Goal: Task Accomplishment & Management: Manage account settings

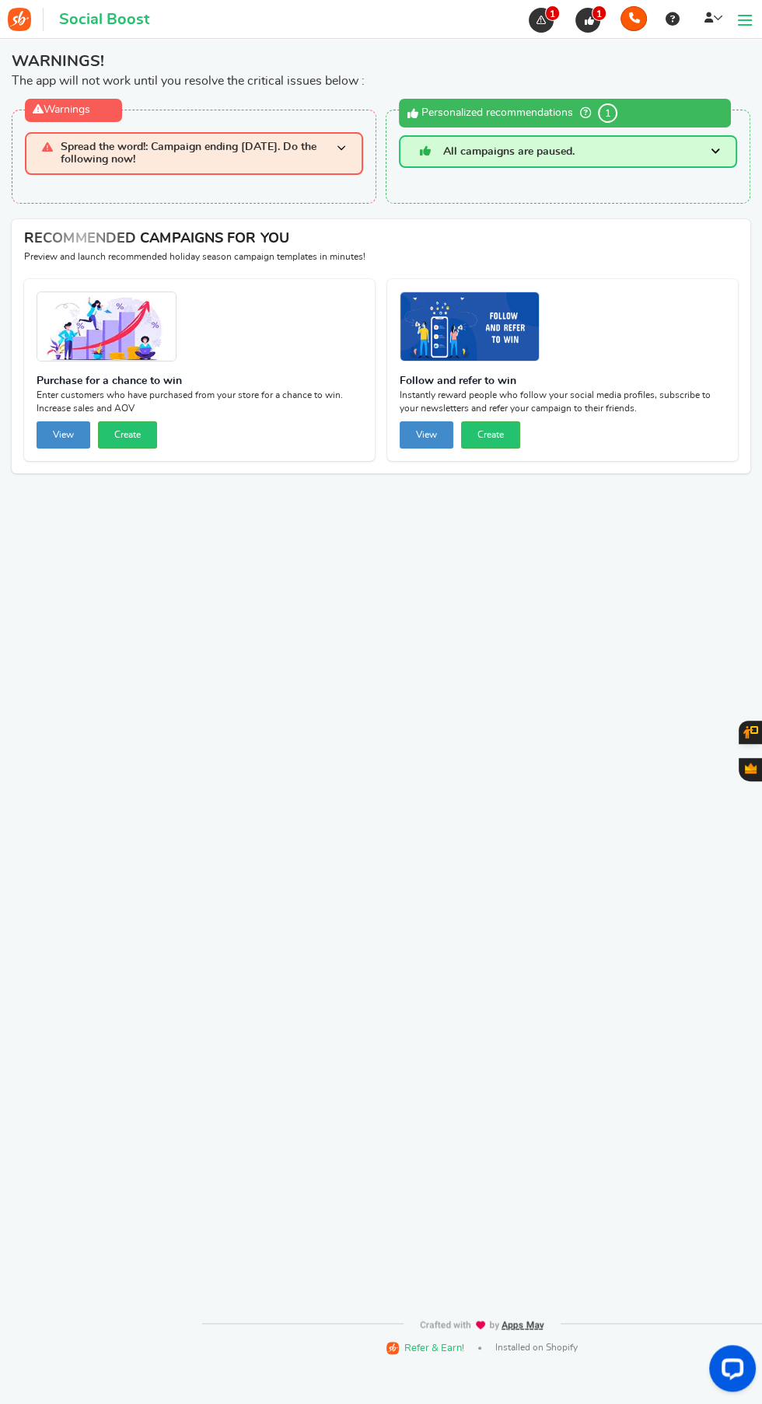
click at [65, 134] on h3 "Spread the word!: Campaign ending [DATE]. Do the following now!" at bounding box center [194, 153] width 338 height 43
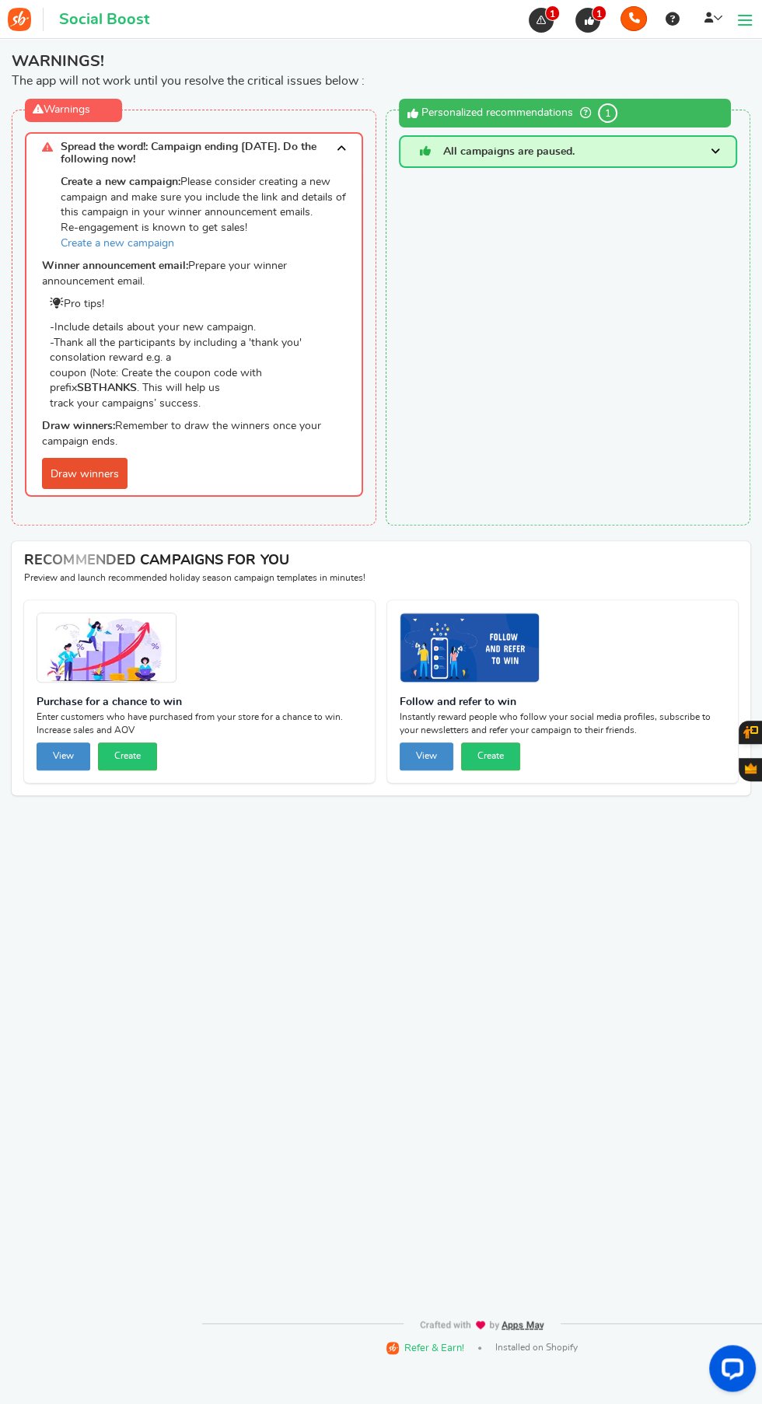
click at [71, 469] on link "Draw winners" at bounding box center [84, 473] width 85 height 31
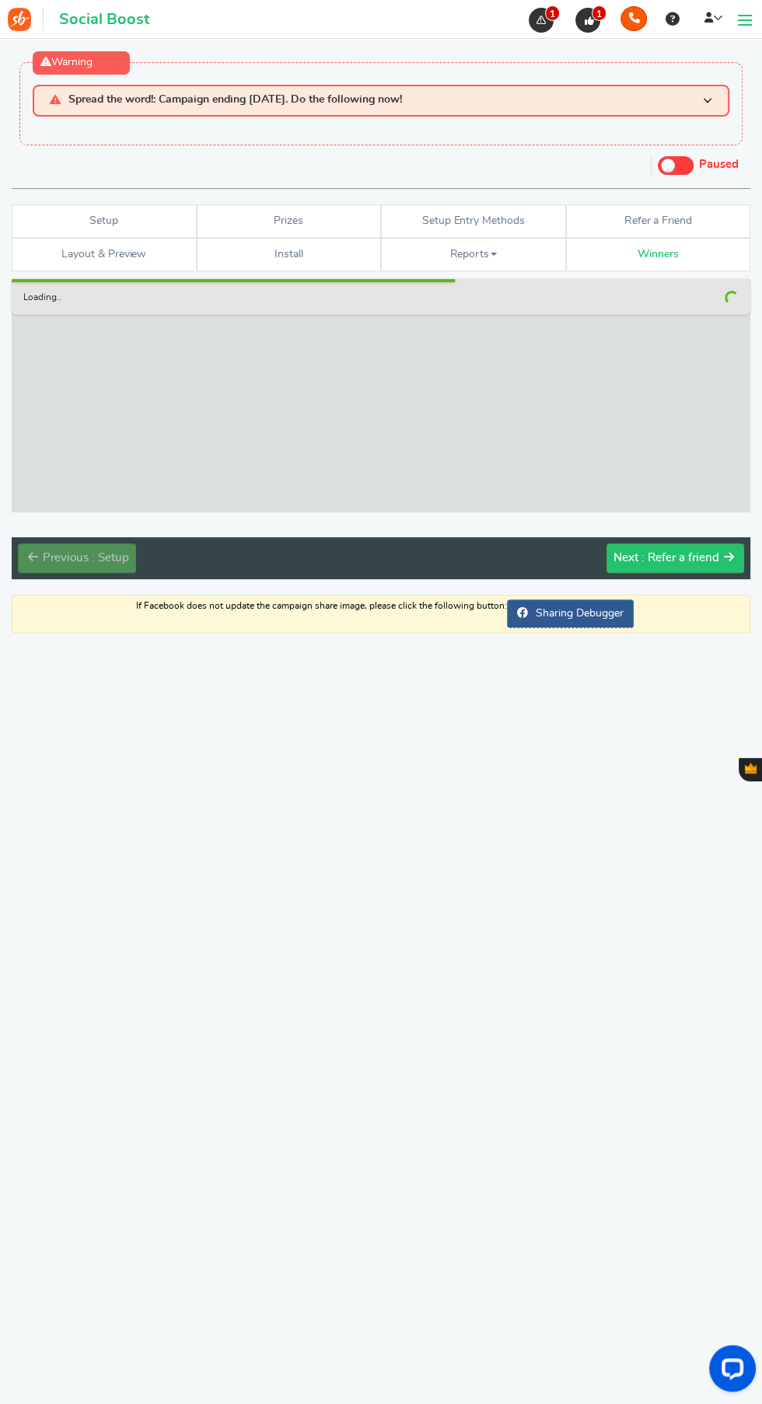
checkbox input "false"
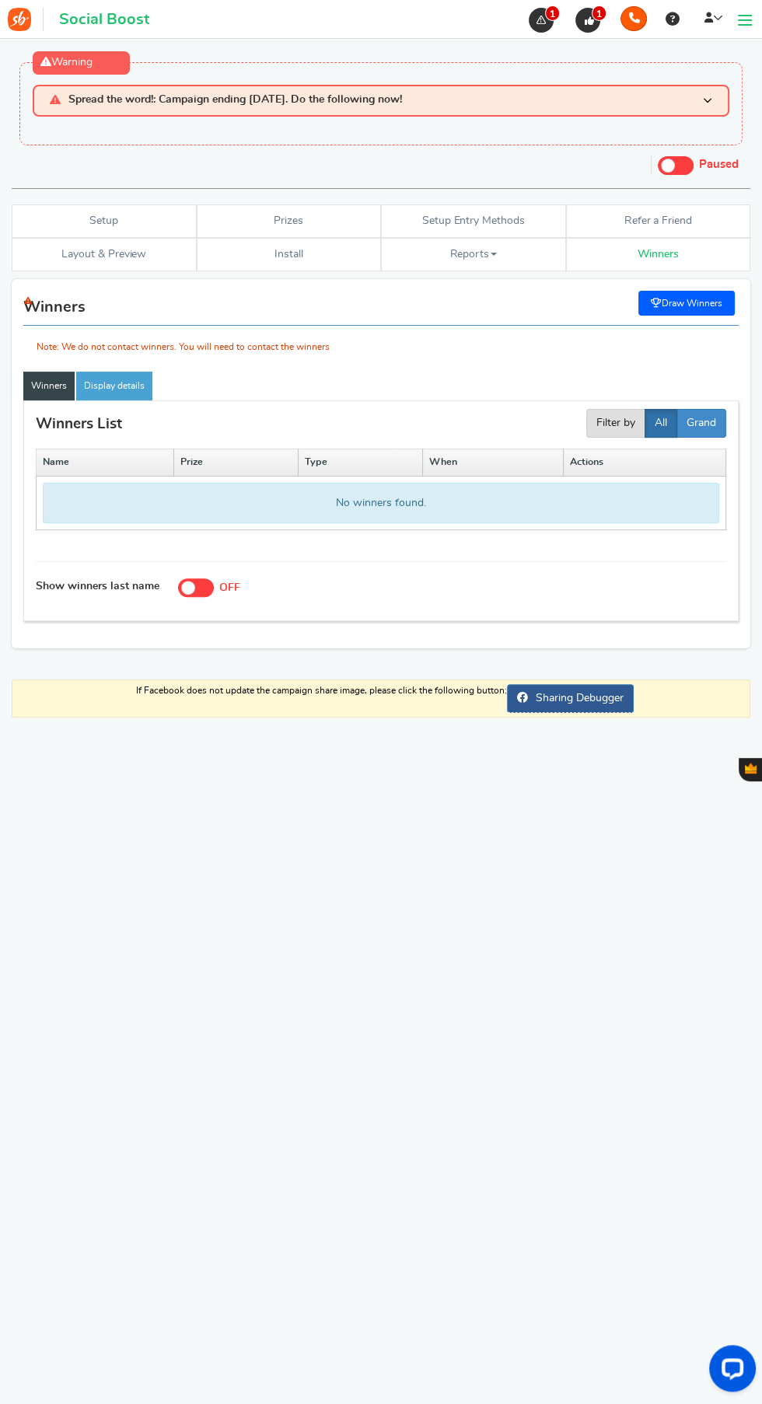
click at [691, 305] on div "Note: We do not contact winners. You will need to contact the winners" at bounding box center [380, 323] width 715 height 65
click at [685, 305] on div "Note: We do not contact winners. You will need to contact the winners" at bounding box center [380, 323] width 715 height 65
click at [686, 301] on div "Note: We do not contact winners. You will need to contact the winners" at bounding box center [380, 323] width 715 height 65
click at [738, 1367] on div "Open LiveChat chat widget" at bounding box center [732, 1367] width 25 height 25
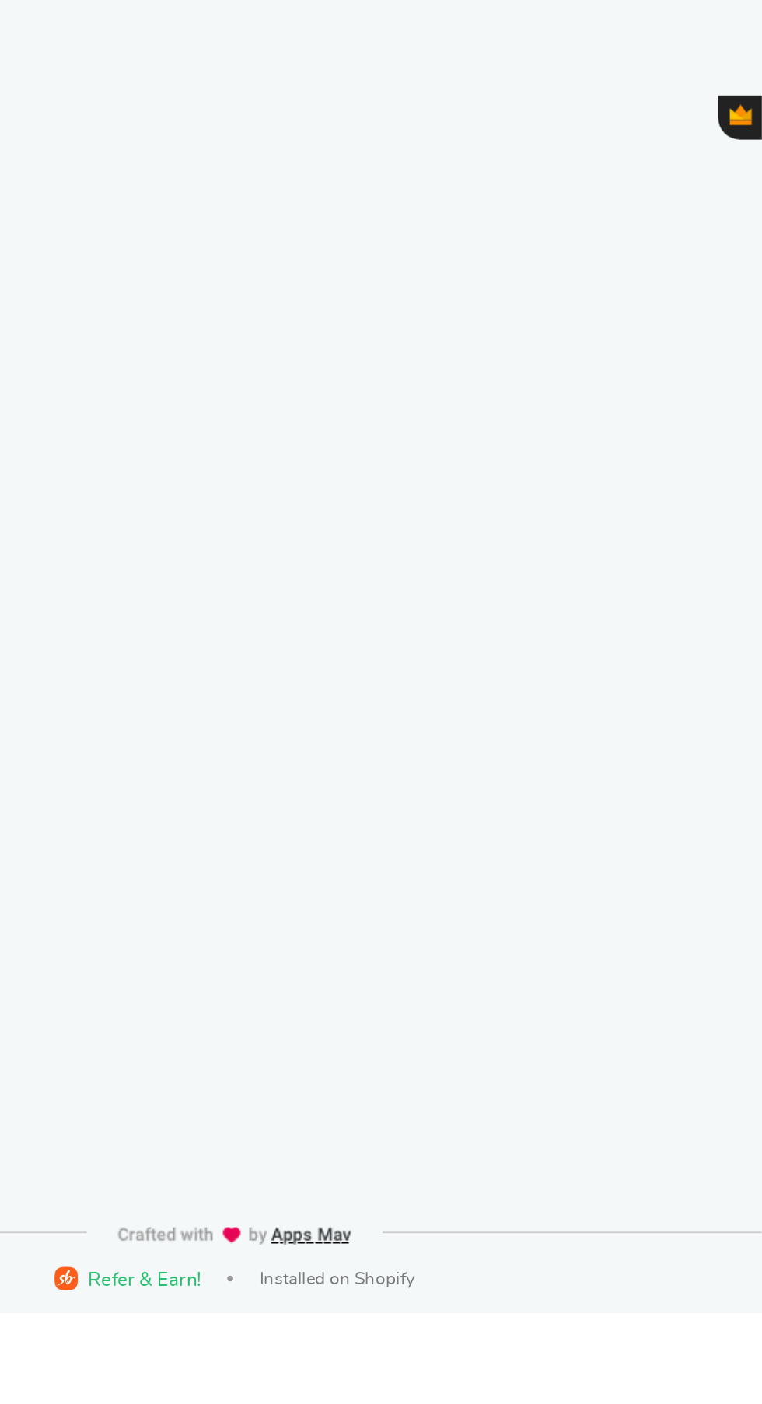
scroll to position [57, 0]
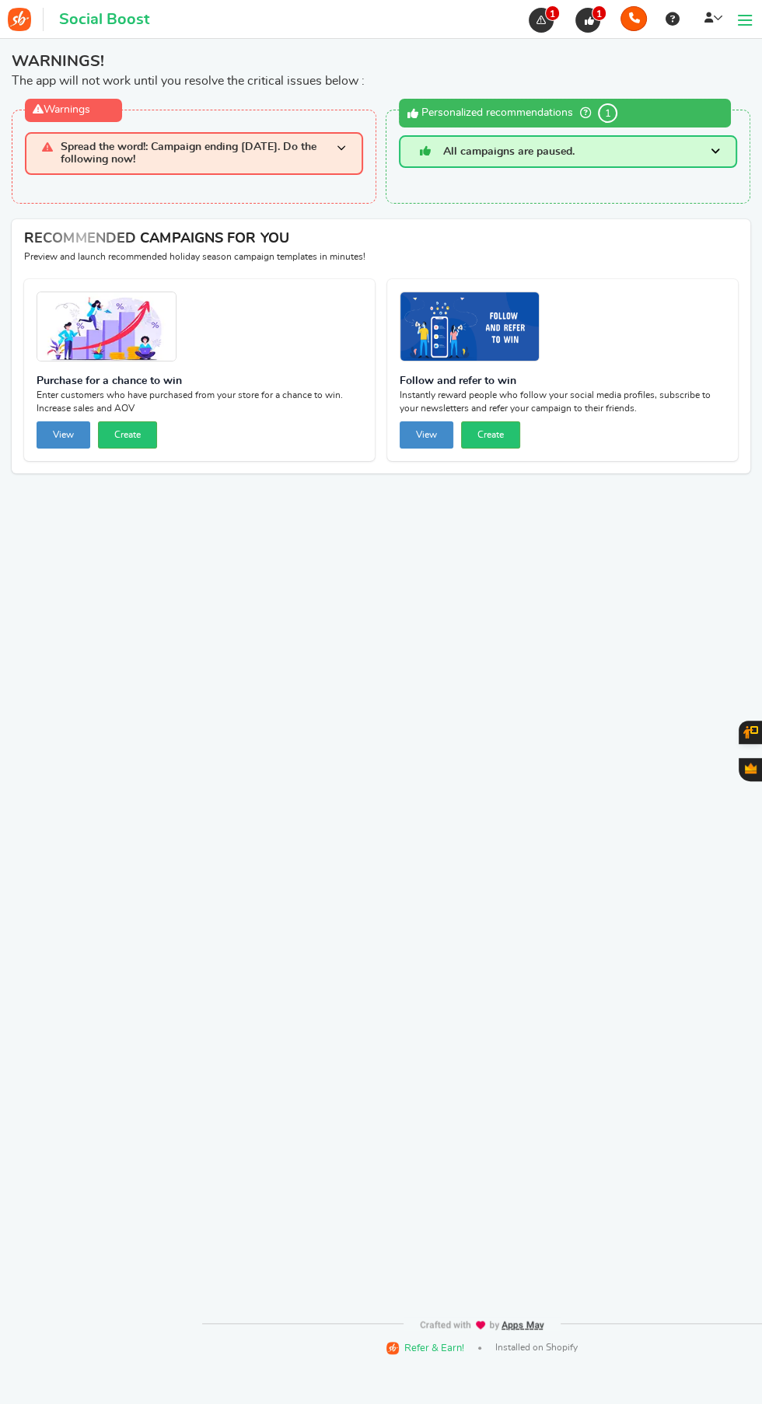
click at [68, 150] on span "Spread the word!: Campaign ending [DATE]. Do the following now!" at bounding box center [199, 153] width 276 height 24
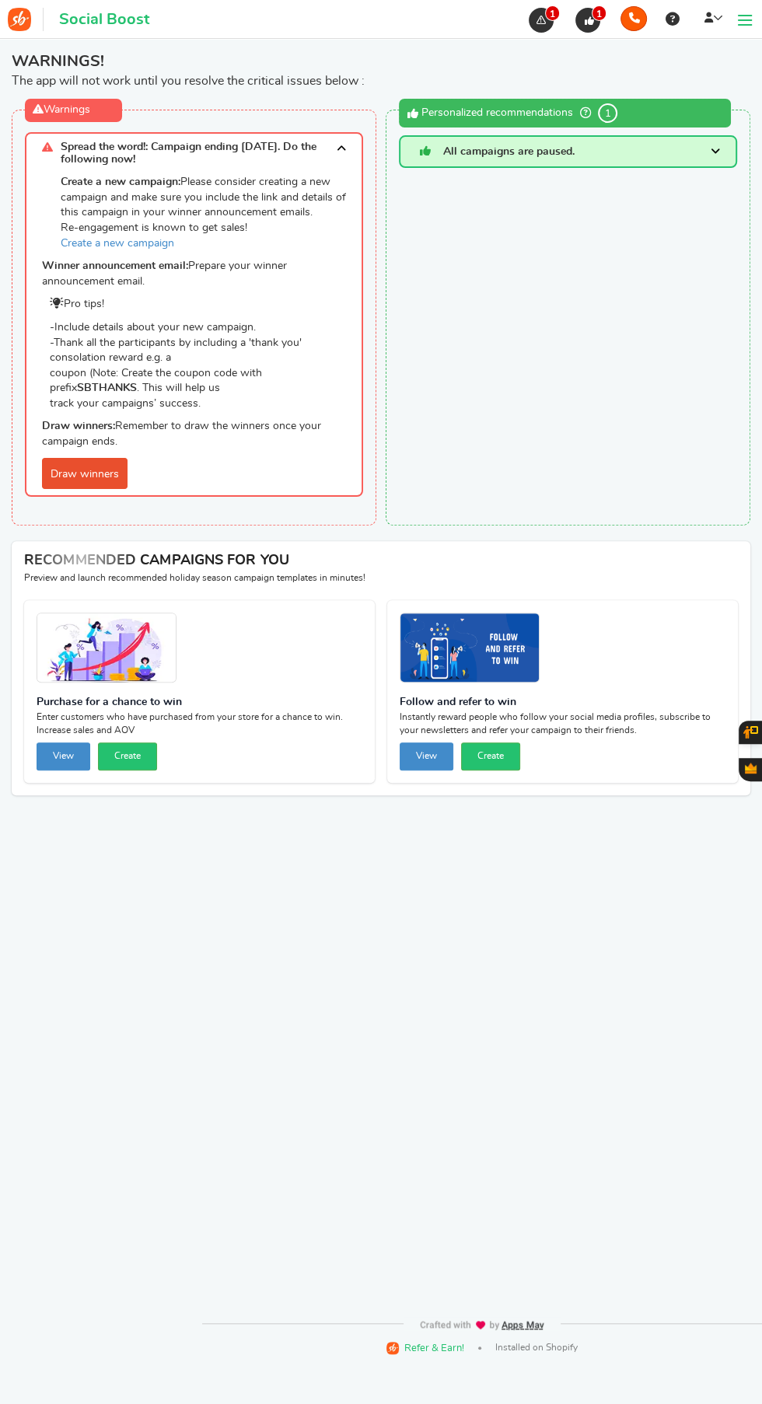
click at [77, 469] on link "Draw winners" at bounding box center [84, 473] width 85 height 31
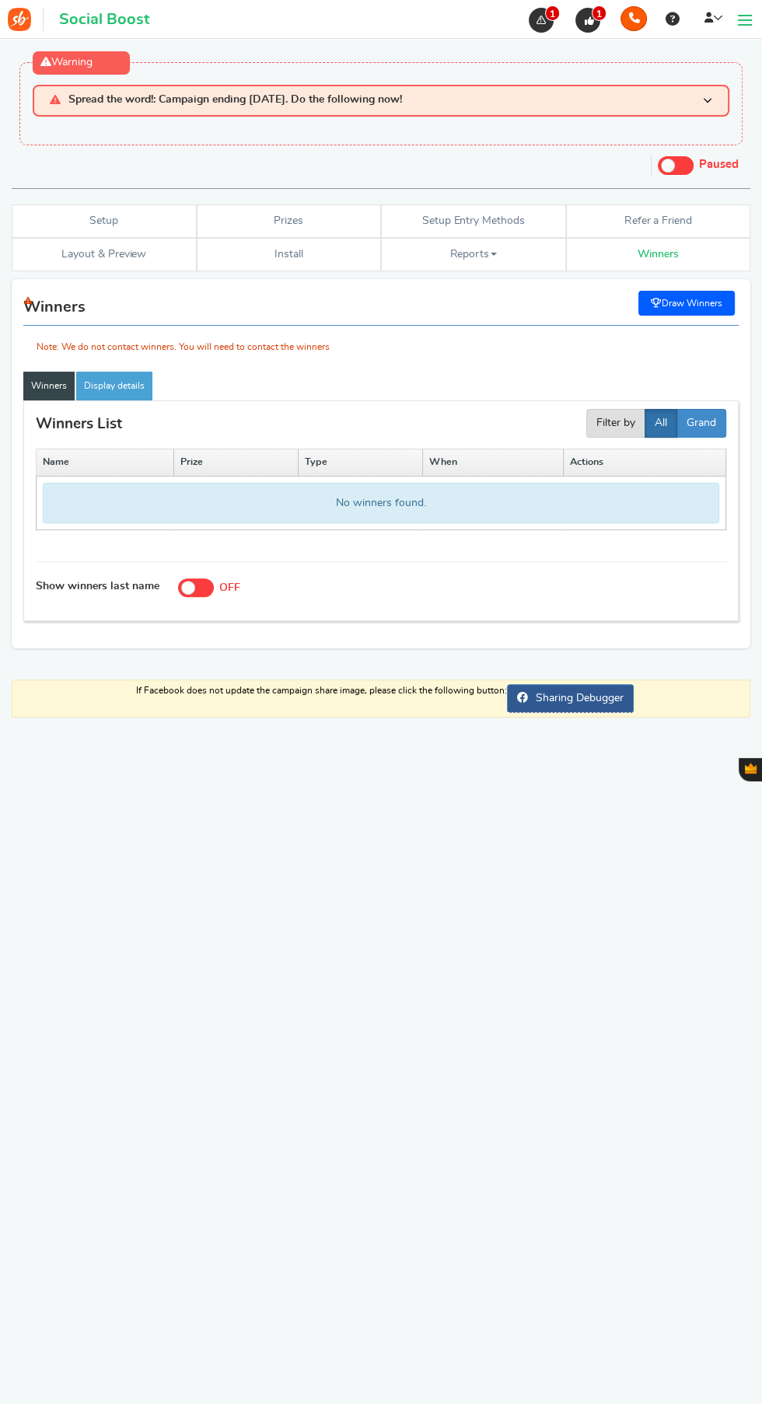
click at [166, 114] on h3 "Spread the word!: Campaign ending [DATE]. Do the following now!" at bounding box center [381, 101] width 696 height 32
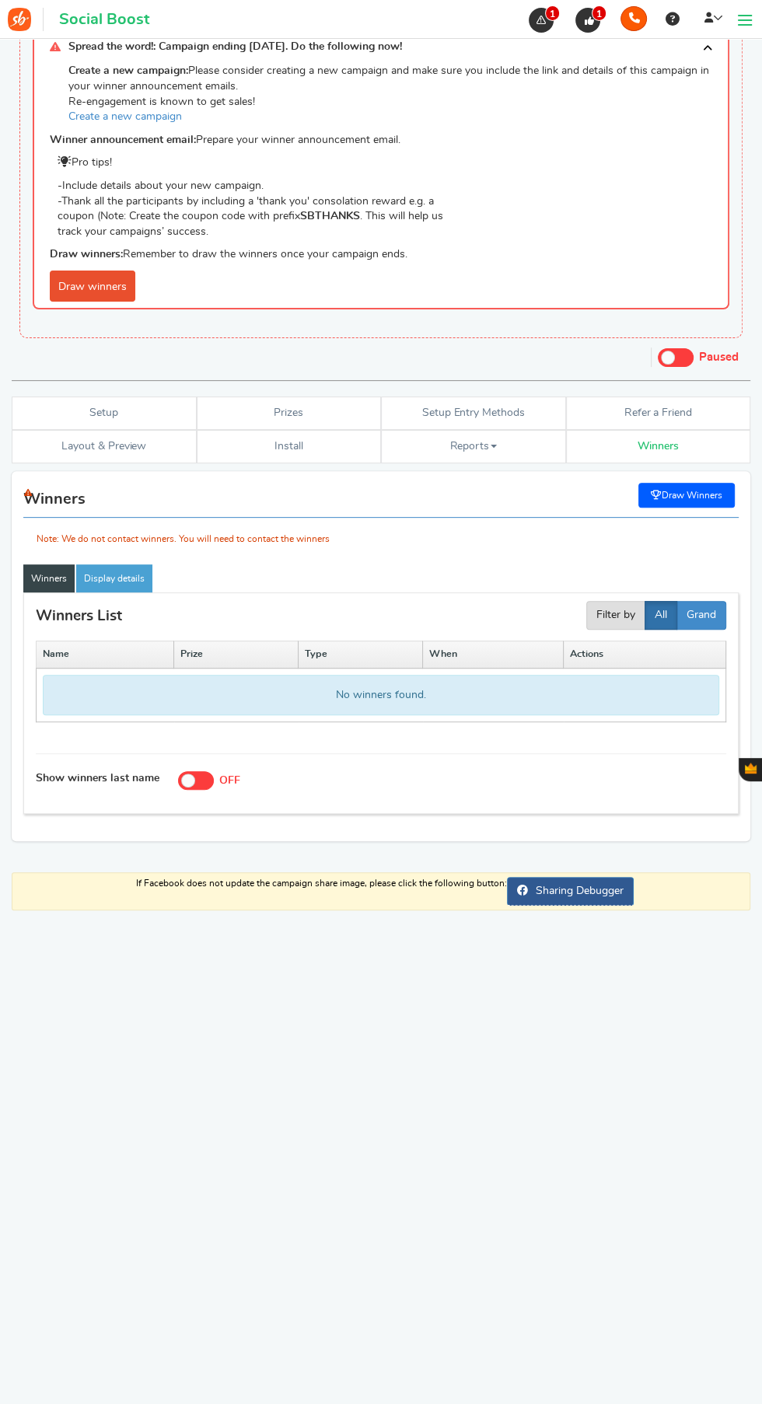
scroll to position [53, 0]
click at [183, 780] on span at bounding box center [188, 780] width 14 height 14
click at [183, 780] on input "Show winners last name ON OFF" at bounding box center [186, 781] width 16 height 16
checkbox input "true"
click at [693, 494] on div "Note: We do not contact winners. You will need to contact the winners" at bounding box center [380, 515] width 715 height 65
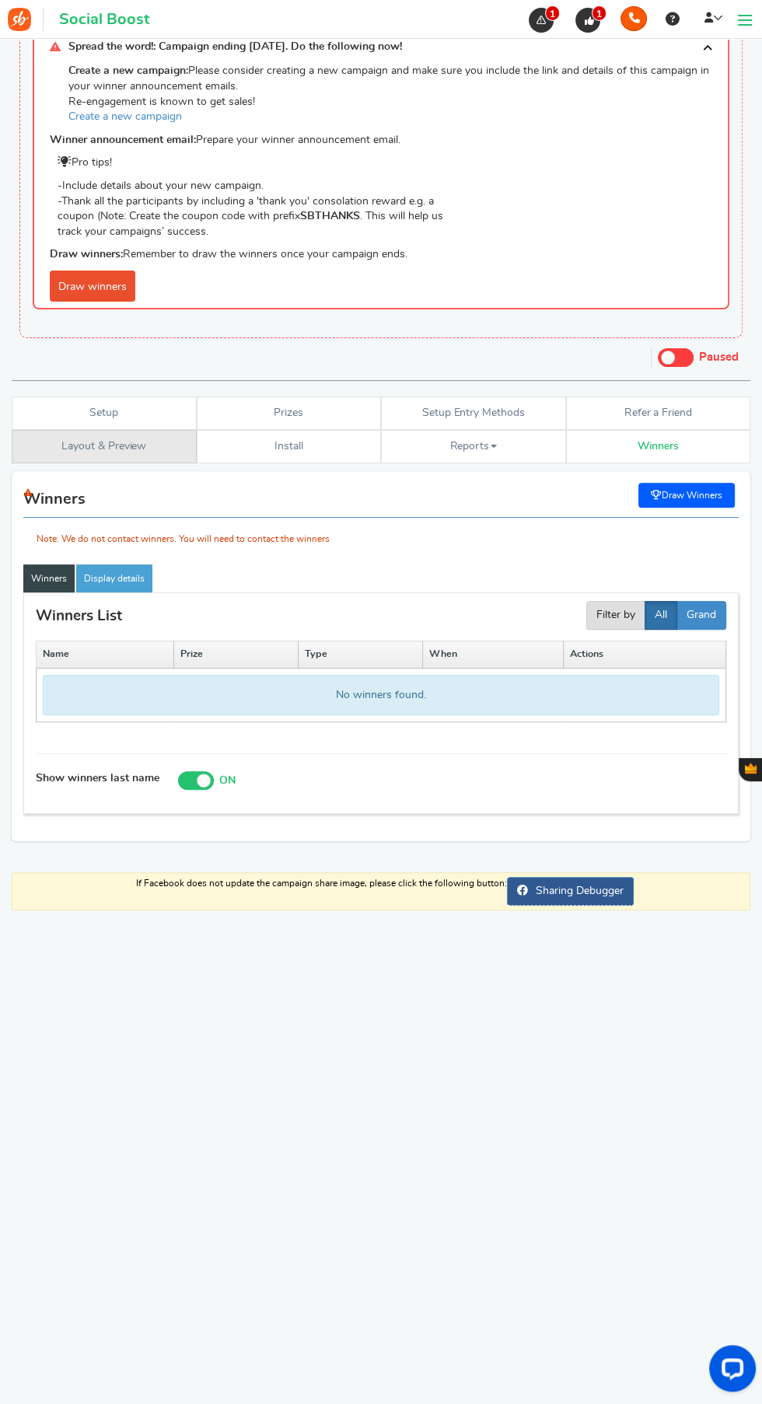
click at [53, 454] on link "Layout & Preview" at bounding box center [104, 446] width 185 height 33
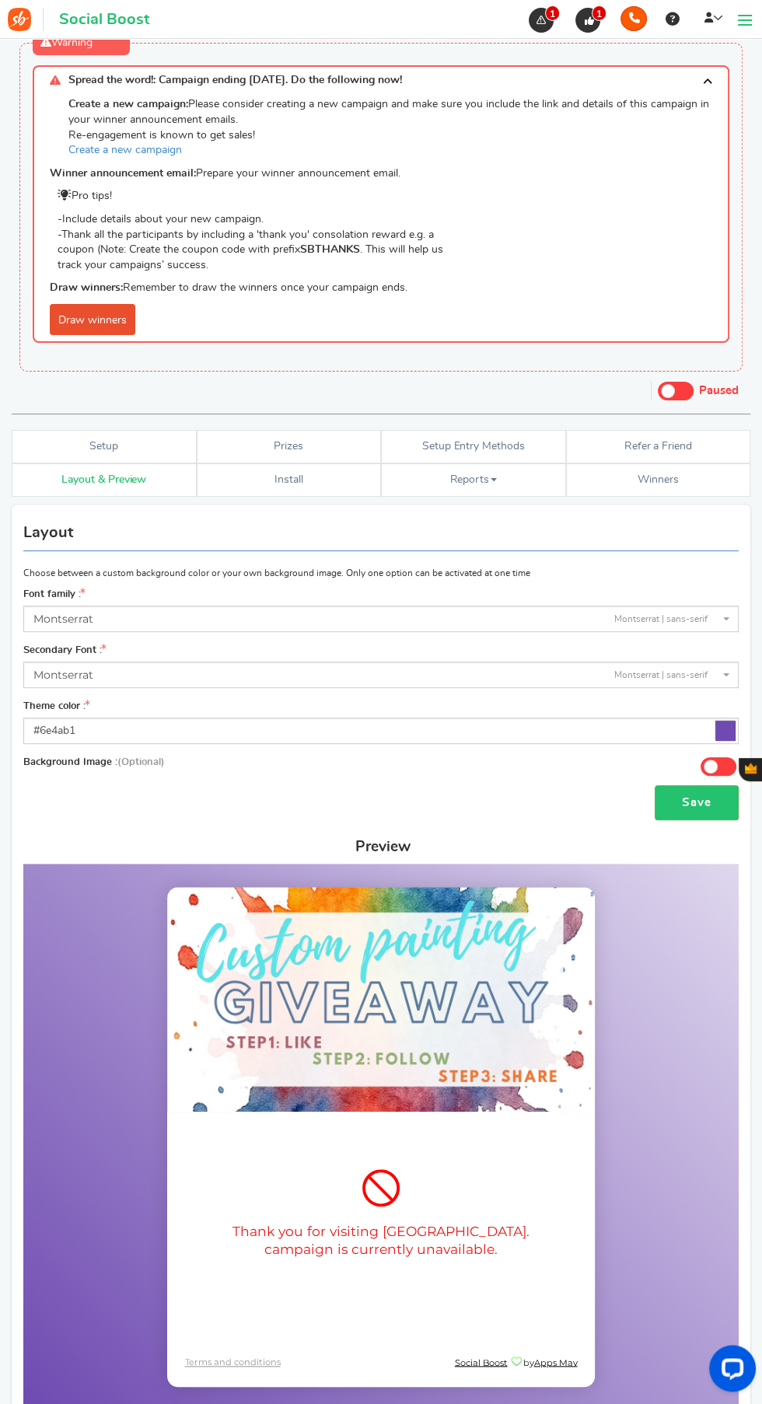
scroll to position [0, 0]
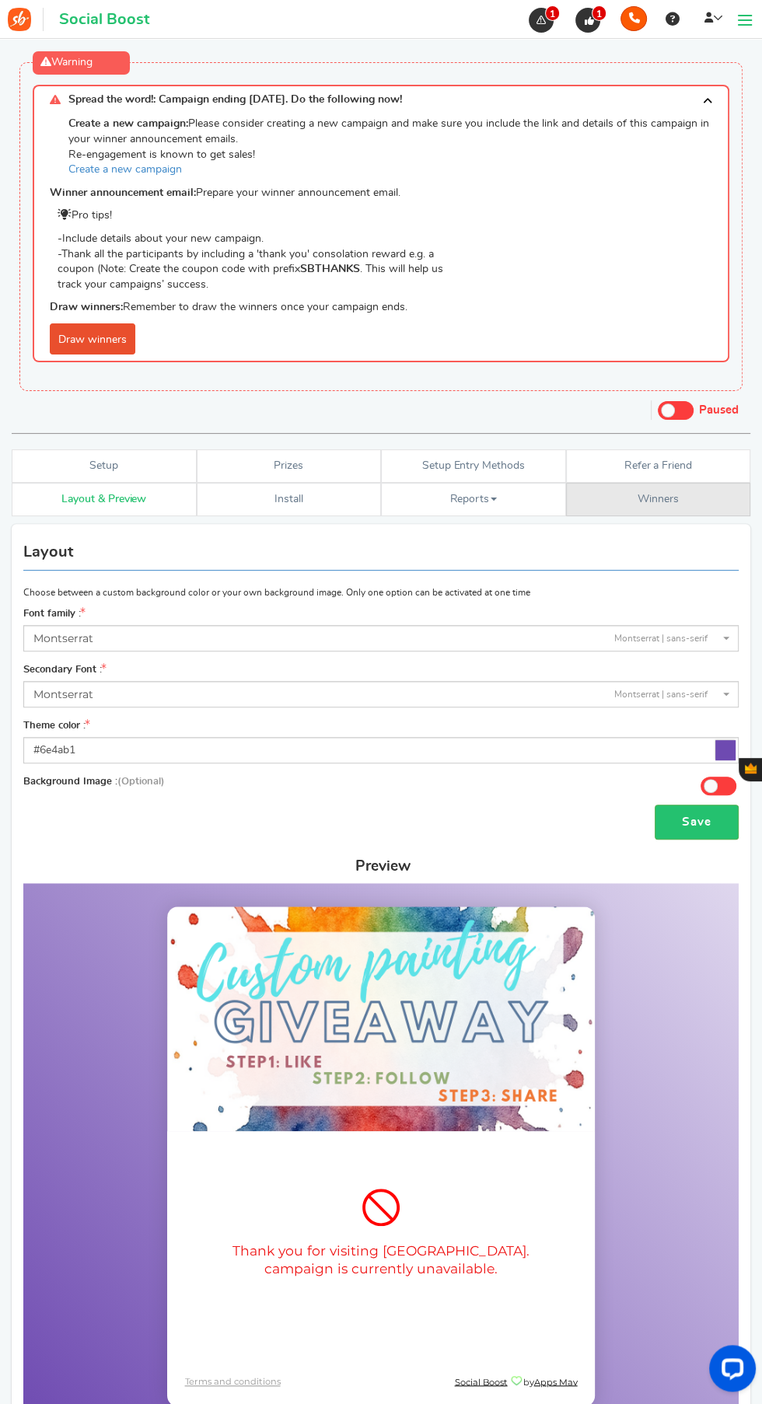
click at [682, 492] on link "Winners Winner Draw" at bounding box center [658, 499] width 185 height 33
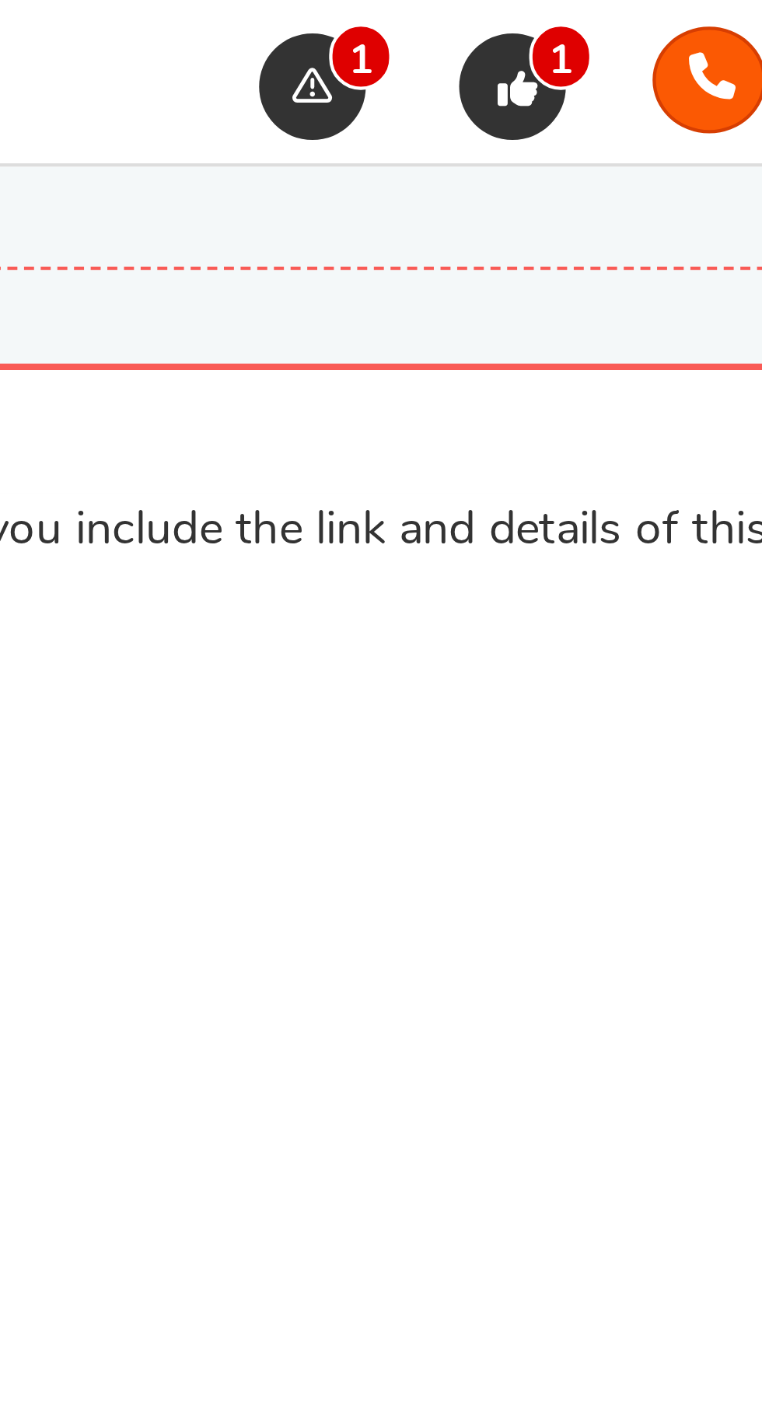
click at [591, 20] on icon at bounding box center [589, 21] width 14 height 14
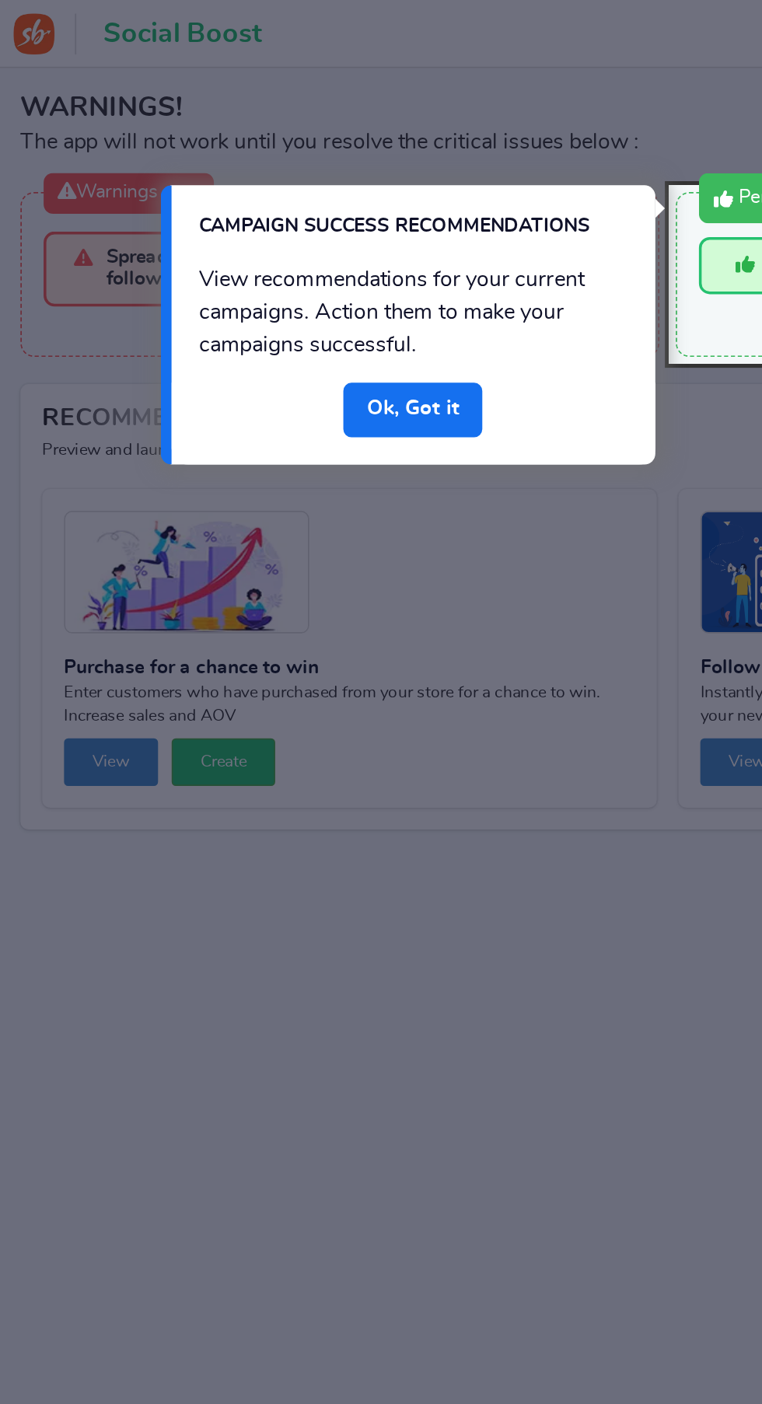
click at [225, 232] on link "Done" at bounding box center [235, 233] width 79 height 31
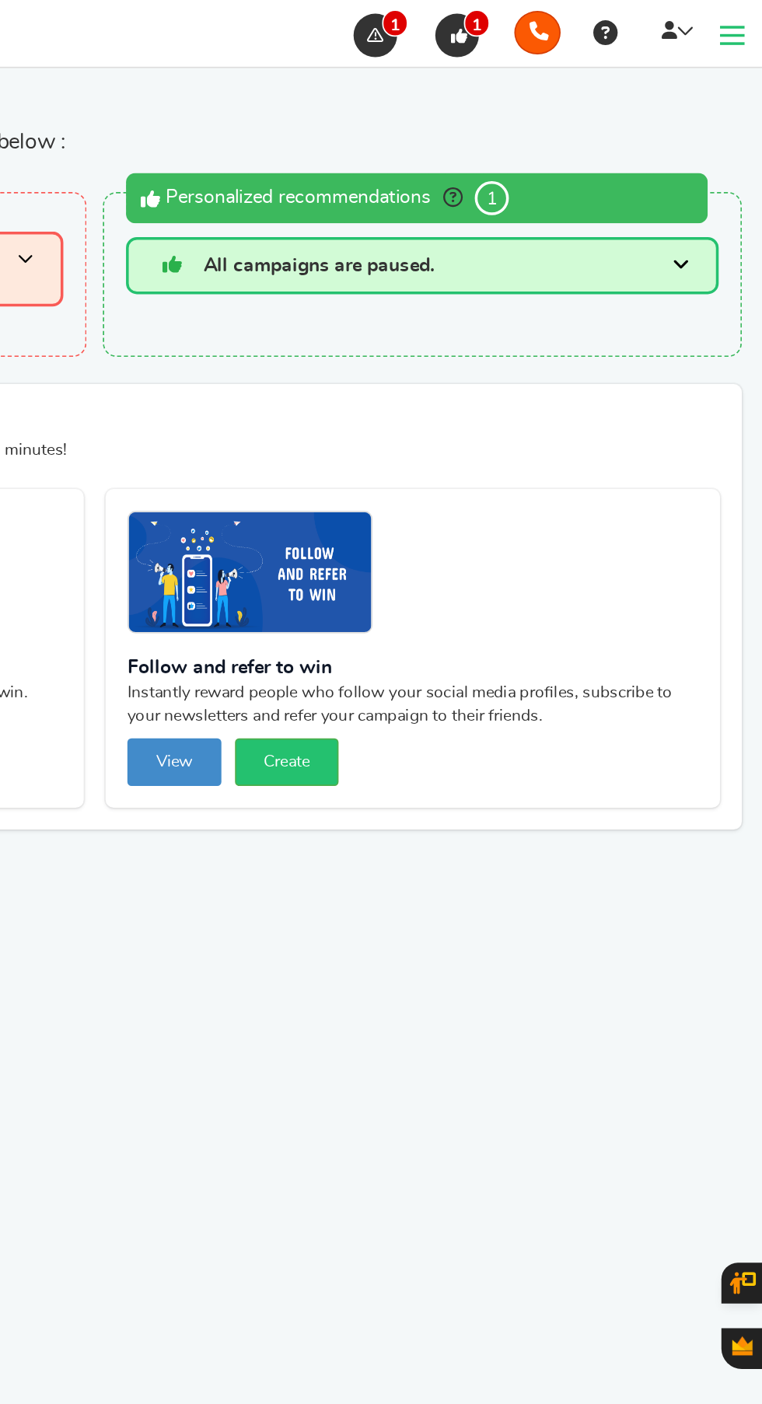
click at [587, 112] on icon "button" at bounding box center [585, 112] width 11 height 11
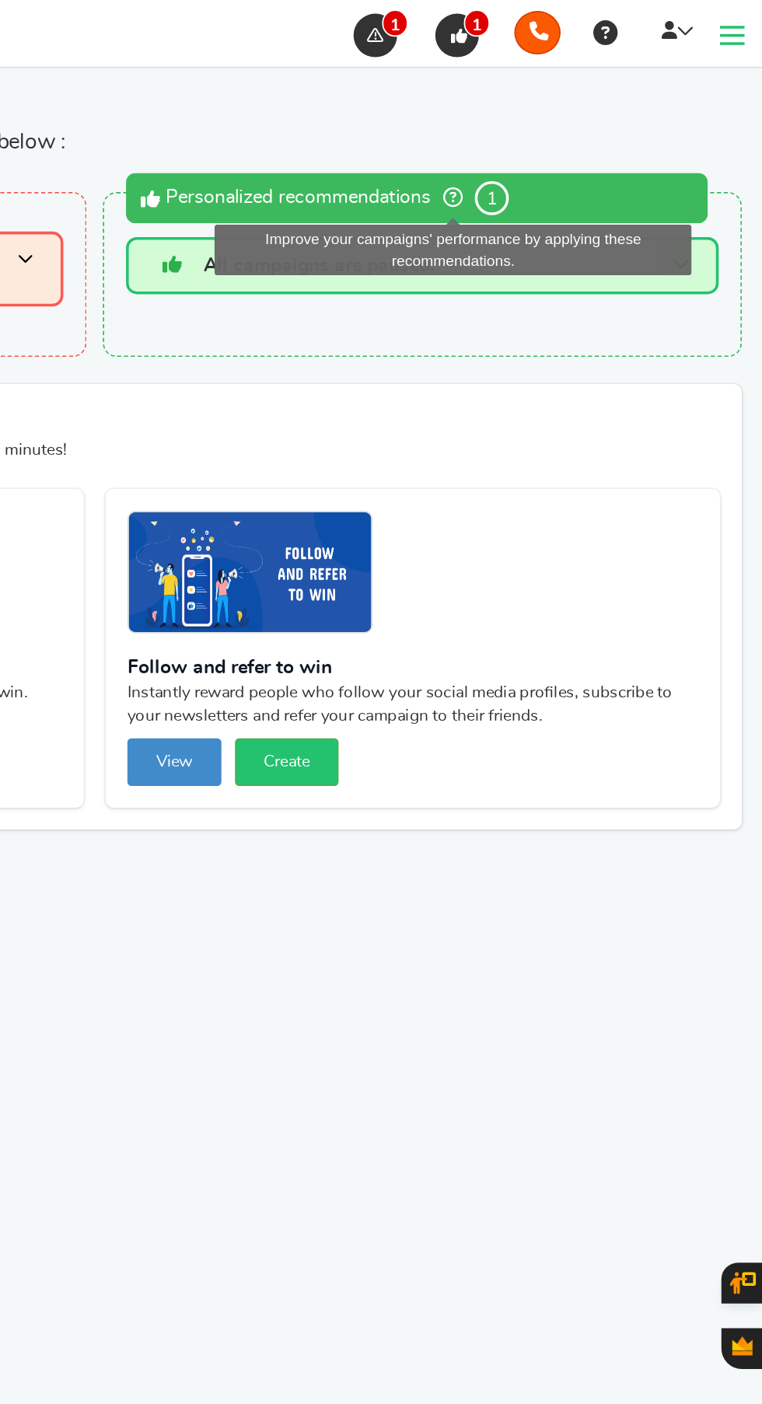
click at [429, 149] on icon at bounding box center [425, 152] width 14 height 14
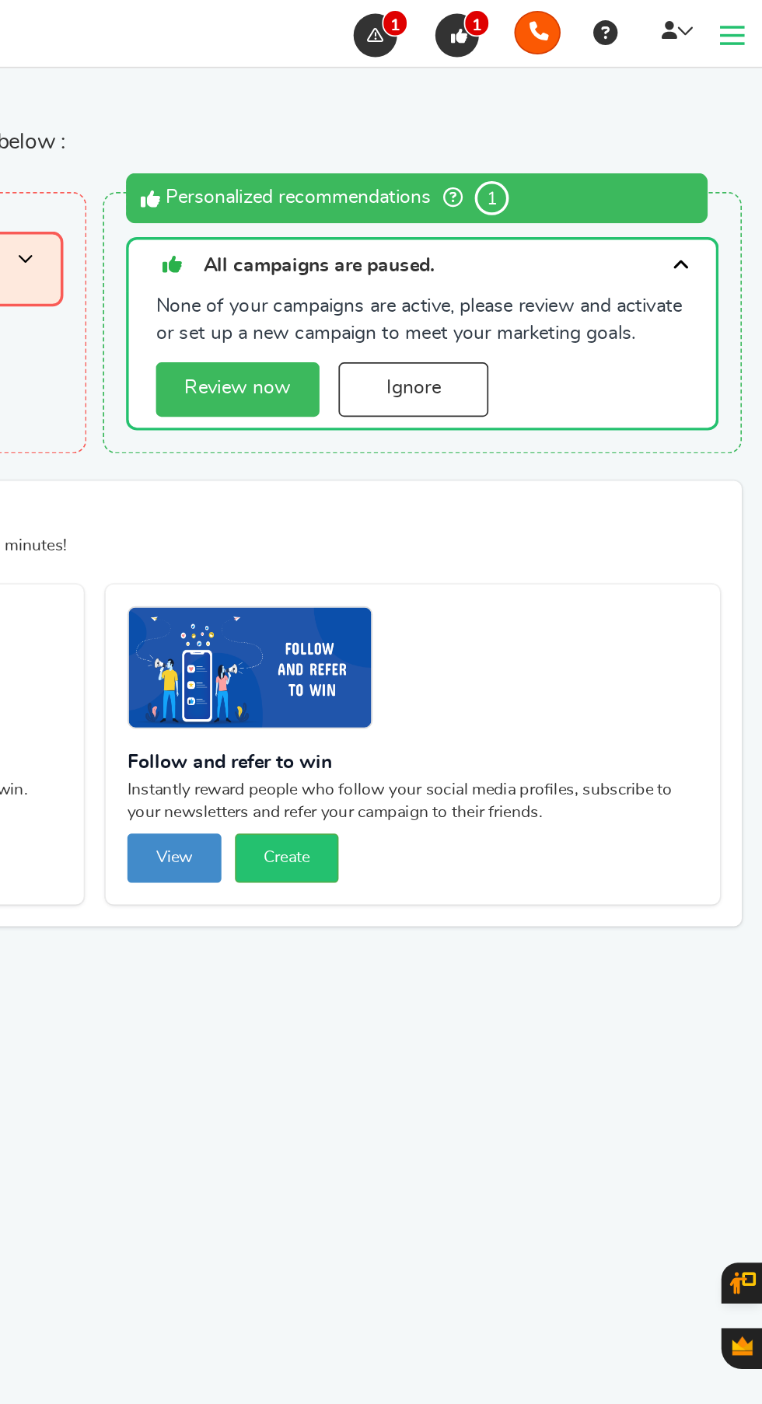
click at [450, 218] on link "Review now" at bounding box center [462, 222] width 93 height 31
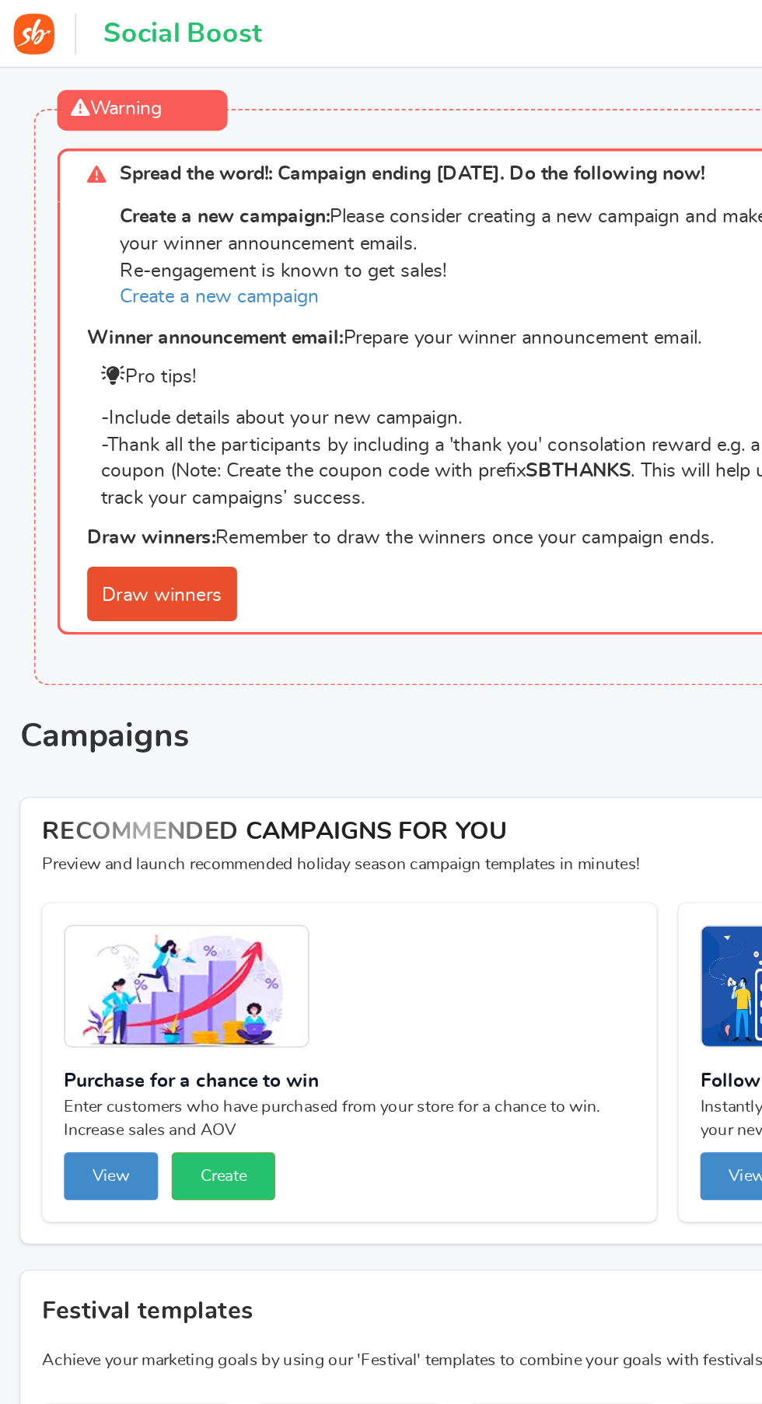
click at [85, 342] on link "Draw winners" at bounding box center [92, 338] width 85 height 31
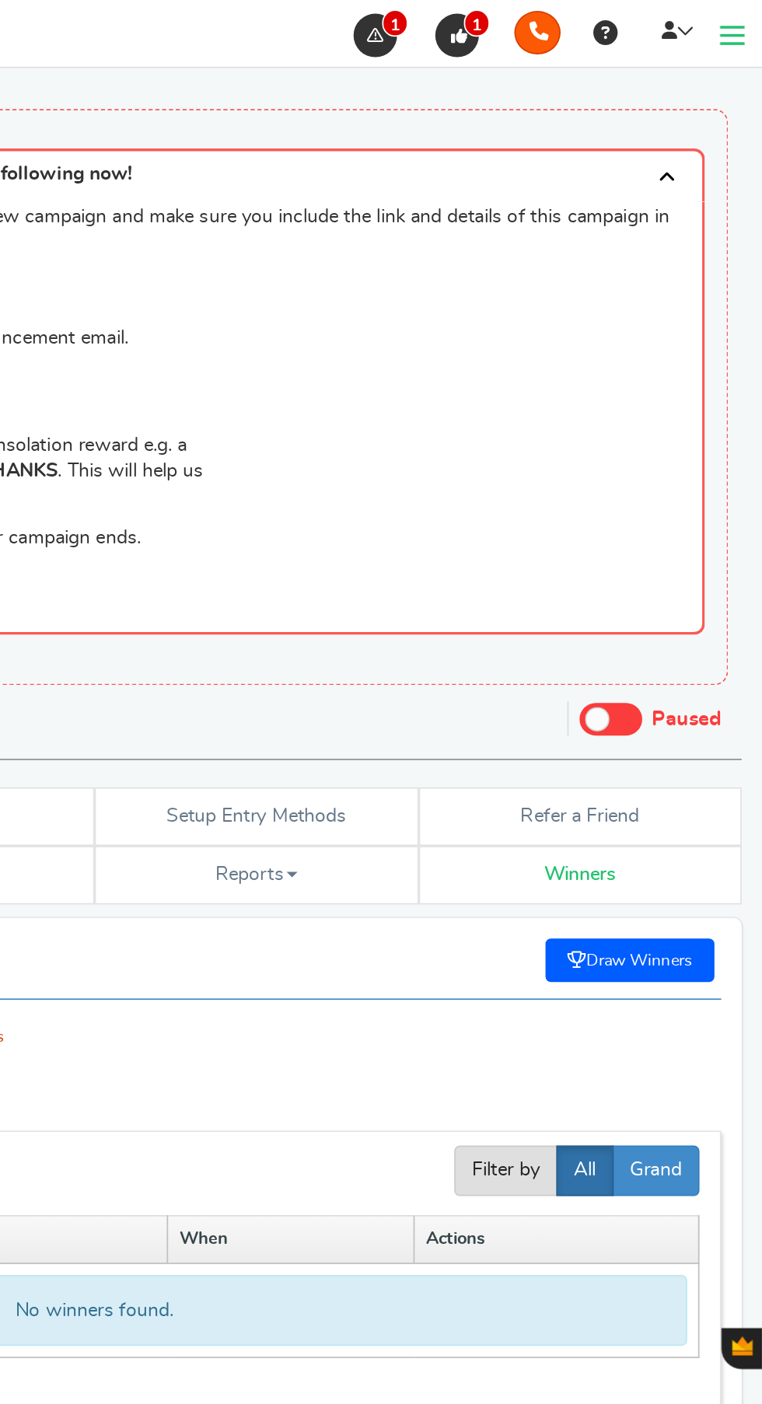
click at [693, 410] on label "Live Paused" at bounding box center [694, 409] width 88 height 19
click at [657, 410] on input "Live Paused" at bounding box center [657, 408] width 0 height 10
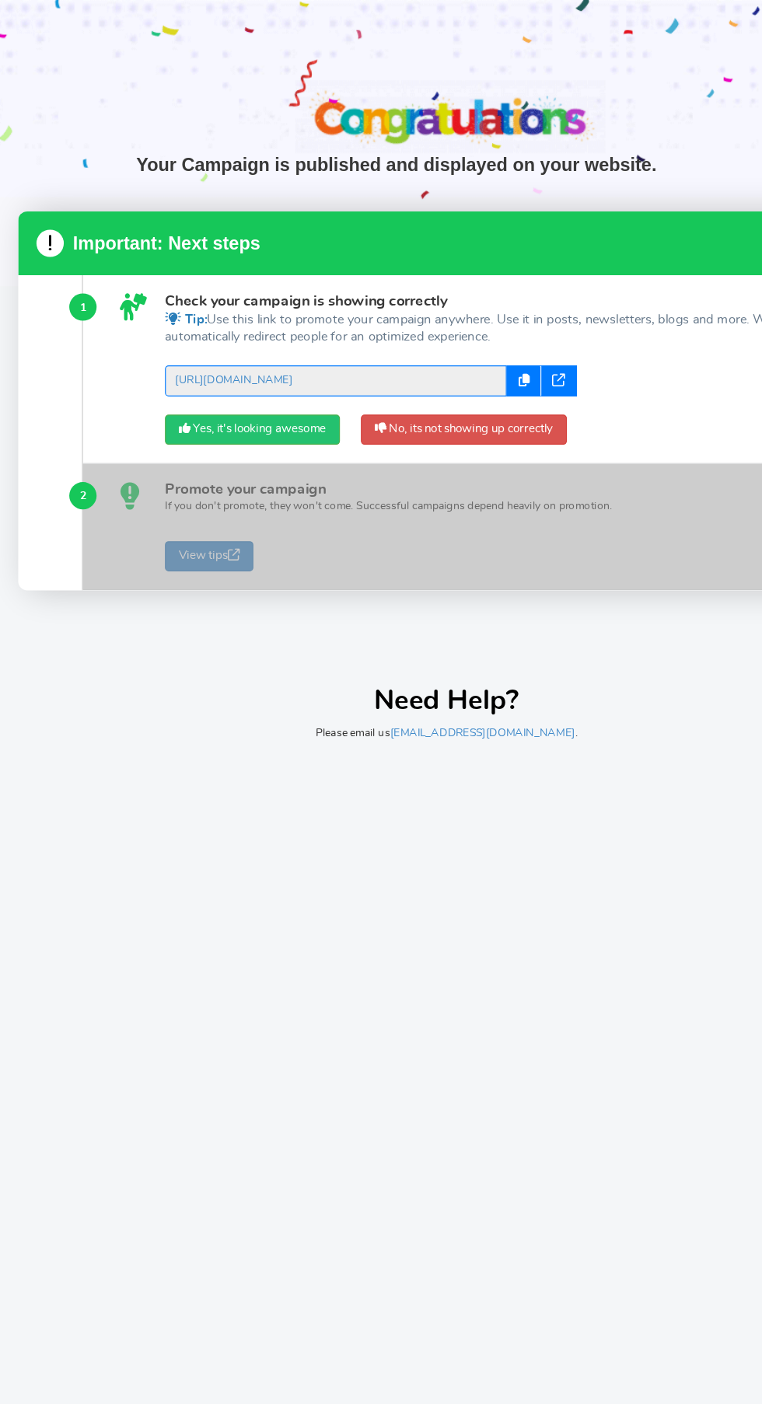
click at [192, 364] on link "Yes, it's looking awesome" at bounding box center [215, 367] width 149 height 26
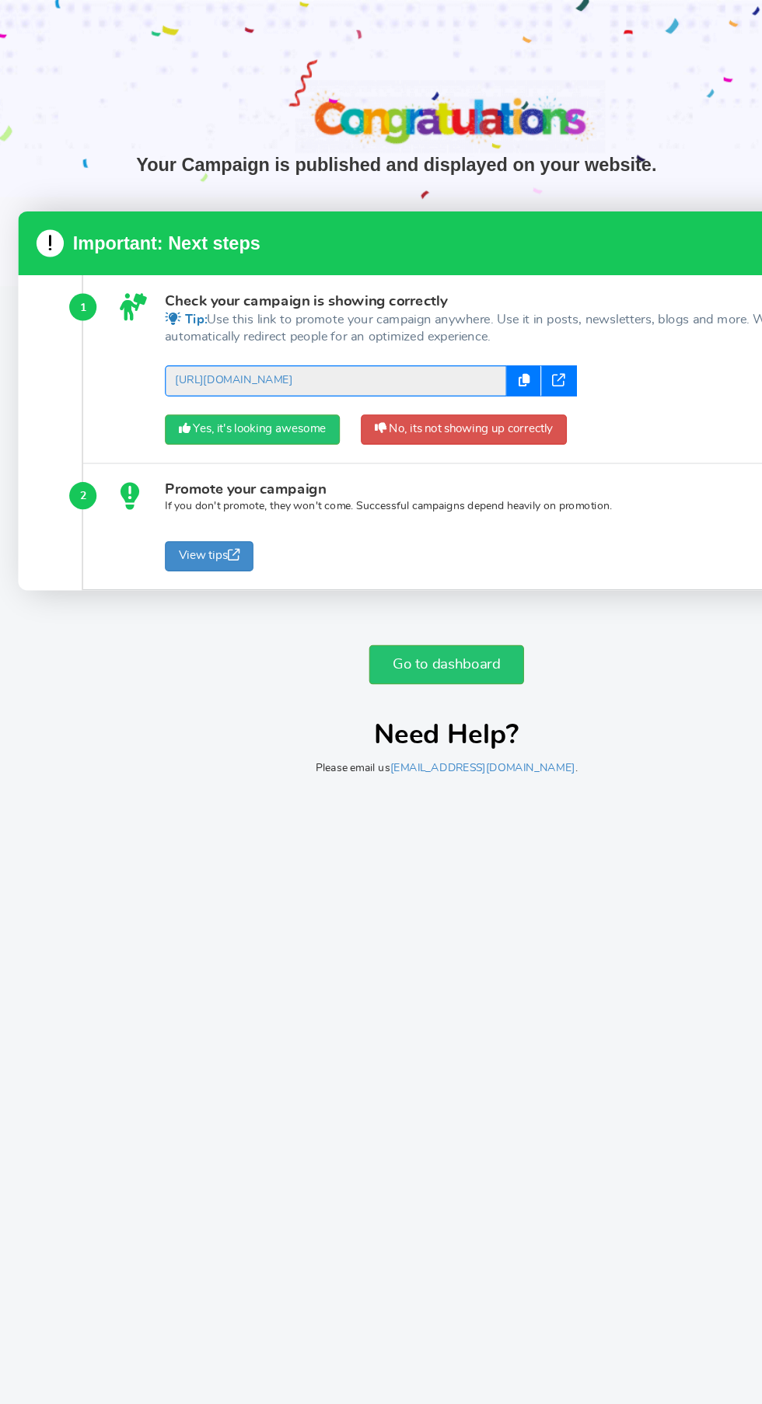
click at [347, 567] on link "Go to dashboard" at bounding box center [381, 566] width 132 height 33
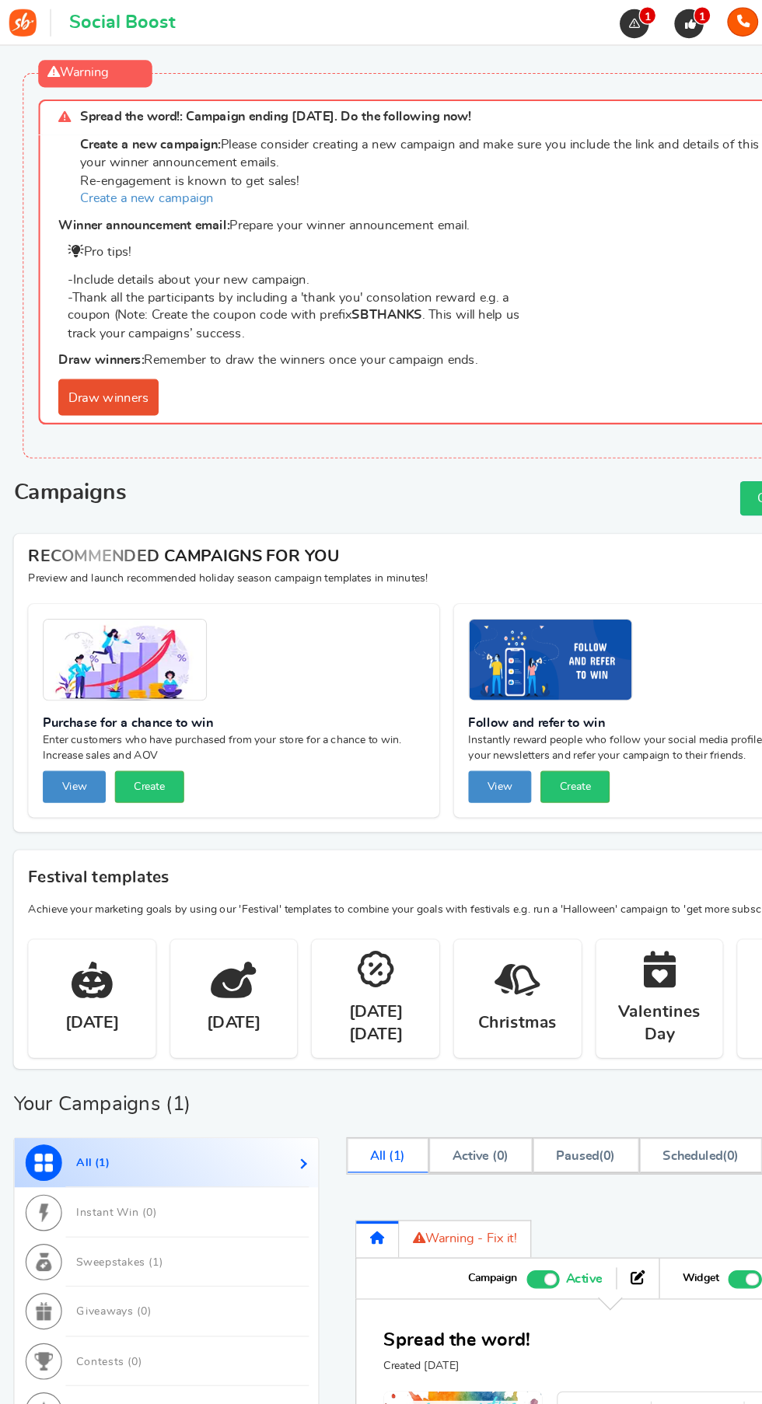
click at [93, 339] on link "Draw winners" at bounding box center [92, 338] width 85 height 31
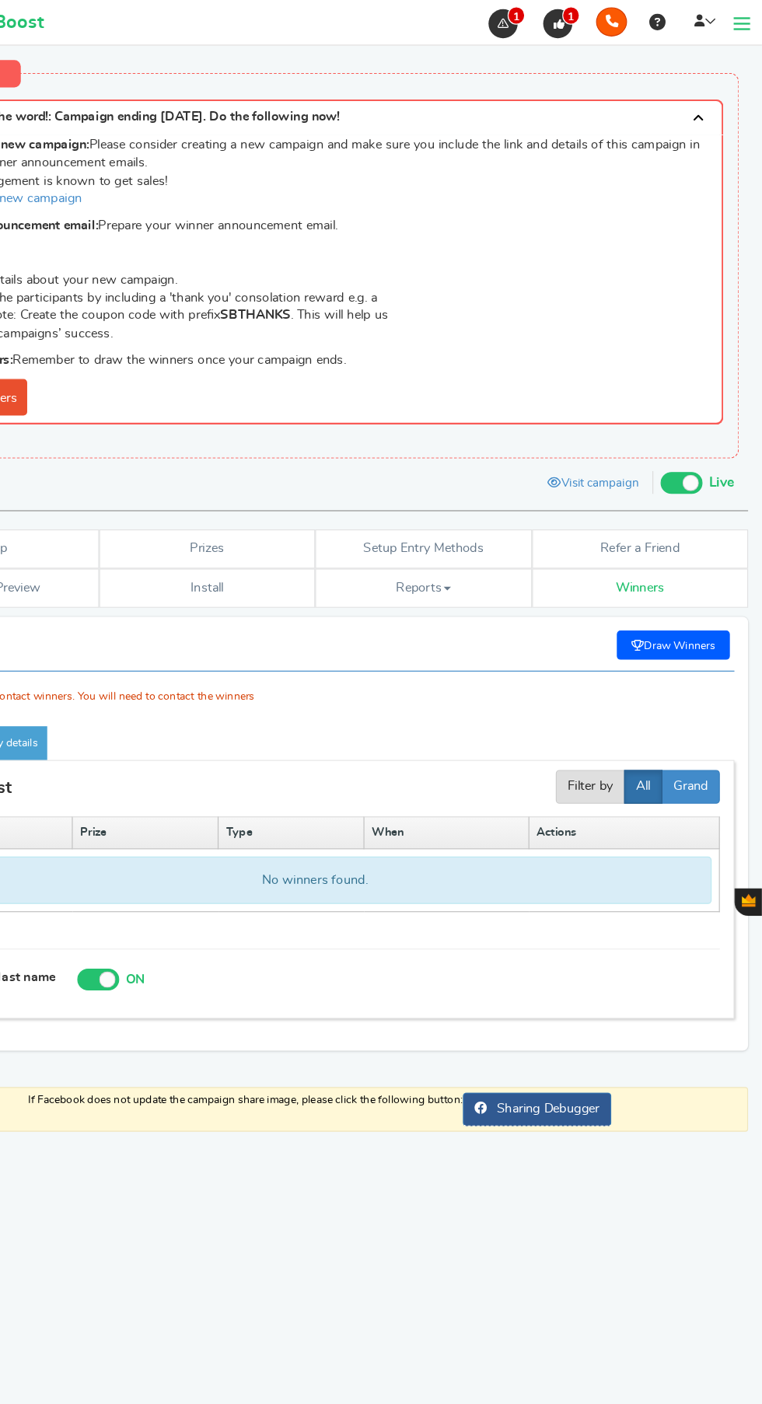
click at [746, 769] on span "Gratisfaction" at bounding box center [751, 767] width 12 height 11
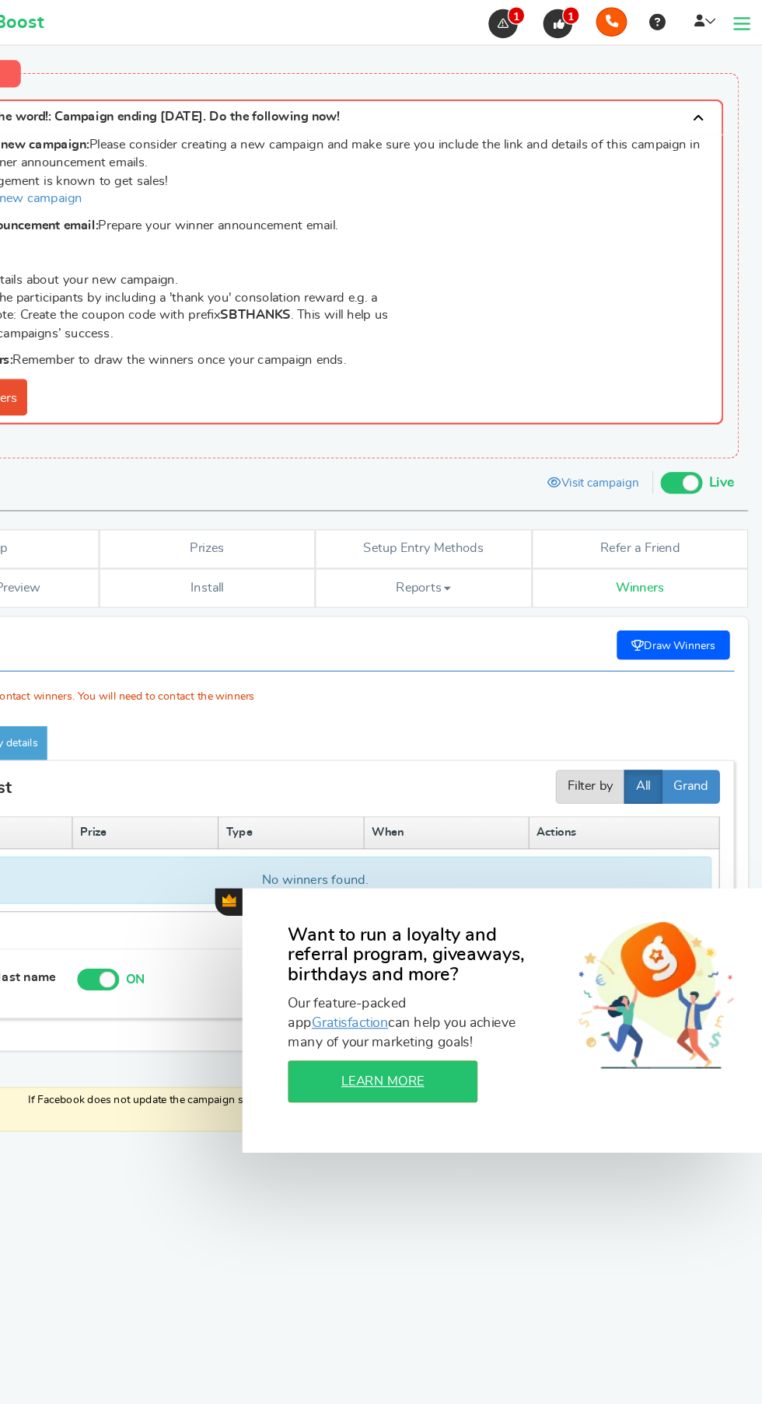
click at [549, 1061] on div "RECOMMENDED CAMPAIGNS FOR YOU New Preview and launch recommended holiday season…" at bounding box center [381, 1020] width 738 height 1259
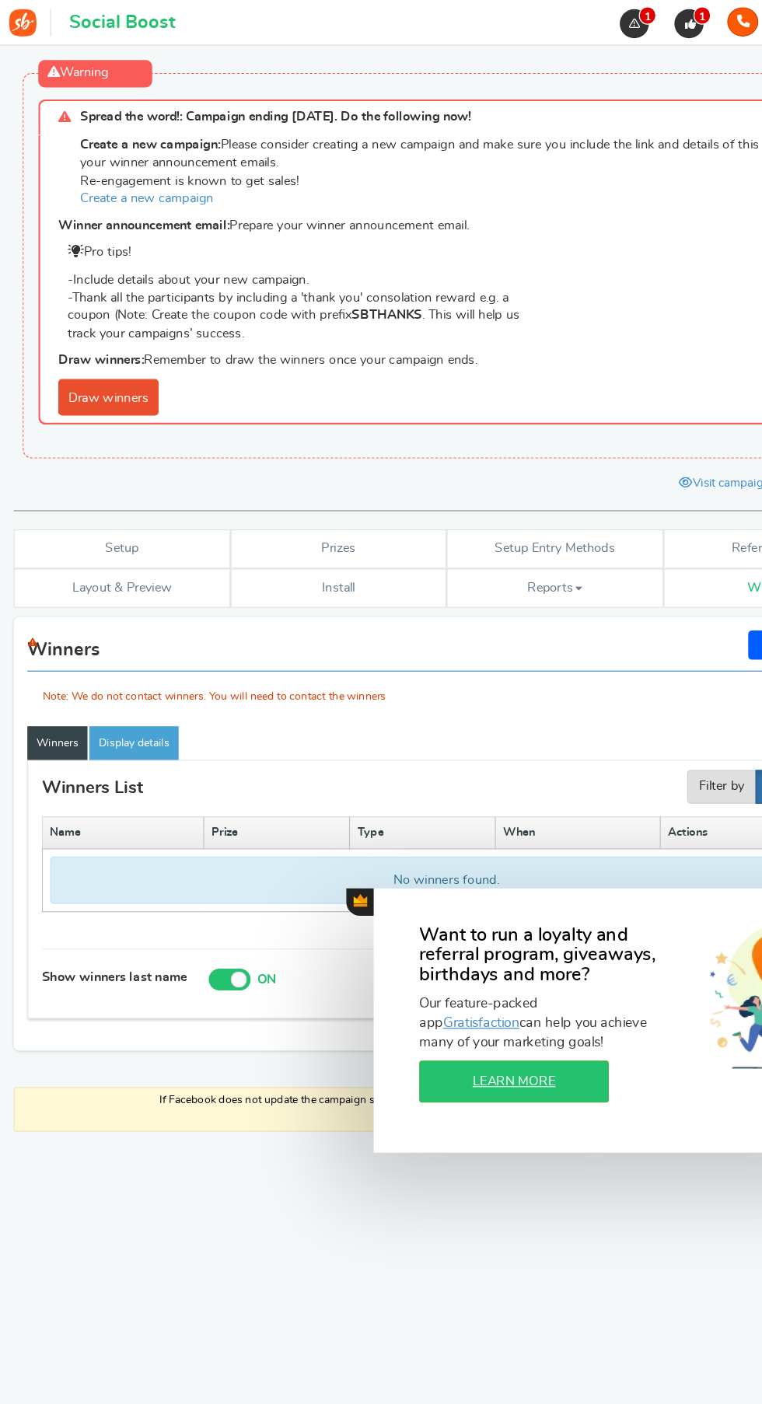
click at [305, 773] on button "Gratisfaction" at bounding box center [306, 769] width 23 height 23
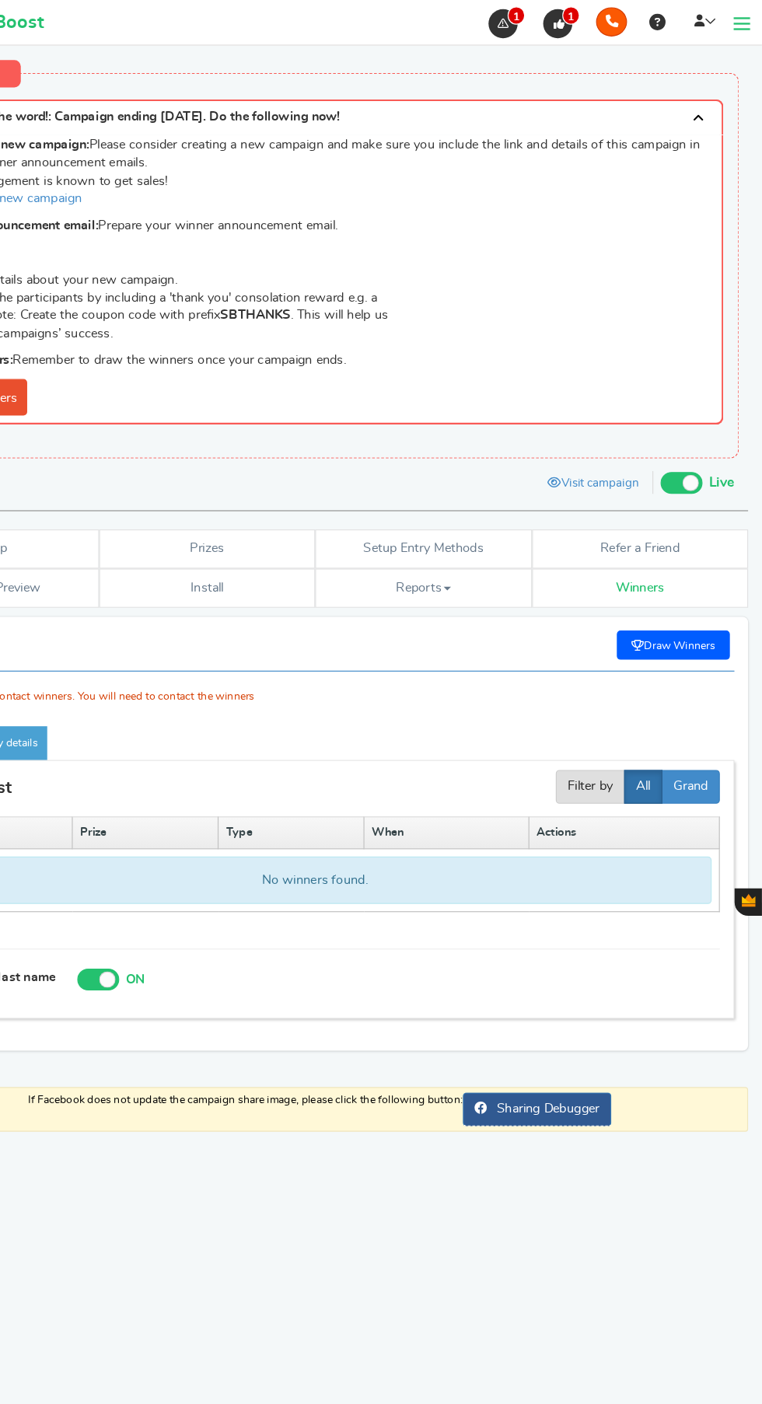
click at [706, 542] on div "Note: We do not contact winners. You will need to contact the winners" at bounding box center [380, 571] width 715 height 65
click at [697, 556] on div "Note: We do not contact winners. You will need to contact the winners" at bounding box center [380, 571] width 715 height 65
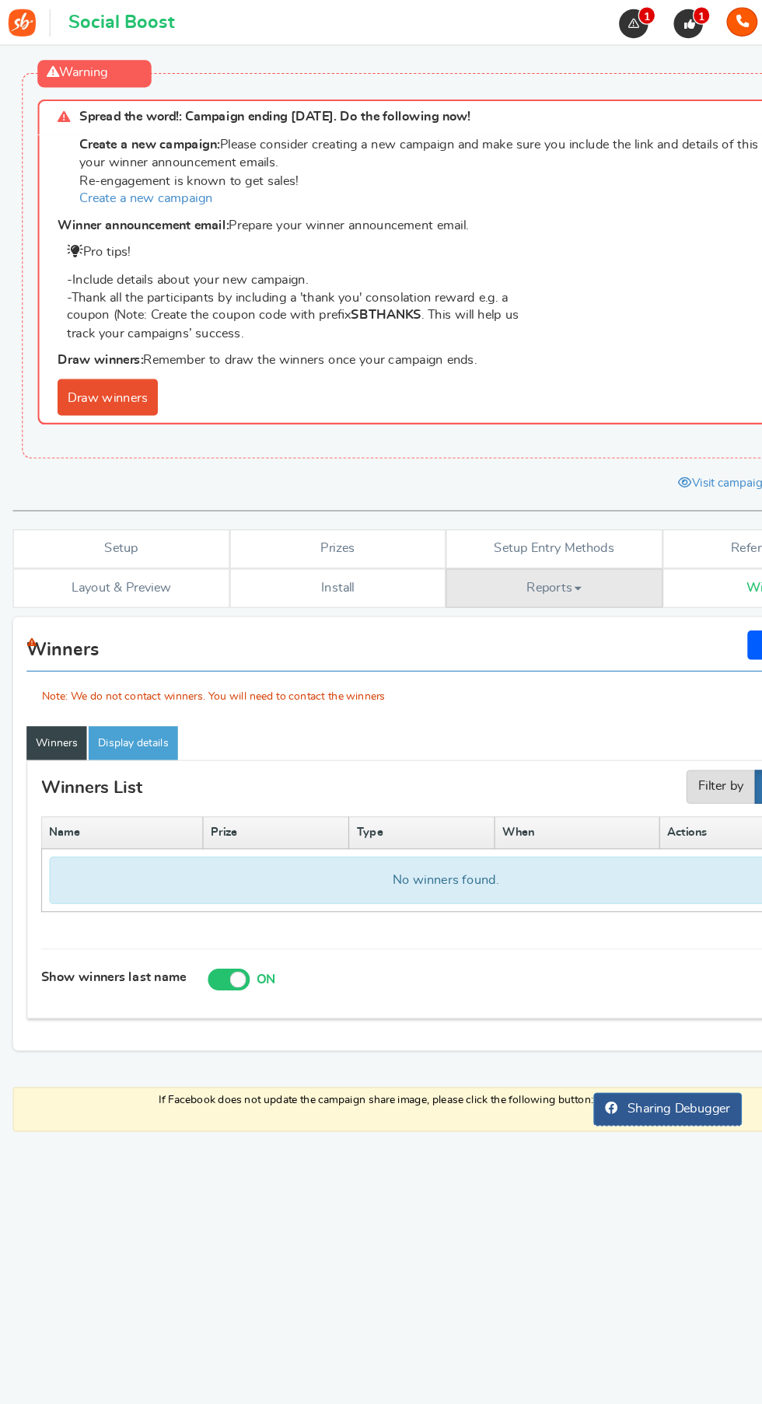
click at [504, 500] on link "Reports" at bounding box center [473, 501] width 185 height 33
click at [424, 571] on link "Entries" at bounding box center [443, 580] width 124 height 23
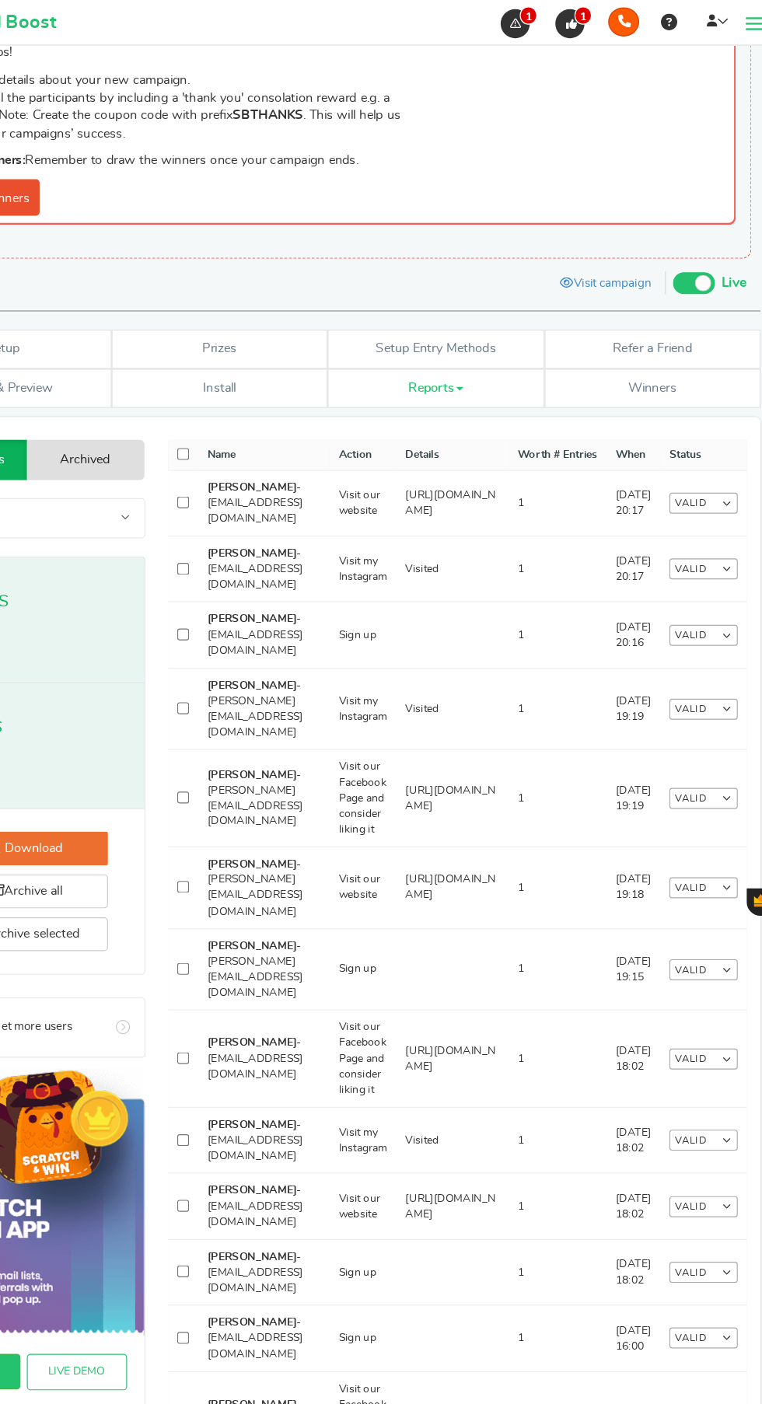
scroll to position [170, 0]
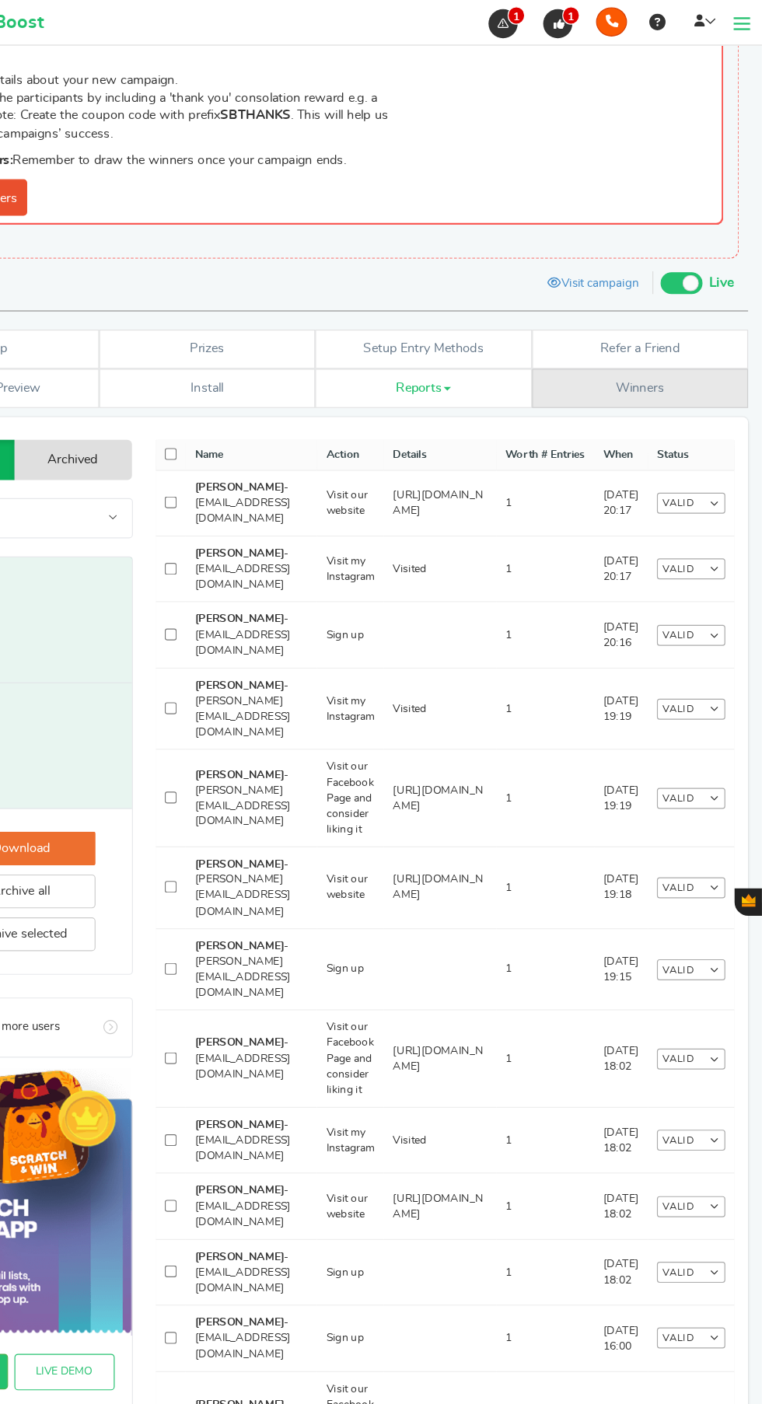
click at [671, 330] on span "Winners" at bounding box center [657, 331] width 41 height 11
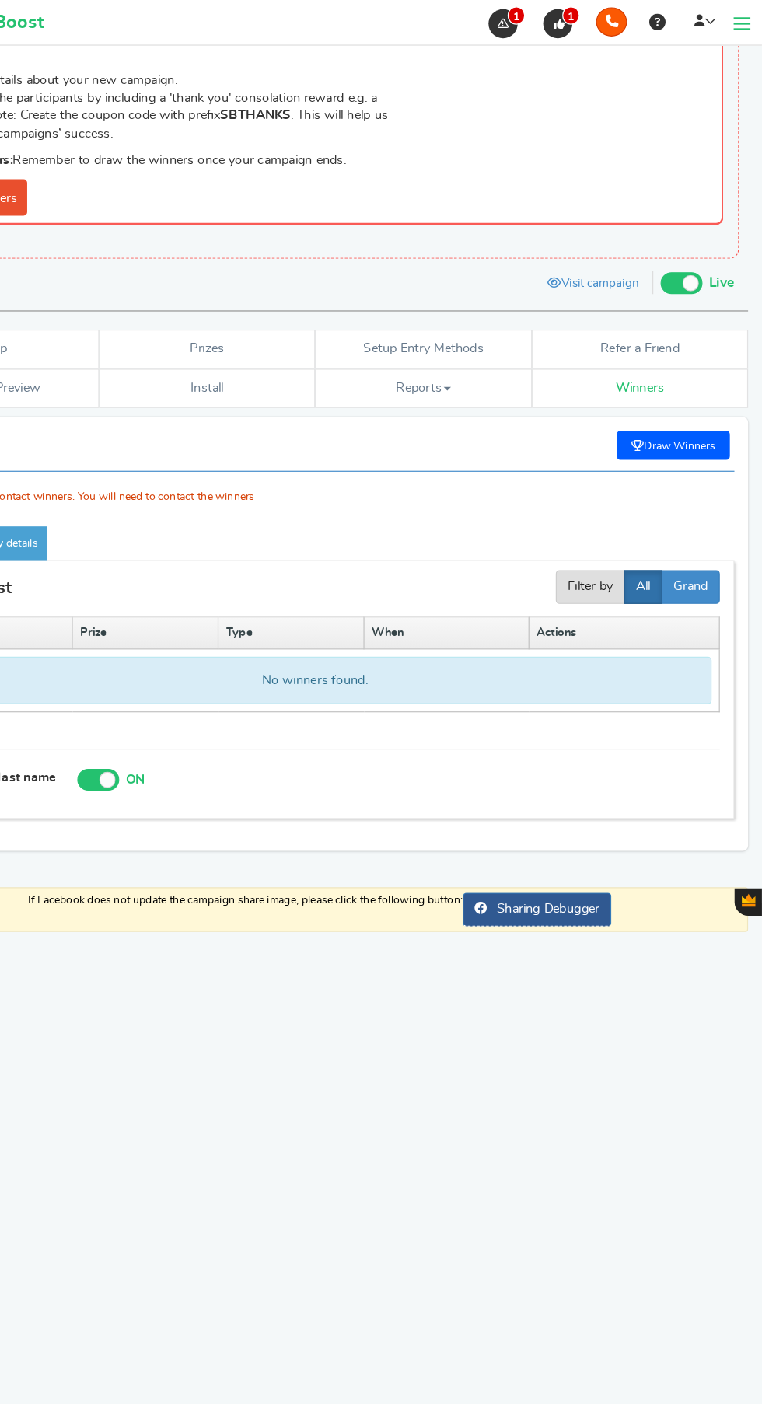
click at [693, 368] on div "Note: We do not contact winners. You will need to contact the winners" at bounding box center [380, 400] width 715 height 65
click at [691, 370] on div "Note: We do not contact winners. You will need to contact the winners" at bounding box center [380, 400] width 715 height 65
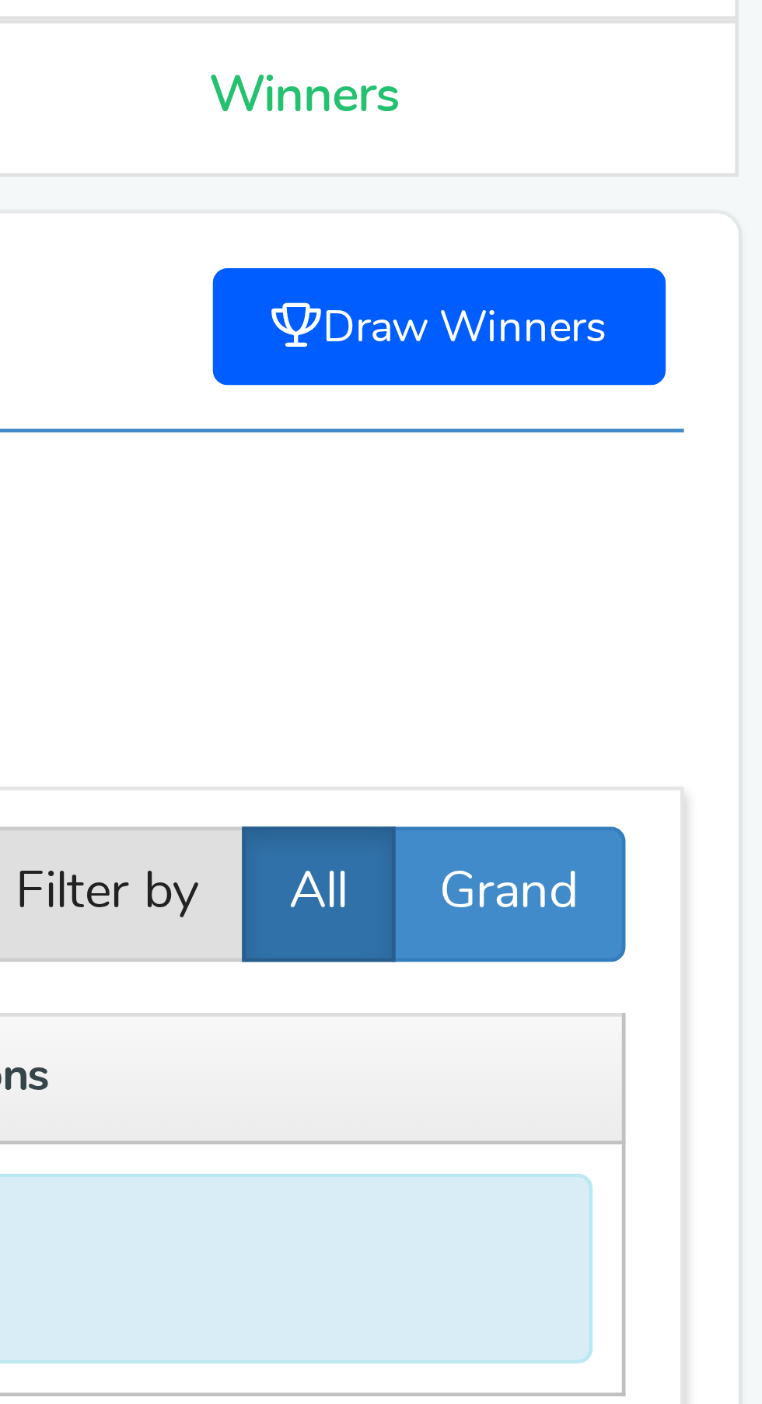
click at [696, 376] on div "Note: We do not contact winners. You will need to contact the winners" at bounding box center [380, 400] width 715 height 65
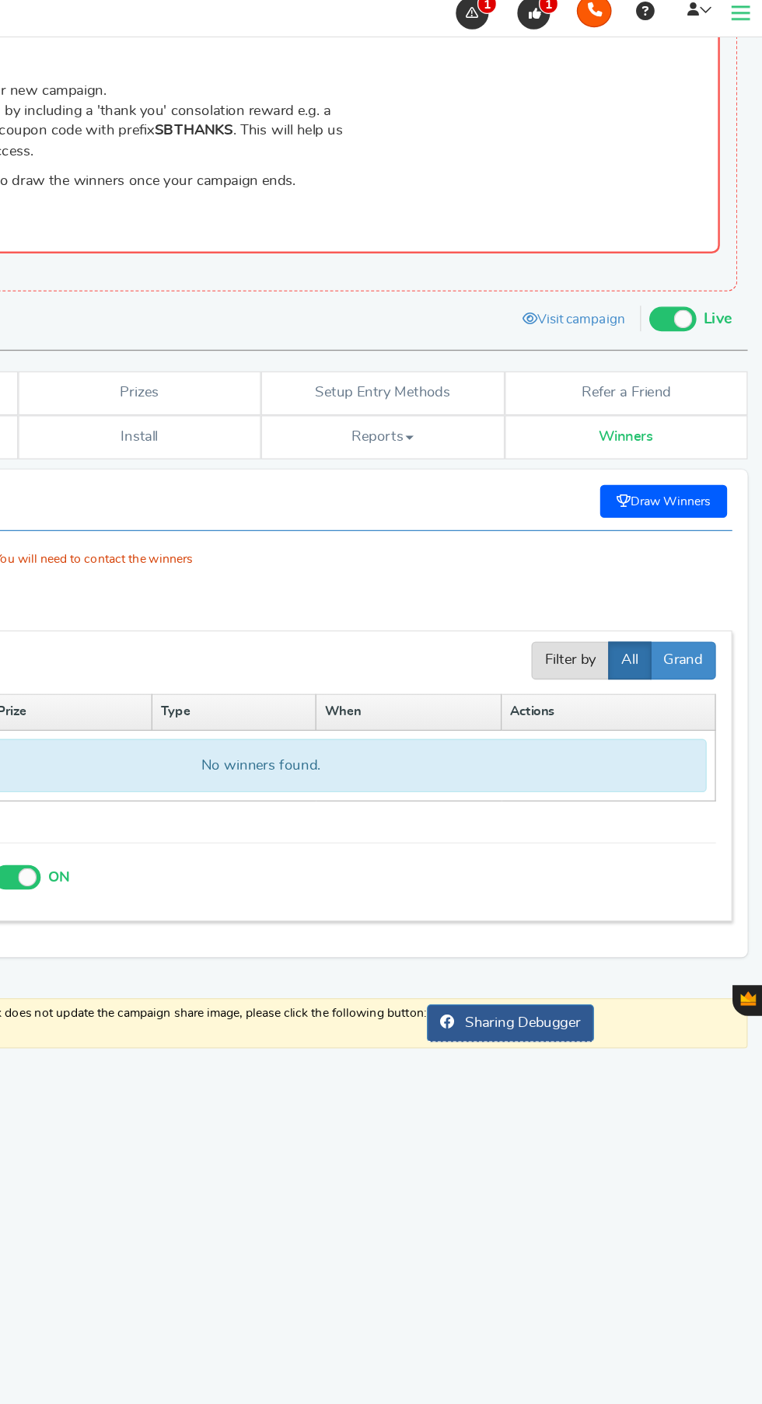
scroll to position [159, 0]
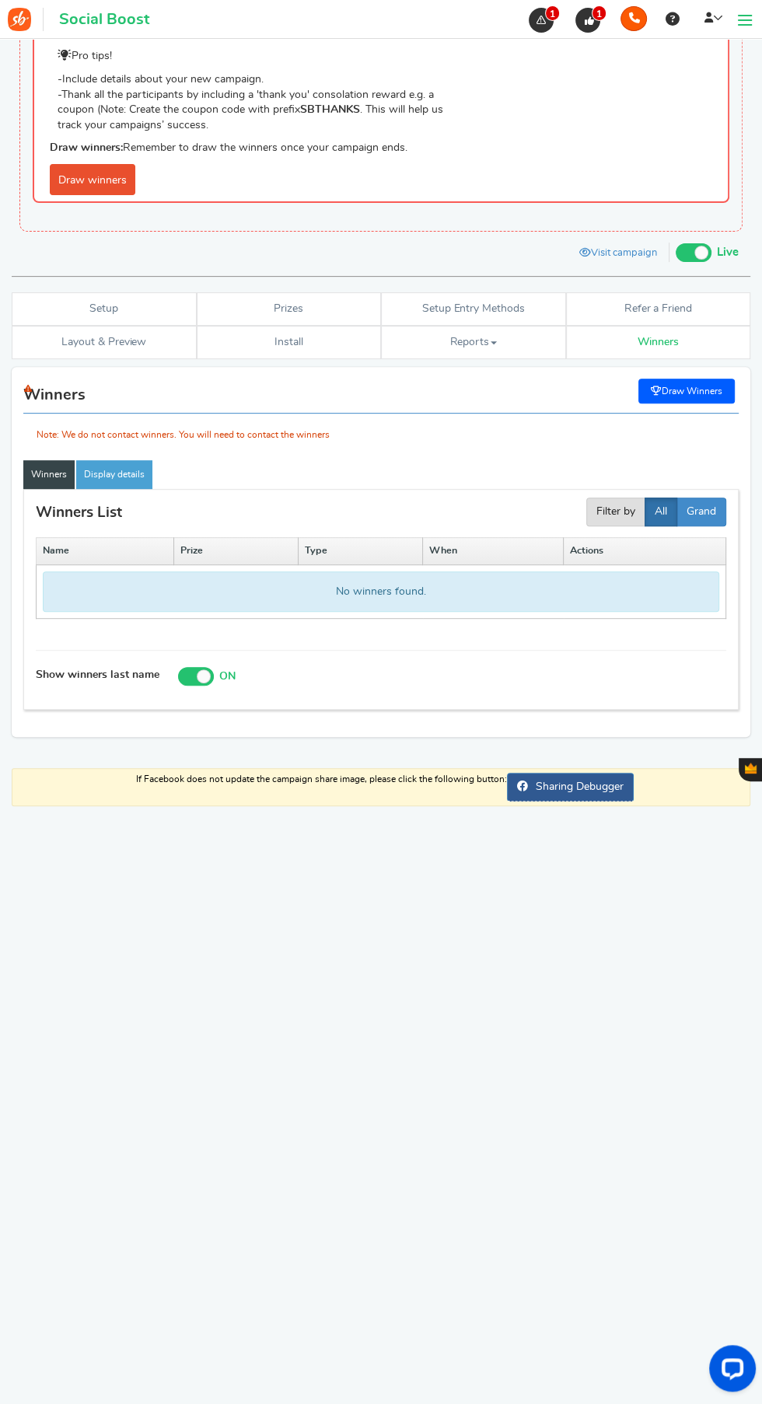
click at [31, 467] on link "Winners" at bounding box center [48, 474] width 51 height 29
click at [51, 471] on link "Winners" at bounding box center [48, 474] width 51 height 29
click at [37, 472] on link "Winners" at bounding box center [48, 474] width 51 height 29
click at [120, 476] on link "Display details" at bounding box center [114, 474] width 76 height 29
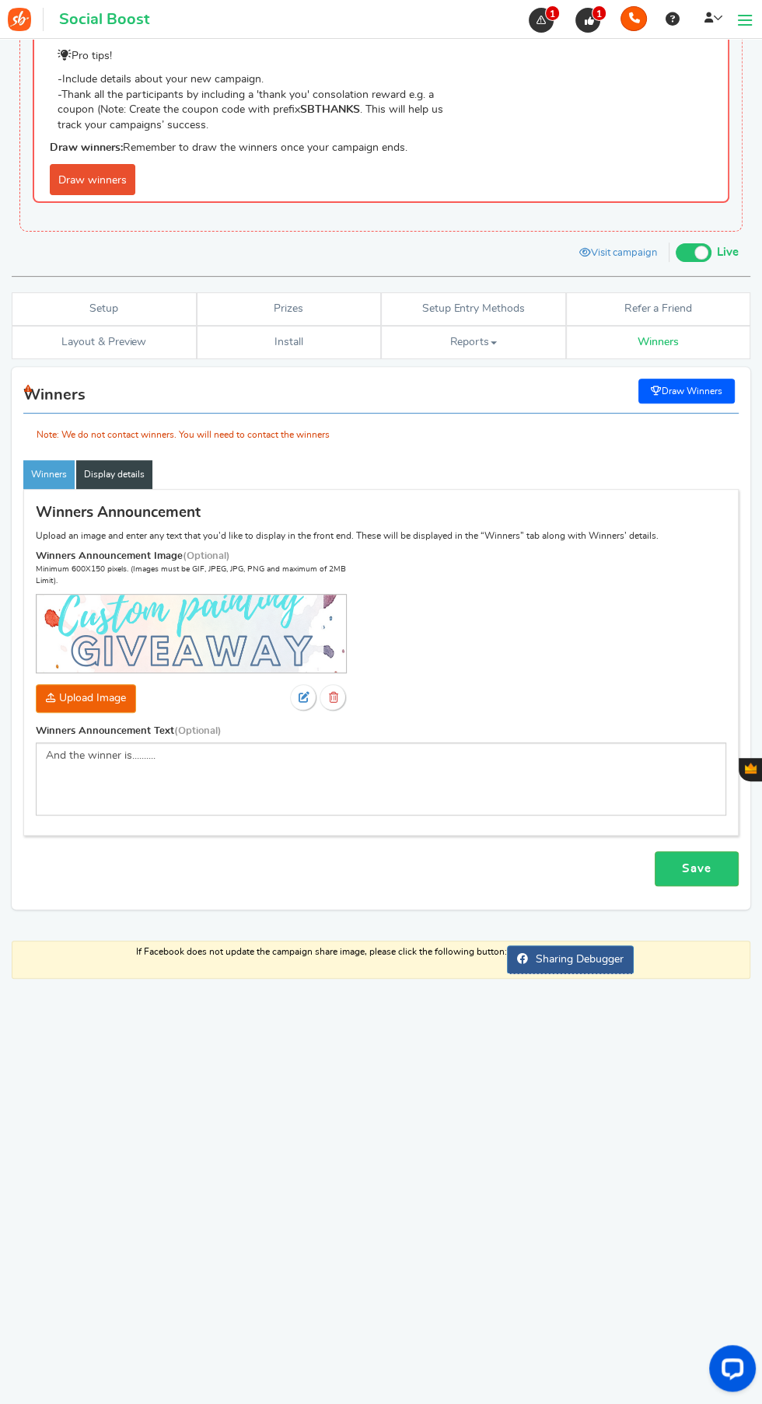
click at [36, 473] on link "Winners" at bounding box center [48, 474] width 51 height 29
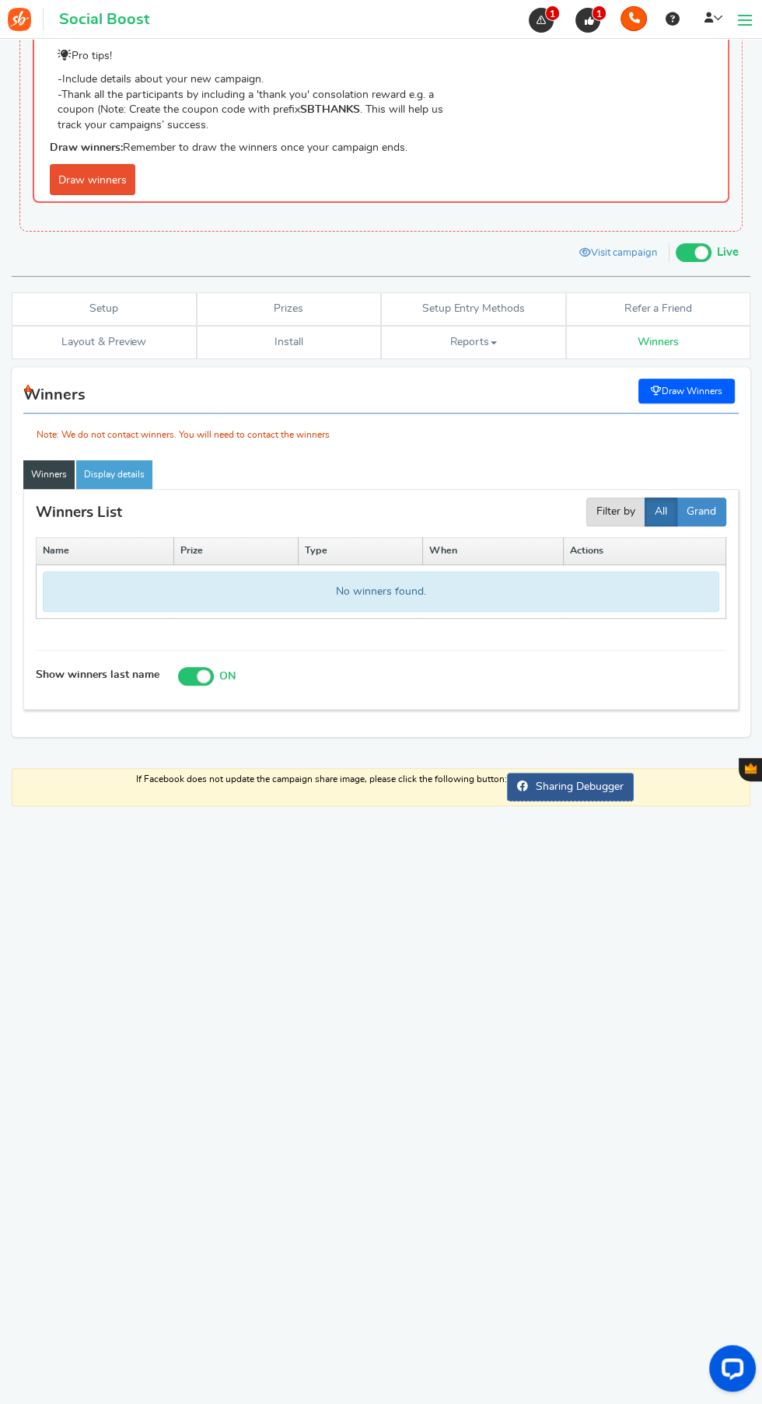
click at [676, 385] on div "Note: We do not contact winners. You will need to contact the winners" at bounding box center [380, 411] width 715 height 65
click at [737, 1375] on div "Open LiveChat chat widget" at bounding box center [732, 1367] width 25 height 25
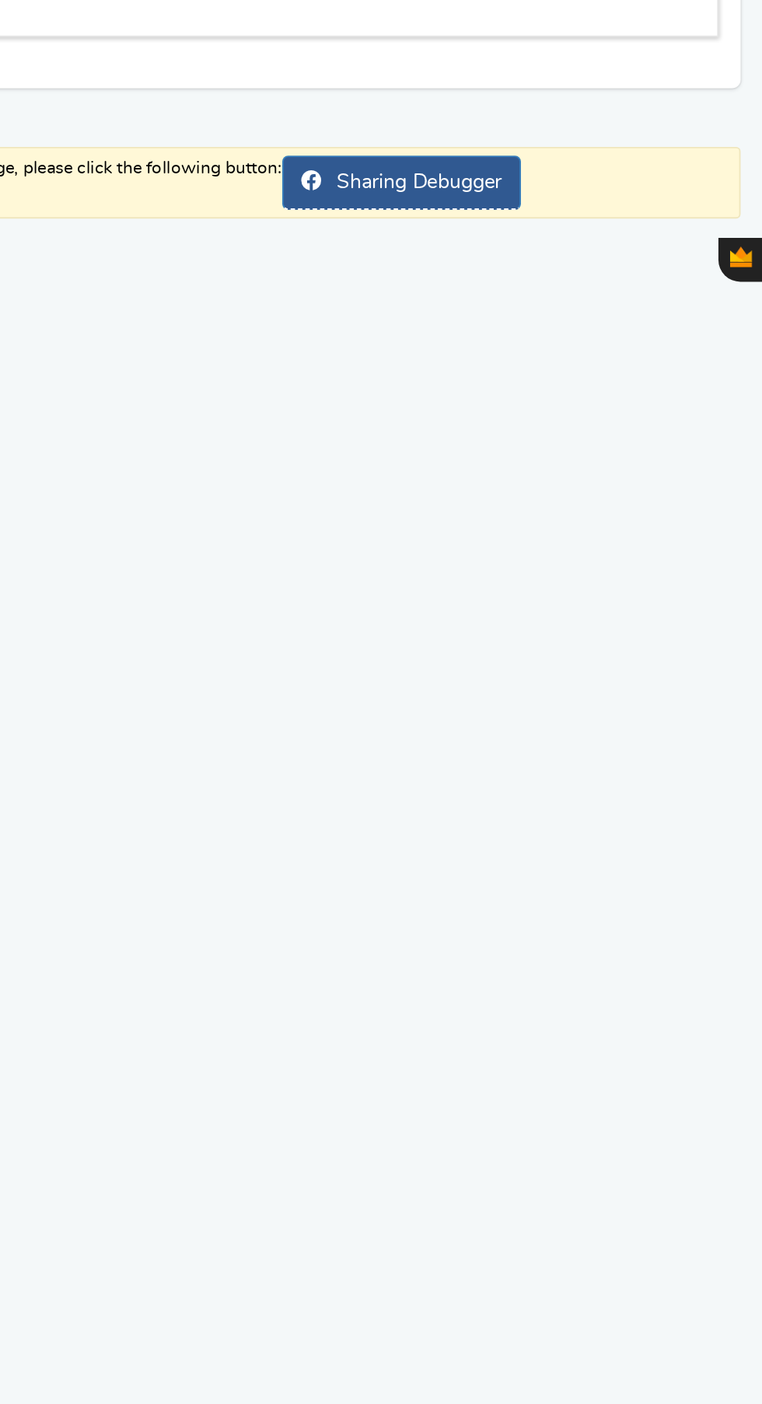
scroll to position [218, 0]
click at [420, 1118] on div "RECOMMENDED CAMPAIGNS FOR YOU New Preview and launch recommended holiday season…" at bounding box center [381, 802] width 738 height 1259
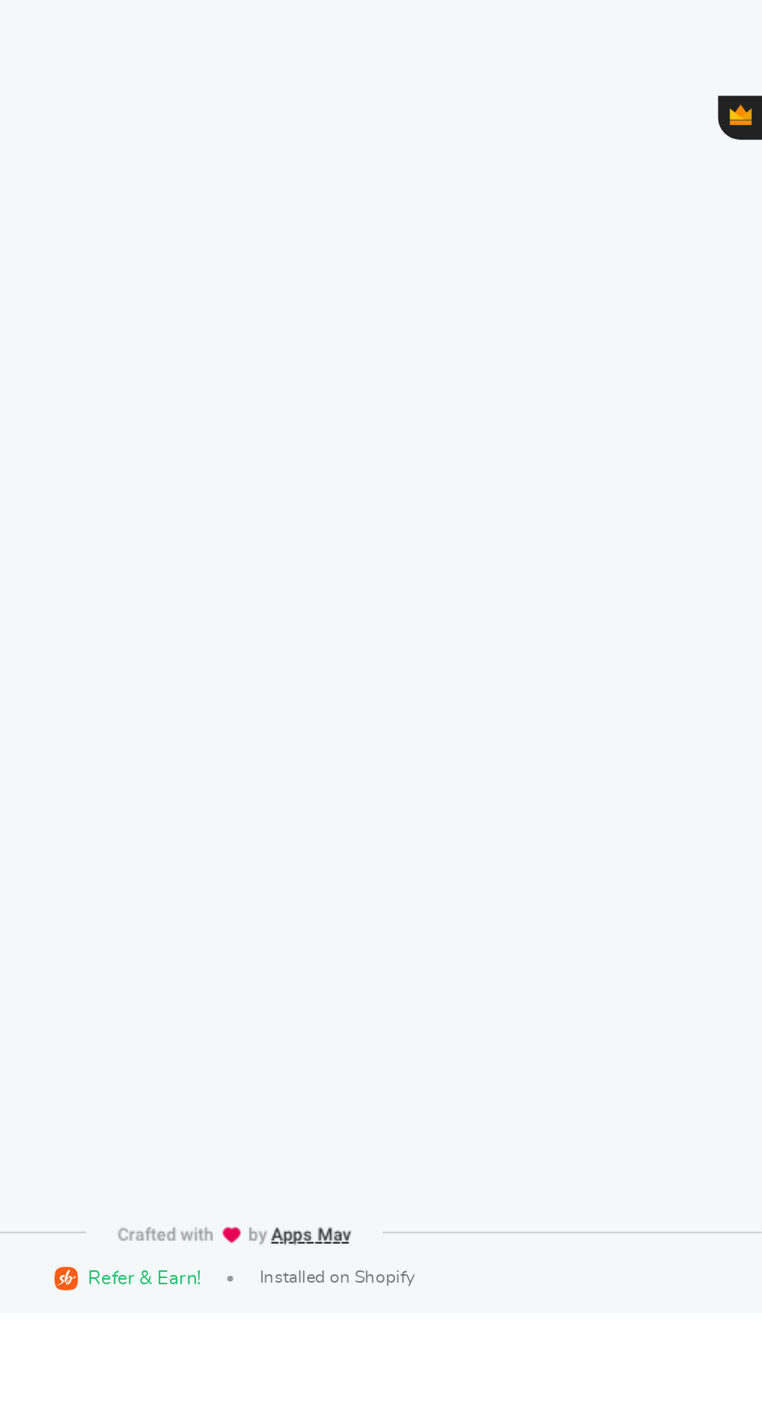
click at [433, 1348] on div "RECOMMENDED CAMPAIGNS FOR YOU New Preview and launch recommended holiday season…" at bounding box center [381, 718] width 738 height 1259
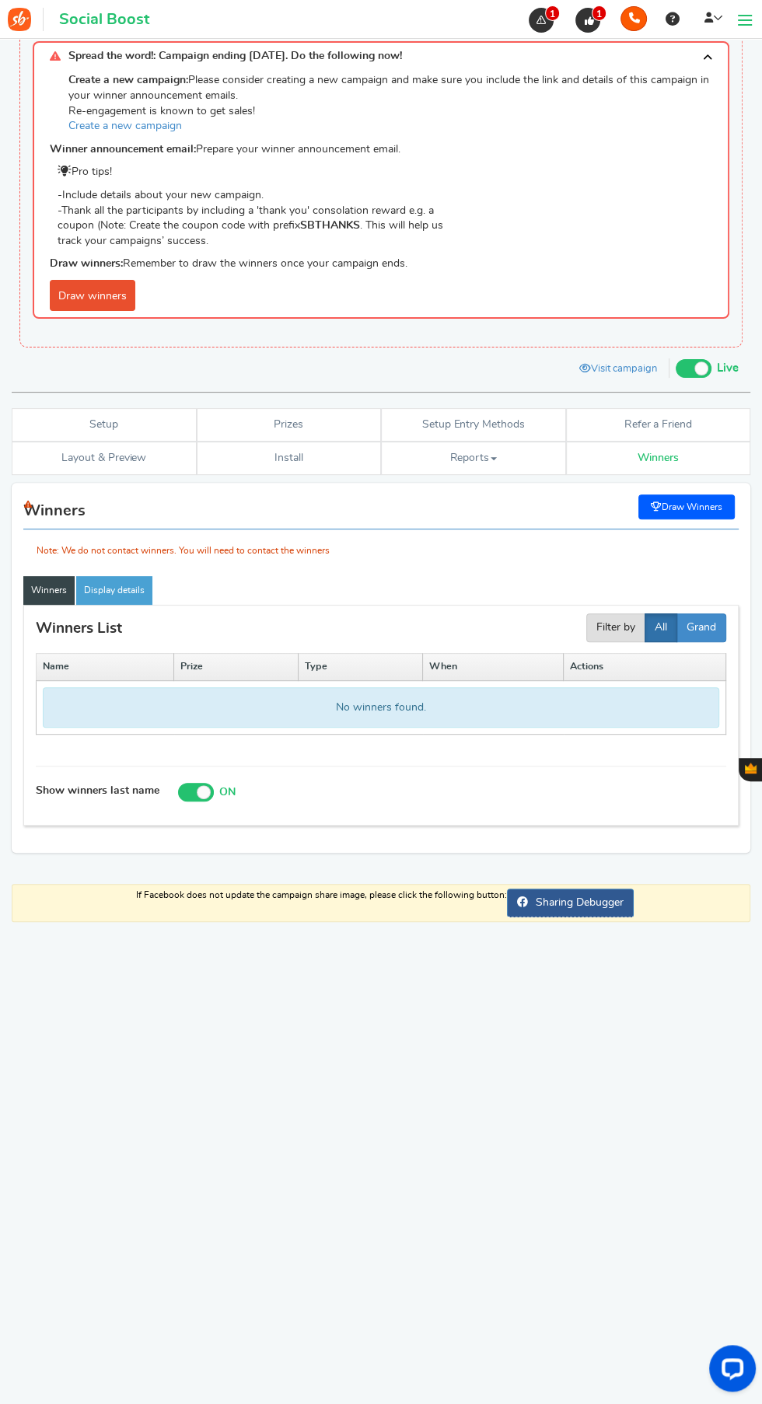
scroll to position [0, 0]
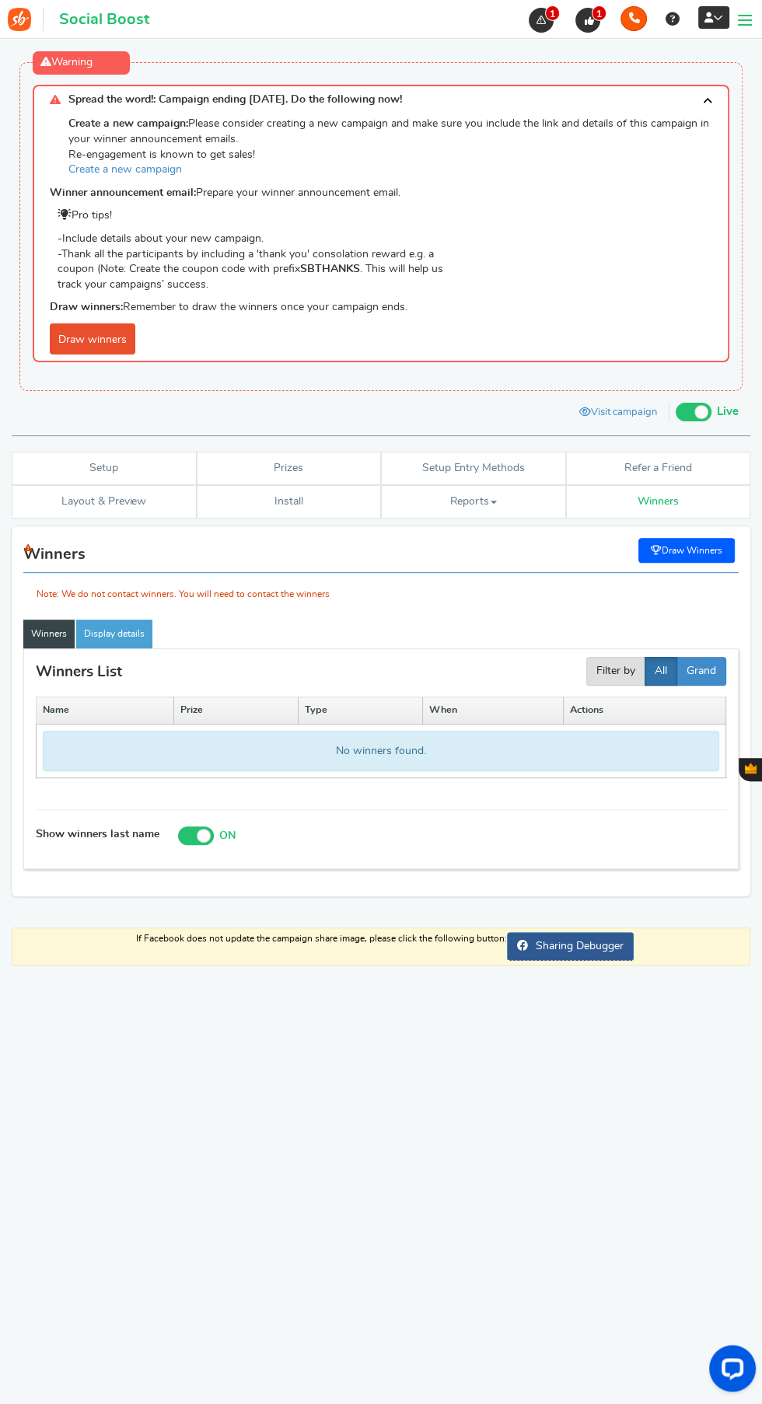
click at [721, 17] on icon at bounding box center [718, 17] width 10 height 10
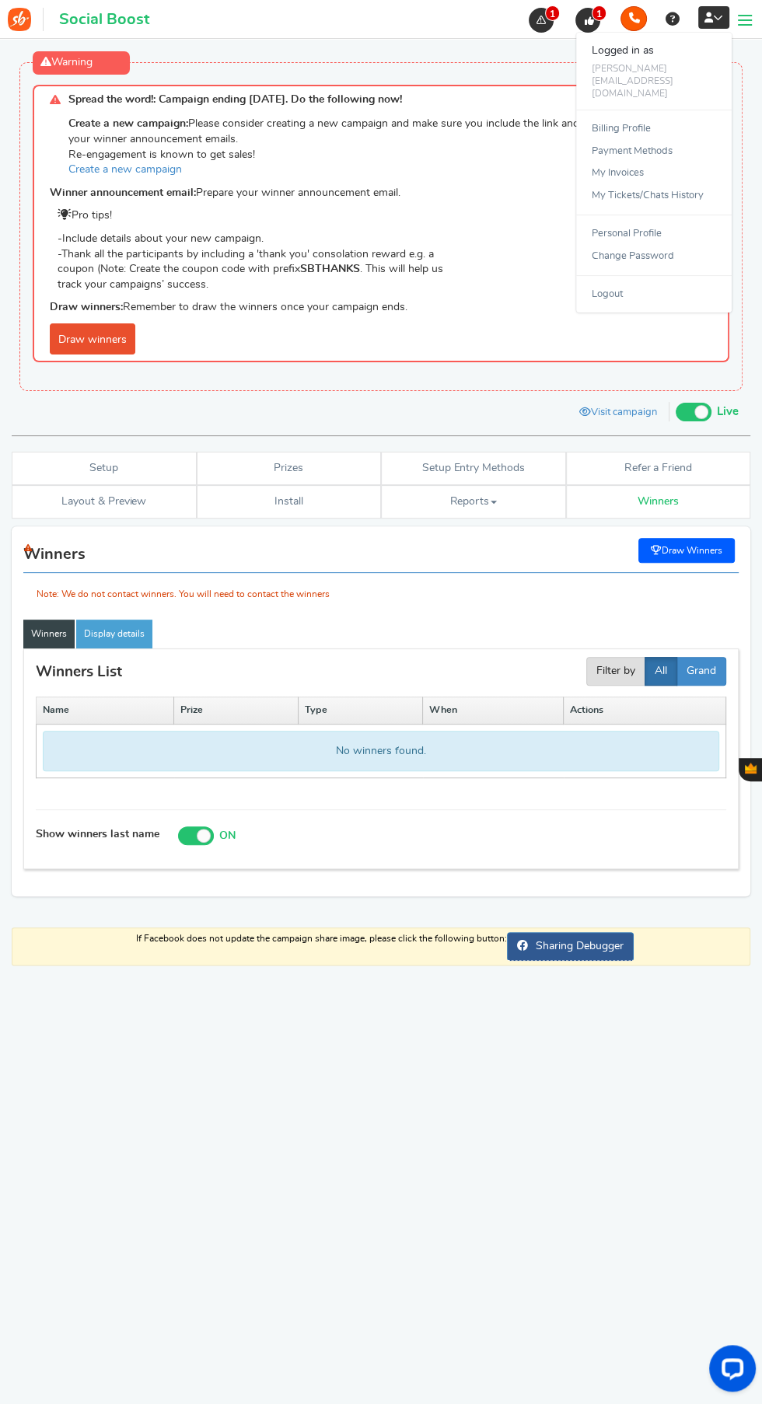
click at [410, 1100] on div at bounding box center [381, 702] width 762 height 1404
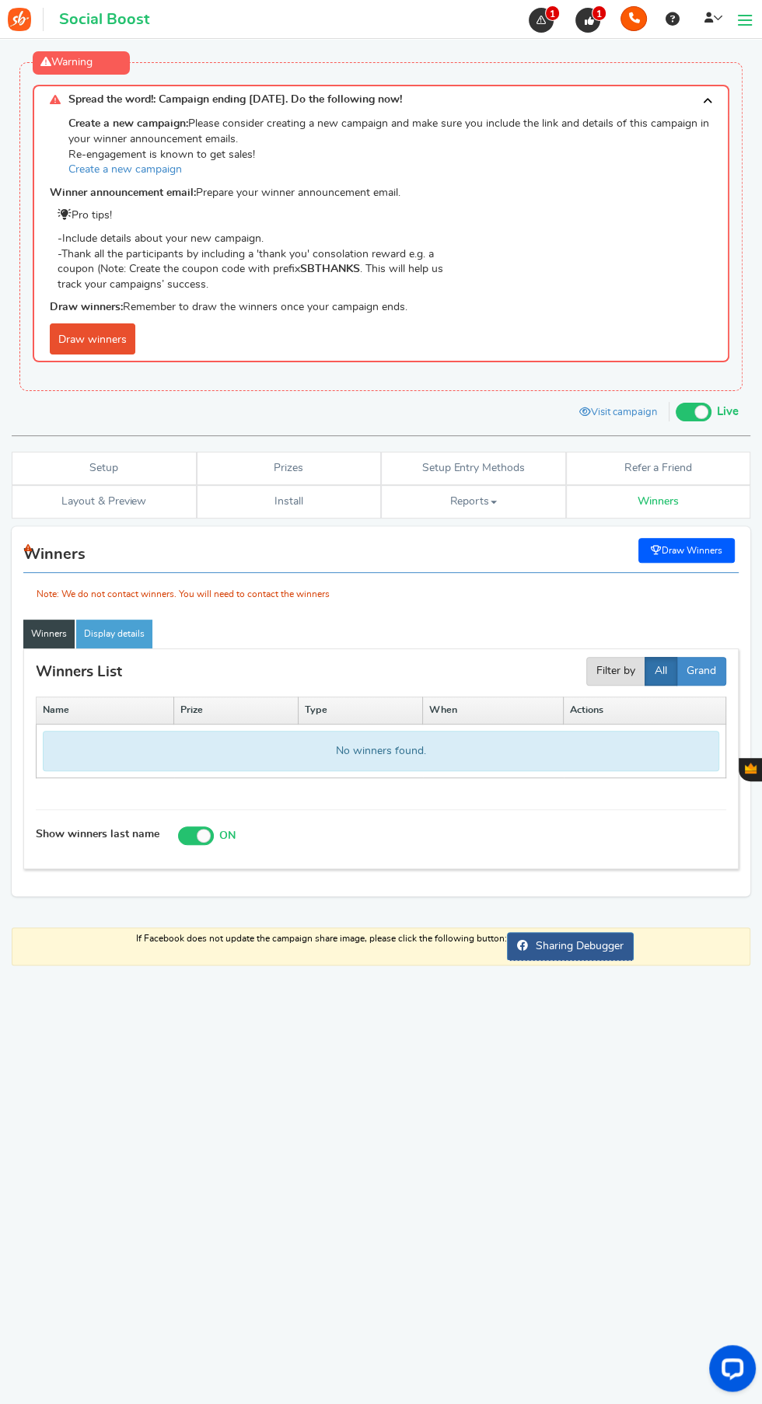
click at [746, 21] on span at bounding box center [745, 20] width 14 height 2
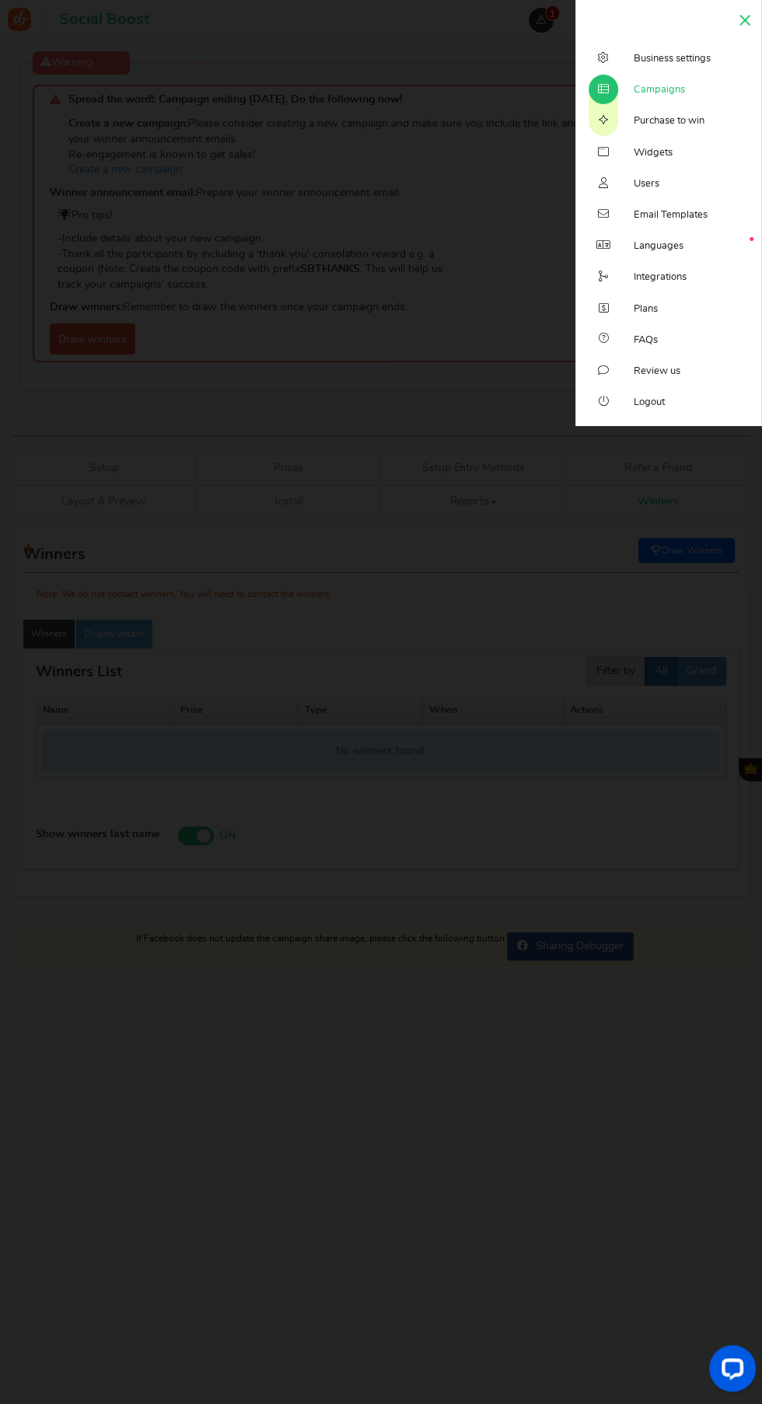
click at [657, 333] on span "FAQs" at bounding box center [645, 340] width 24 height 14
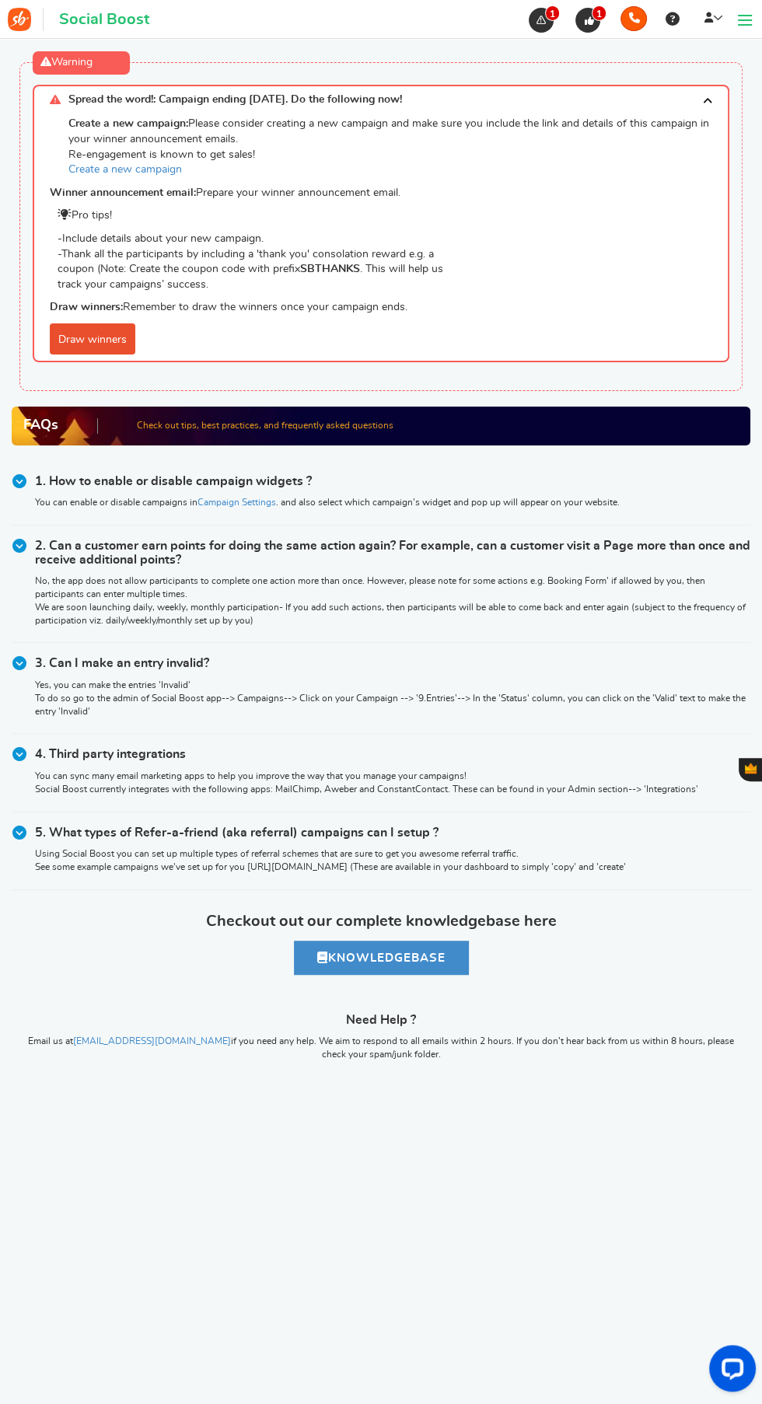
click at [75, 351] on link "Draw winners" at bounding box center [92, 338] width 85 height 31
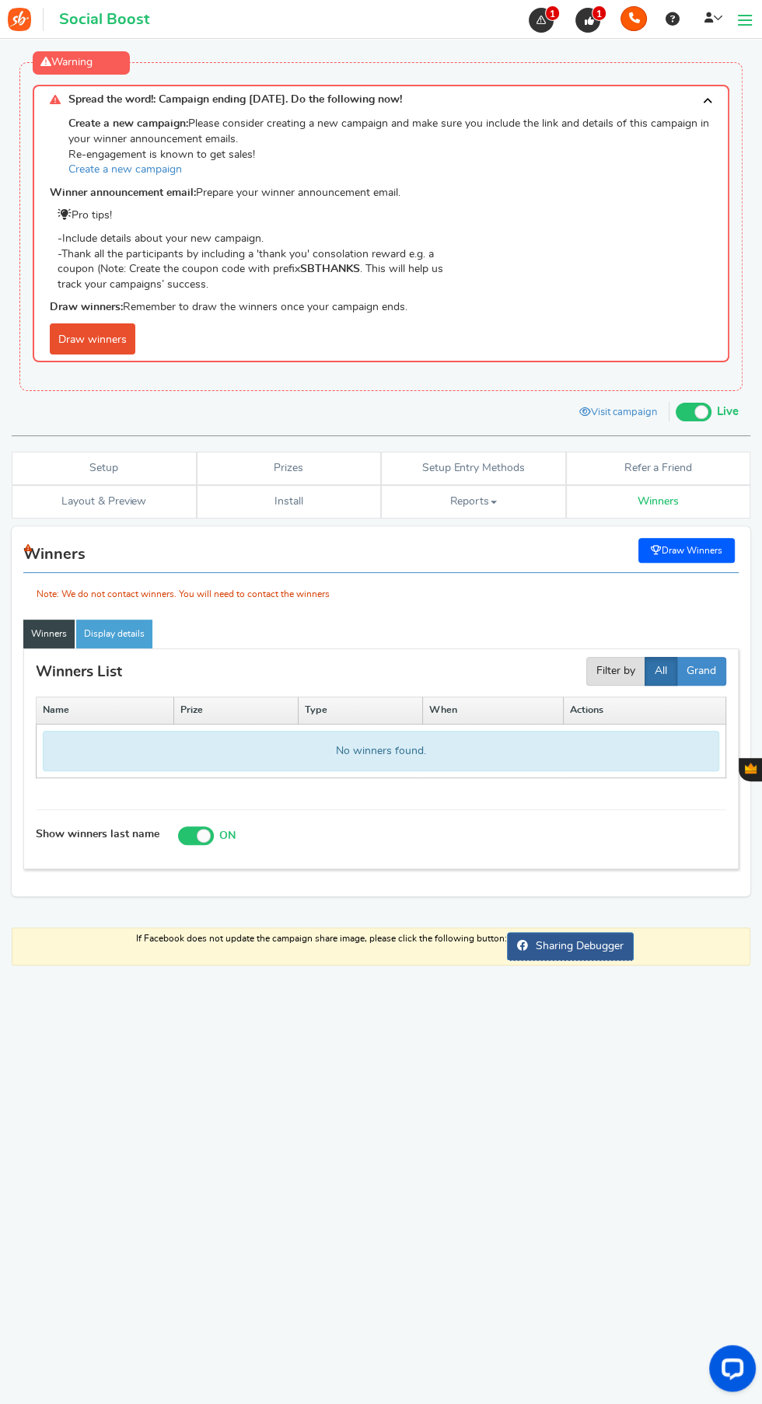
click at [688, 546] on div "Note: We do not contact winners. You will need to contact the winners" at bounding box center [380, 571] width 715 height 65
click at [693, 556] on div "Note: We do not contact winners. You will need to contact the winners" at bounding box center [380, 571] width 715 height 65
click at [624, 413] on link "Visit campaign" at bounding box center [617, 413] width 101 height 26
click at [480, 1225] on div "RECOMMENDED CAMPAIGNS FOR YOU New Preview and launch recommended holiday season…" at bounding box center [381, 1020] width 738 height 1259
click at [122, 169] on link "Create a new campaign" at bounding box center [124, 169] width 113 height 11
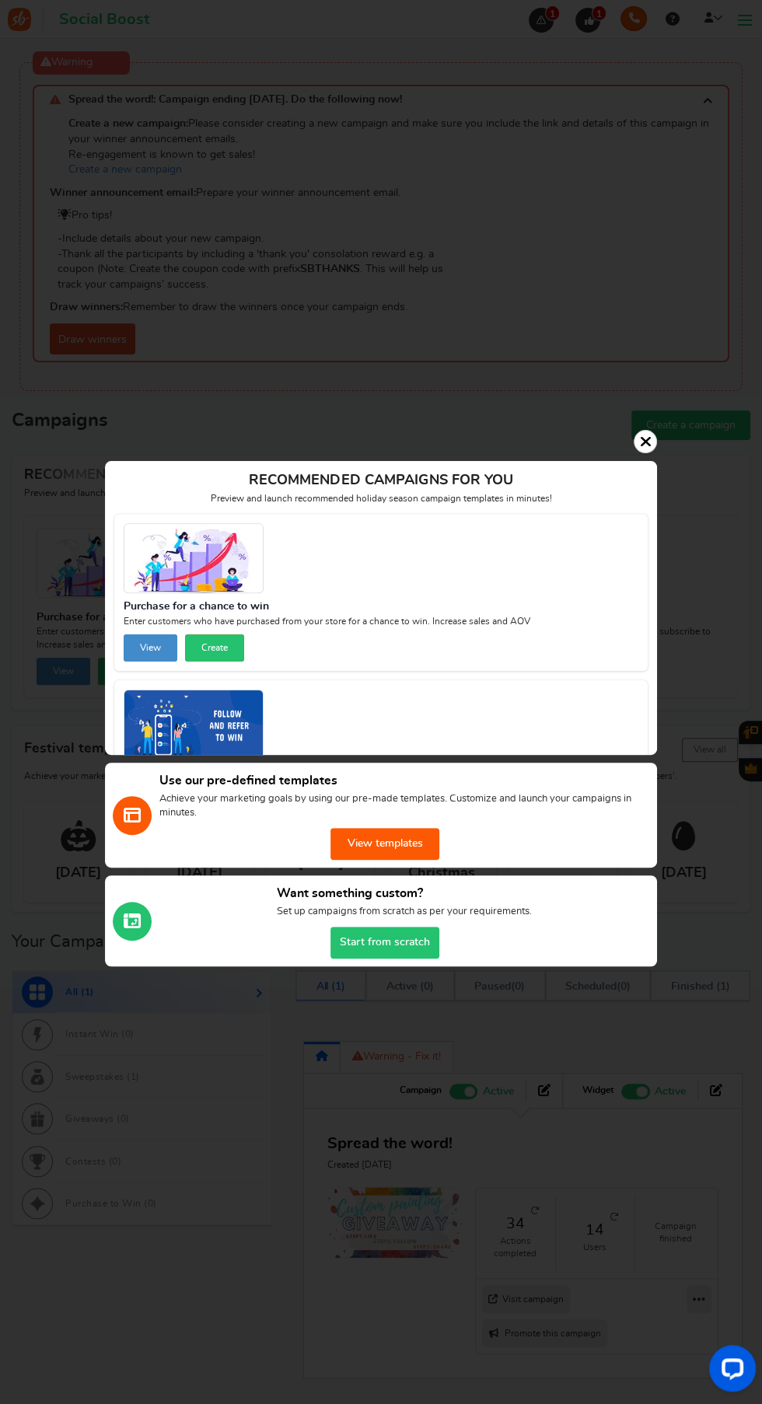
click at [647, 441] on icon at bounding box center [646, 442] width 12 height 16
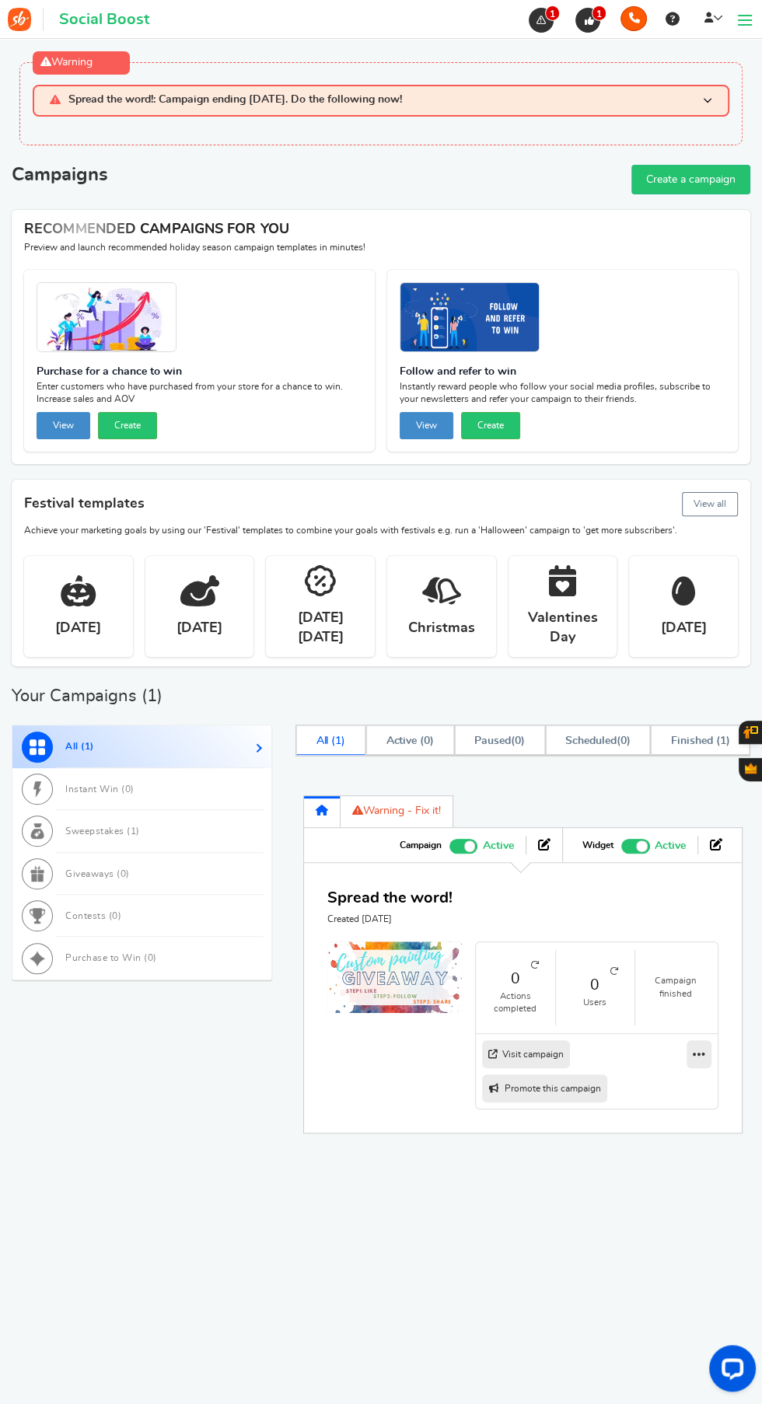
click at [745, 19] on span at bounding box center [745, 20] width 14 height 2
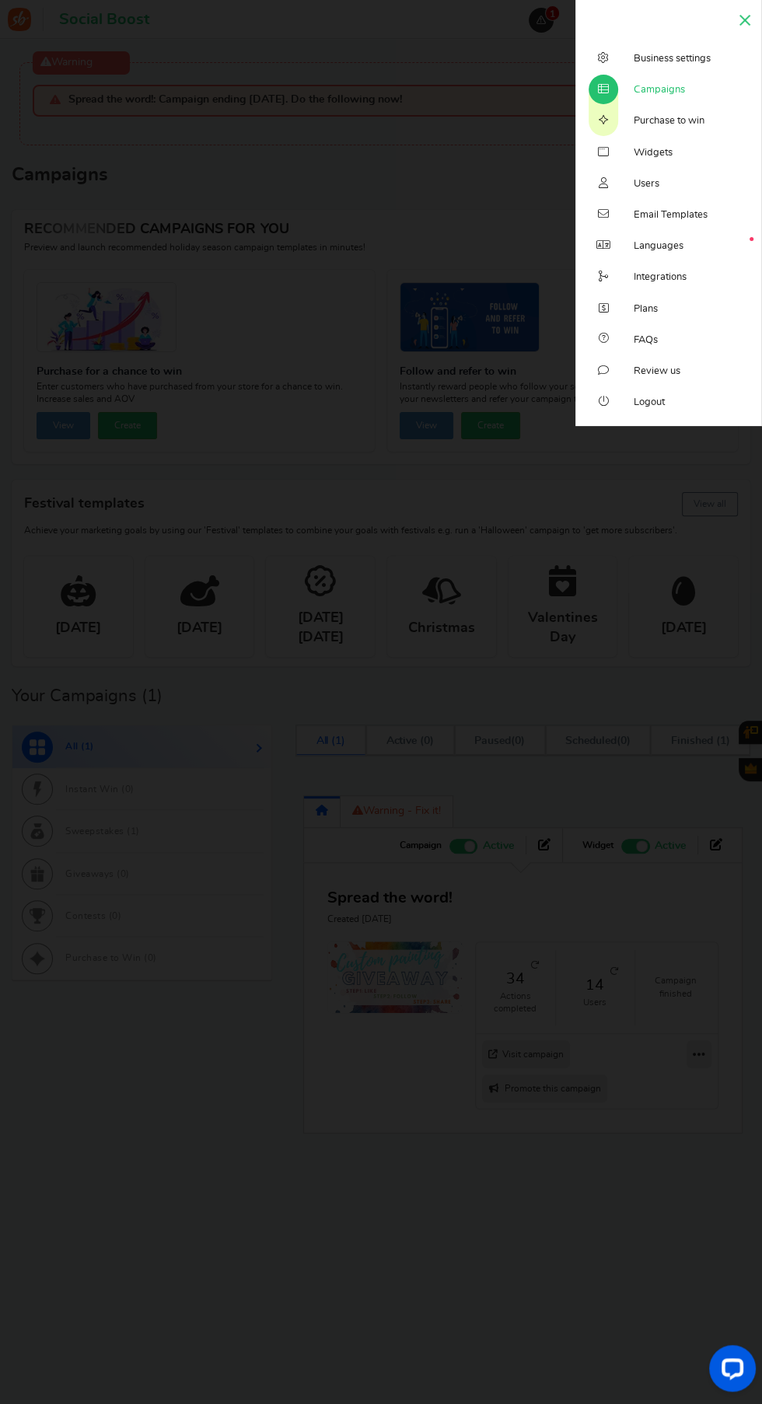
click at [685, 95] on span "Campaigns" at bounding box center [658, 90] width 51 height 14
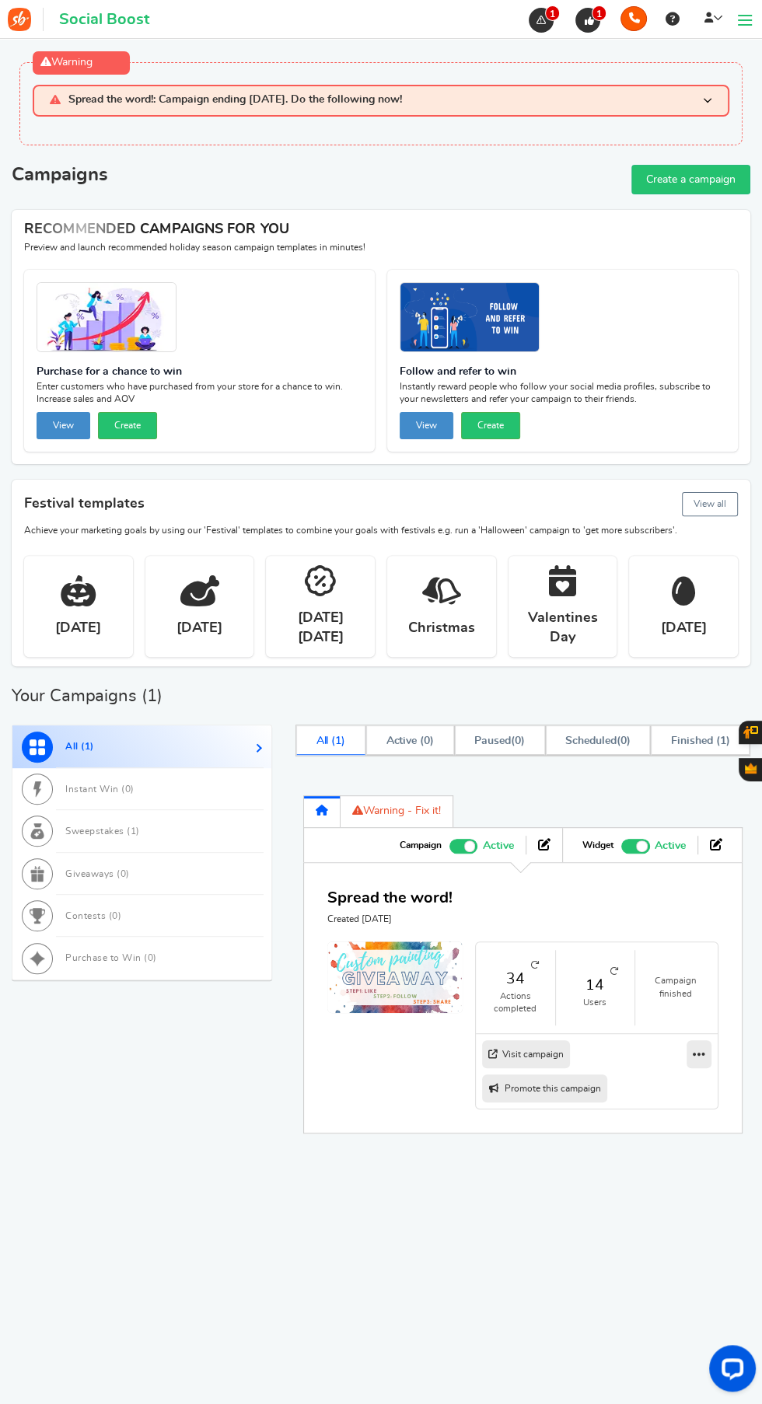
click at [715, 841] on icon at bounding box center [716, 844] width 12 height 12
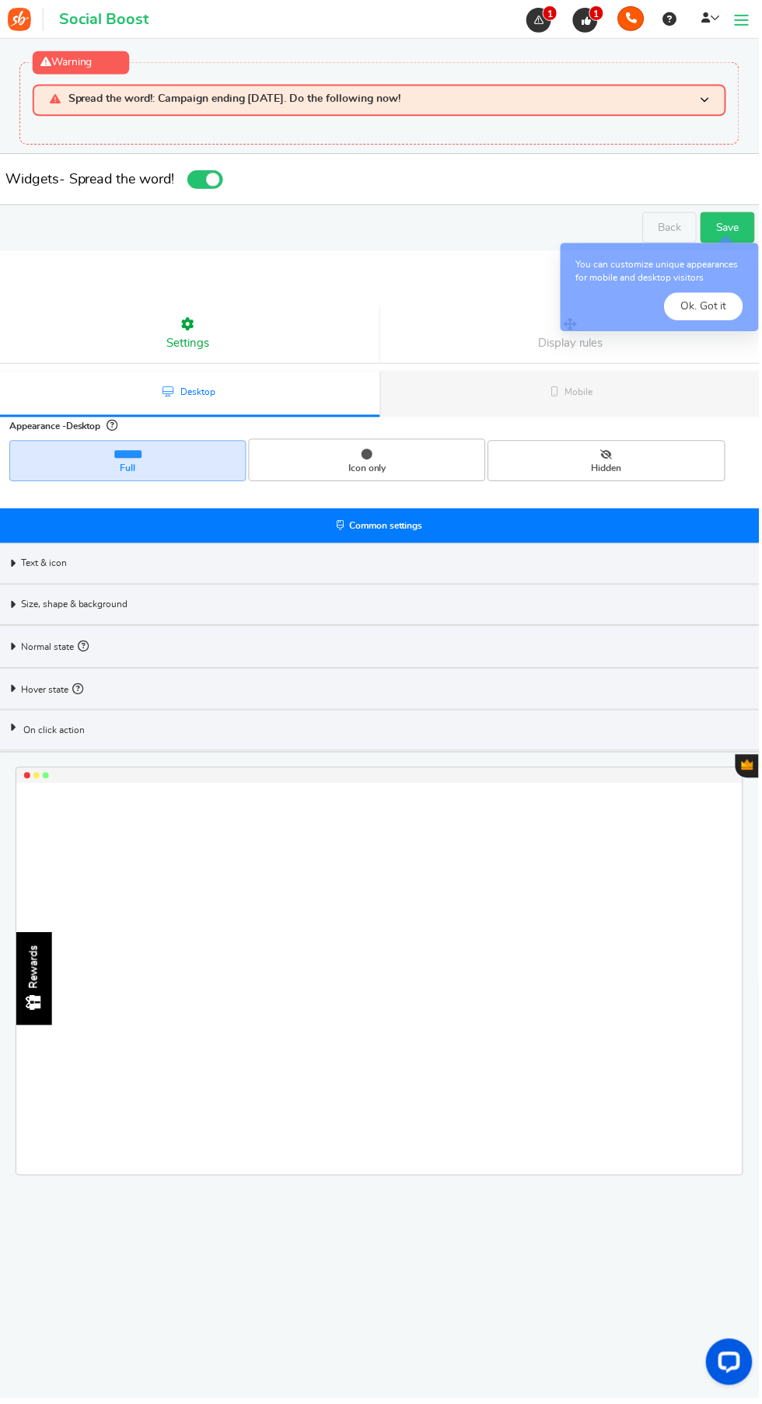
select select "left-side-drawer"
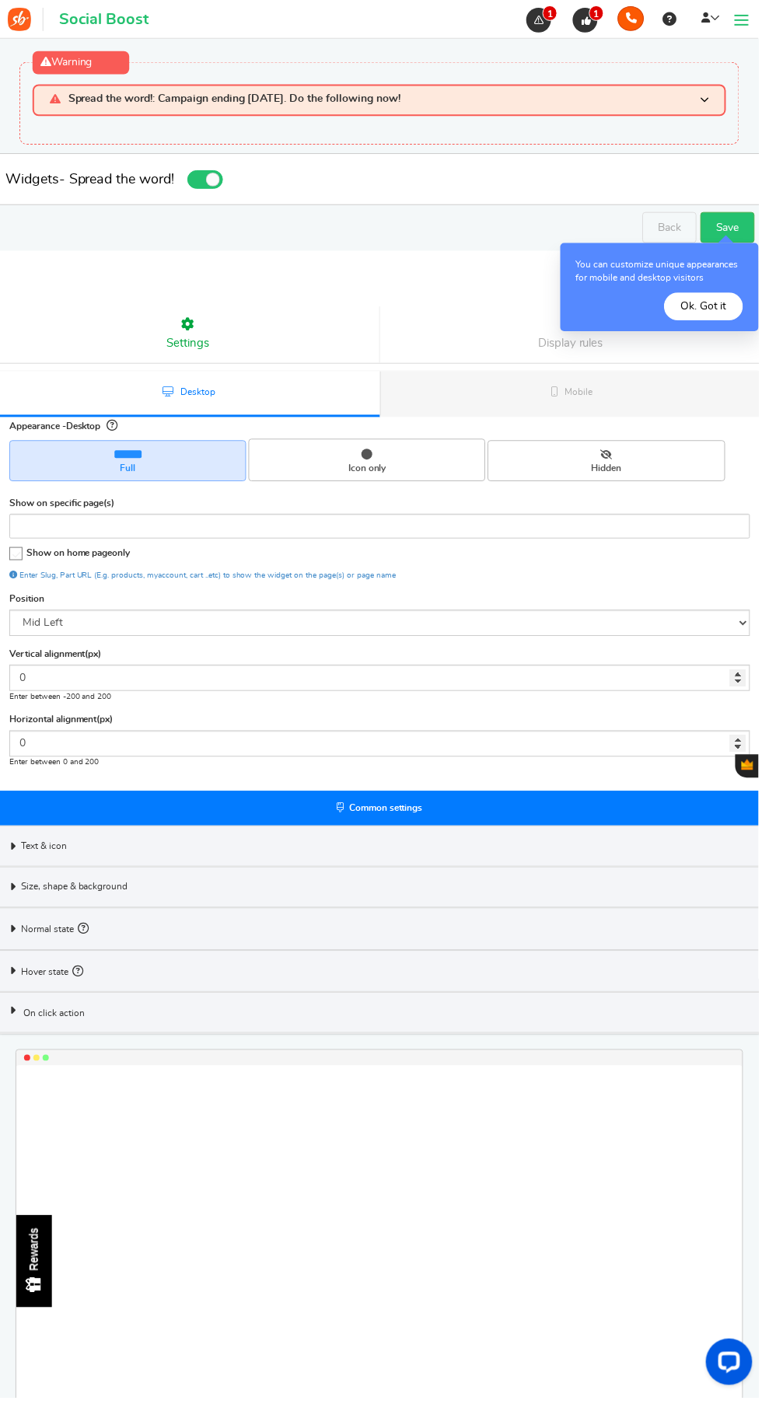
click at [710, 303] on button "Ok. Got it" at bounding box center [706, 308] width 79 height 28
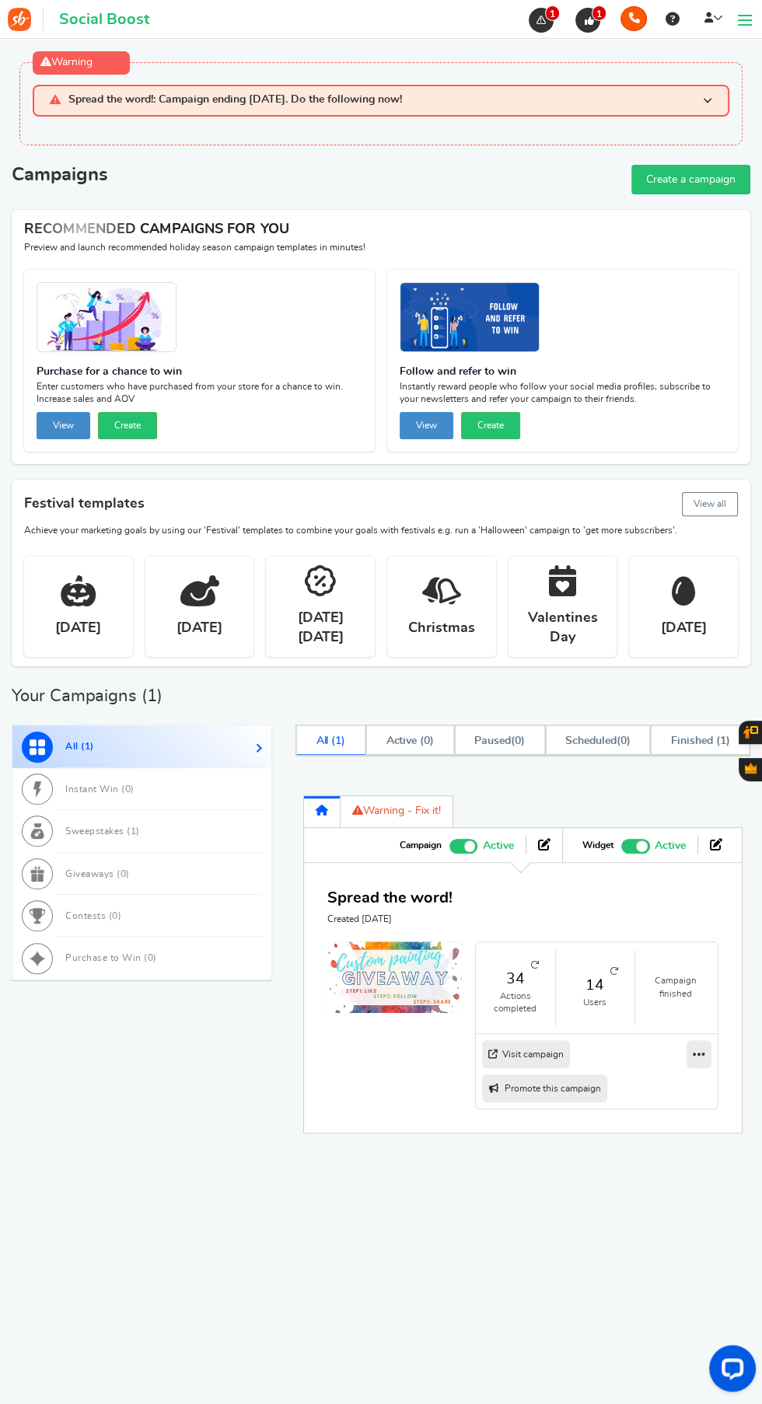
click at [704, 1053] on icon at bounding box center [698, 1054] width 12 height 14
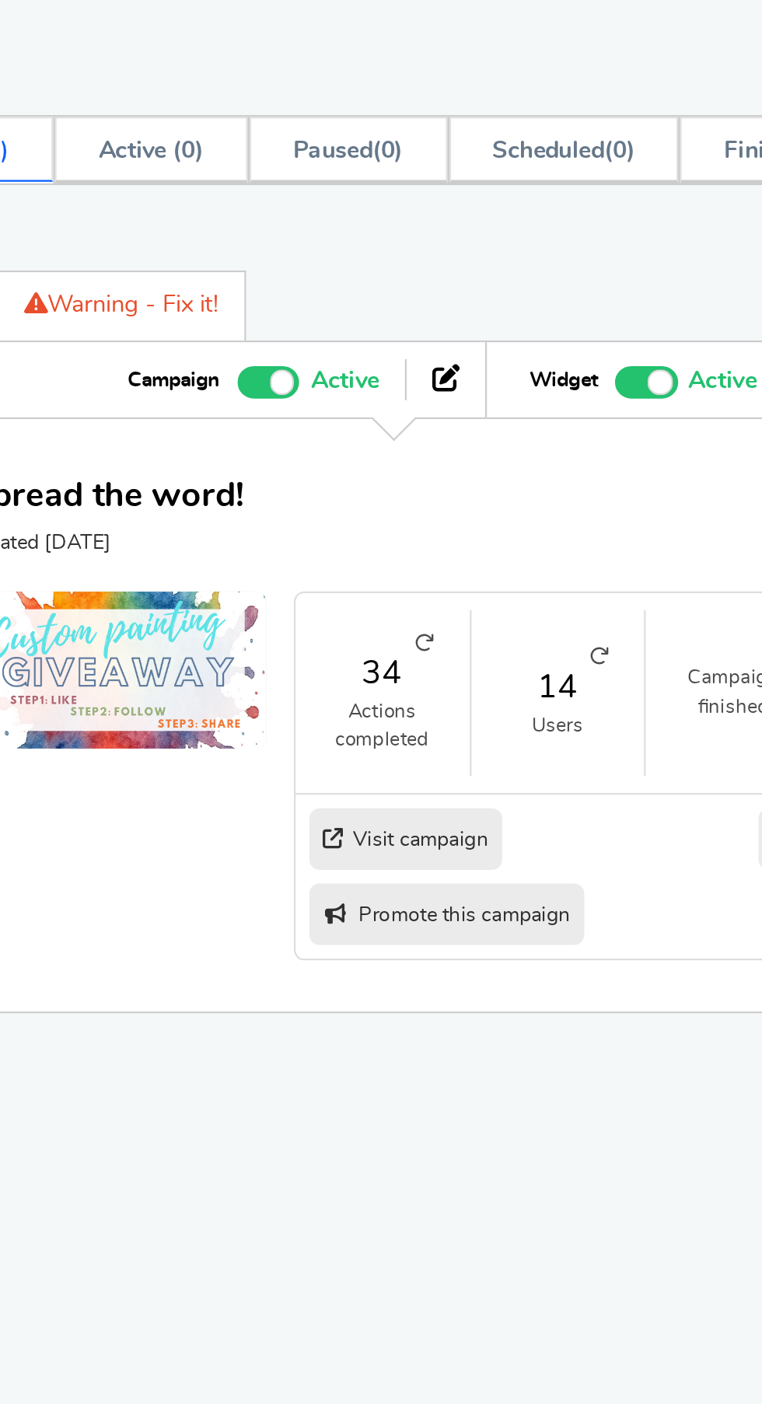
click at [639, 1106] on link "Clone" at bounding box center [648, 1107] width 115 height 26
type input "Copy of Spread the word!"
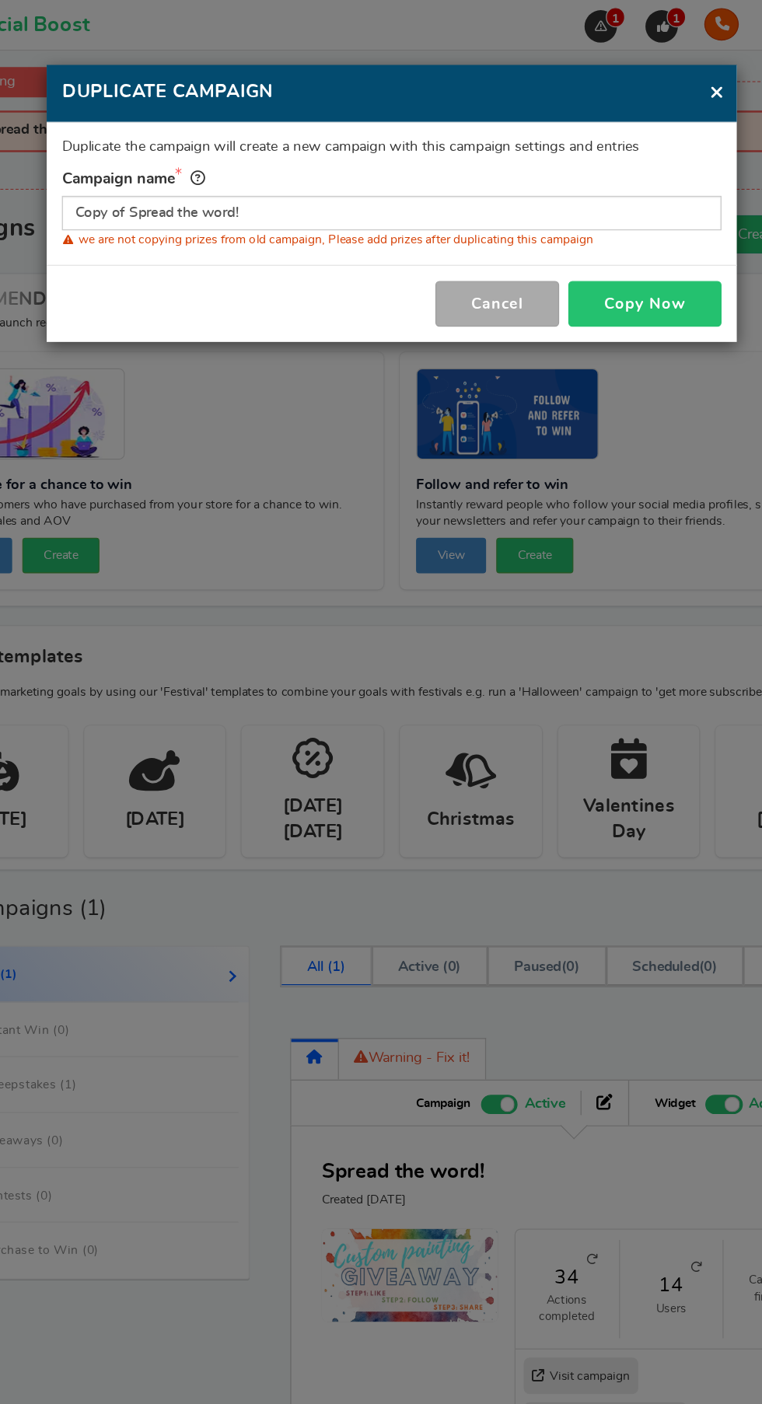
click at [581, 231] on button "Copy Now" at bounding box center [574, 232] width 117 height 35
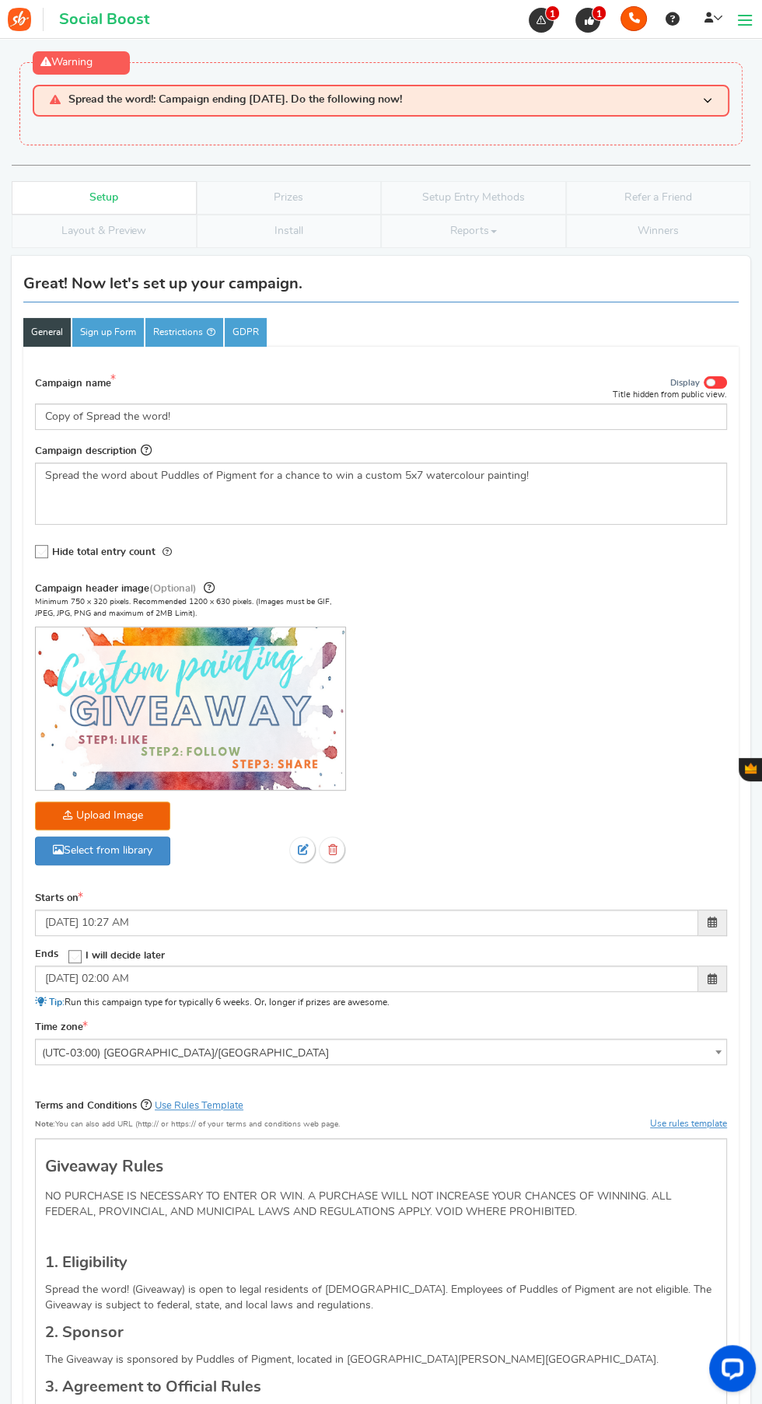
click at [190, 113] on h3 "Spread the word!: Campaign ending [DATE]. Do the following now!" at bounding box center [381, 101] width 696 height 32
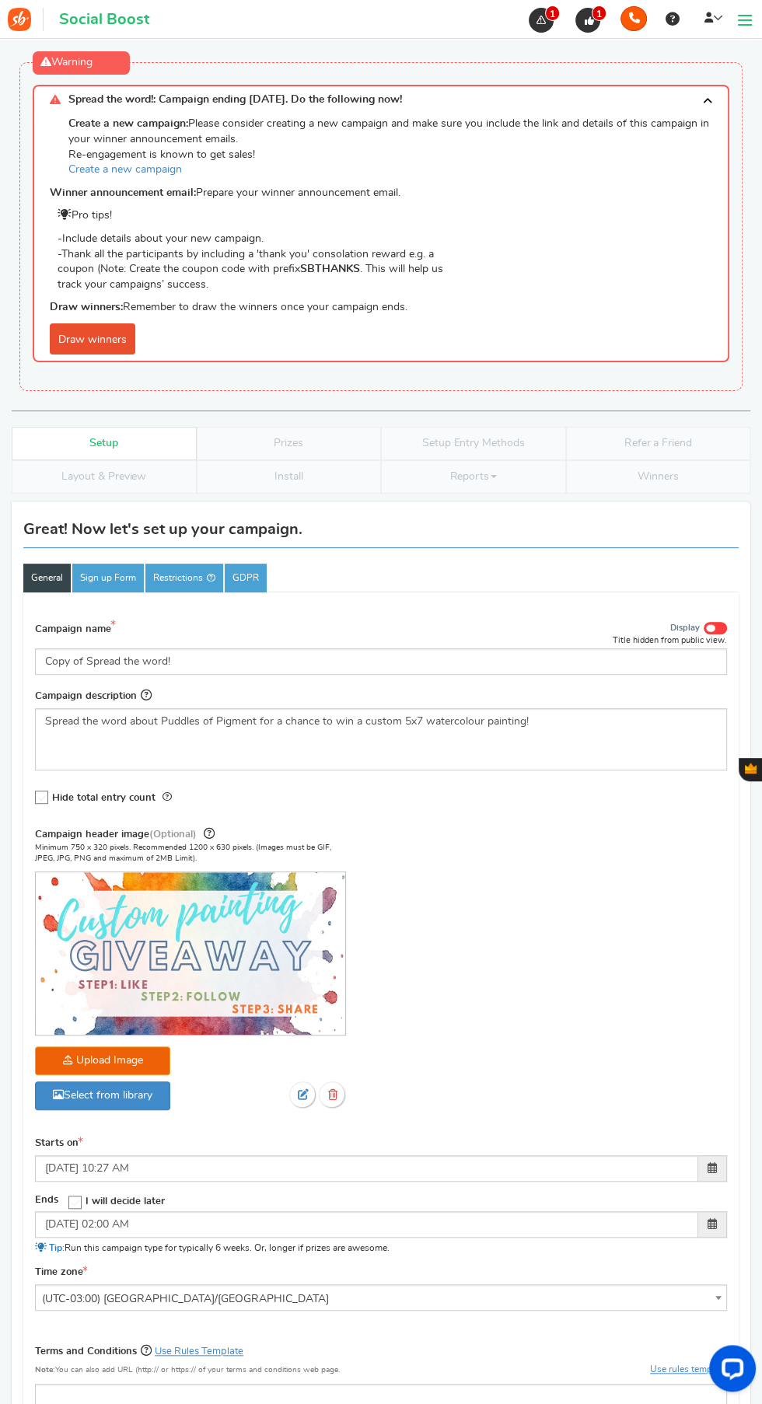
click at [84, 330] on link "Draw winners" at bounding box center [92, 338] width 85 height 31
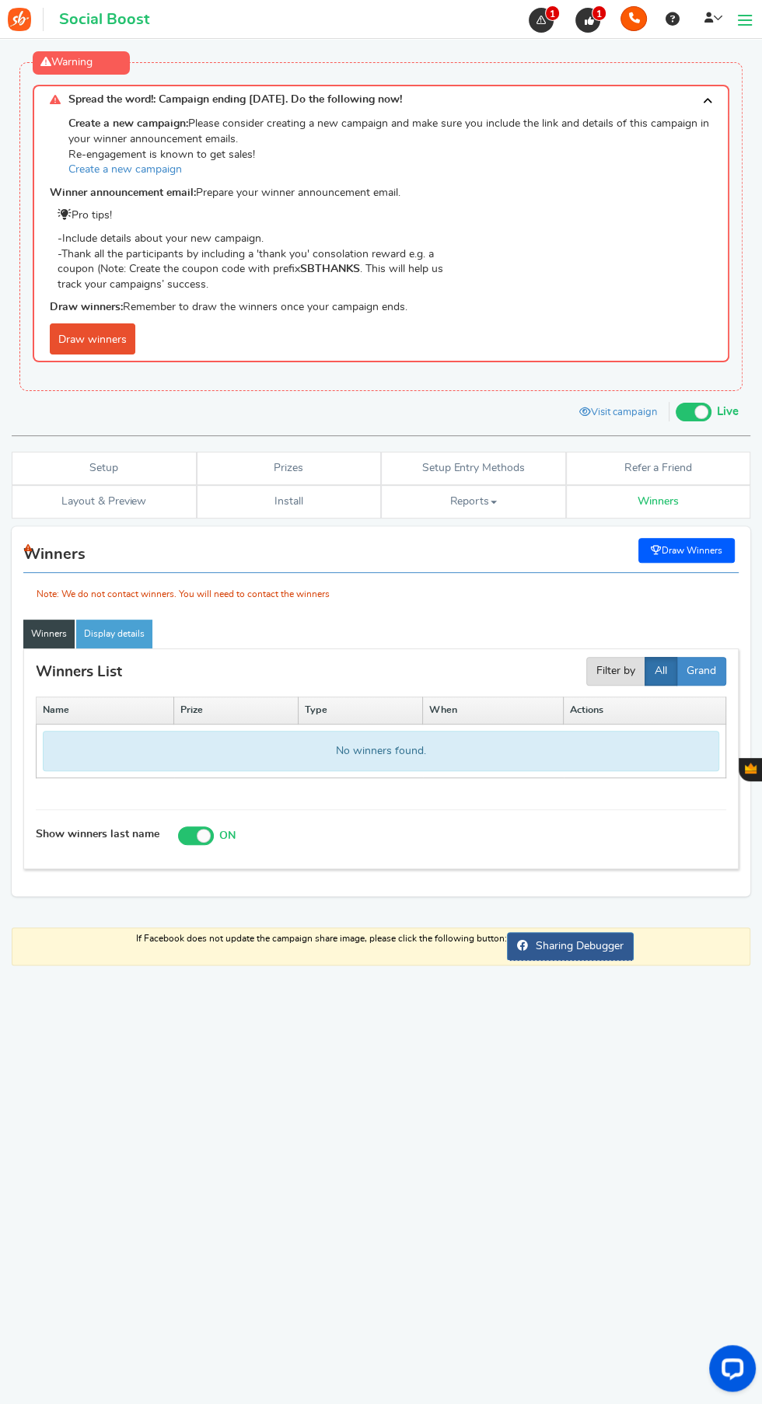
click at [696, 549] on div "Note: We do not contact winners. You will need to contact the winners" at bounding box center [380, 571] width 715 height 65
click at [687, 548] on div "Note: We do not contact winners. You will need to contact the winners" at bounding box center [380, 571] width 715 height 65
click at [120, 624] on link "Display details" at bounding box center [114, 633] width 76 height 29
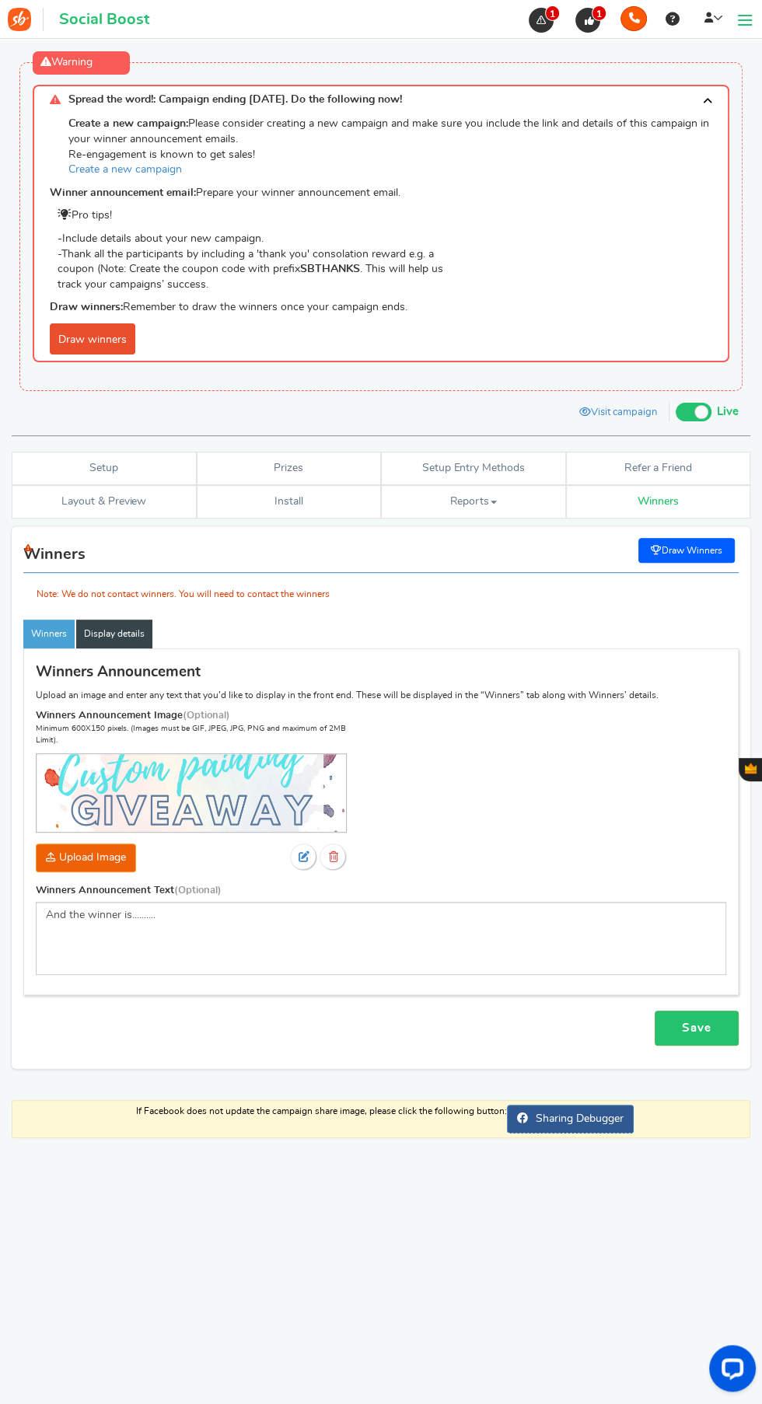
click at [56, 631] on link "Winners" at bounding box center [48, 633] width 51 height 29
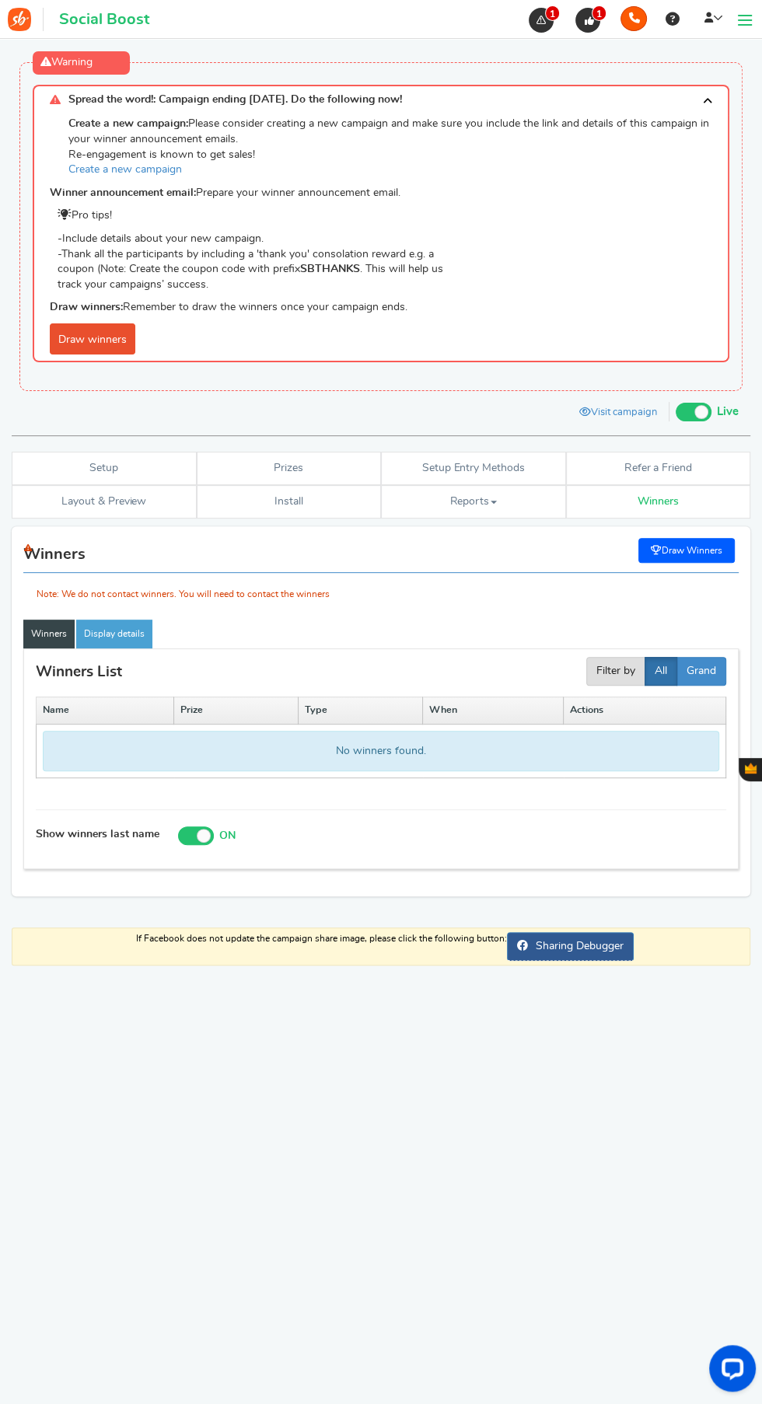
click at [685, 541] on div "Note: We do not contact winners. You will need to contact the winners" at bounding box center [380, 571] width 715 height 65
click at [88, 336] on link "Draw winners" at bounding box center [92, 338] width 85 height 31
click at [82, 345] on link "Draw winners" at bounding box center [92, 338] width 85 height 31
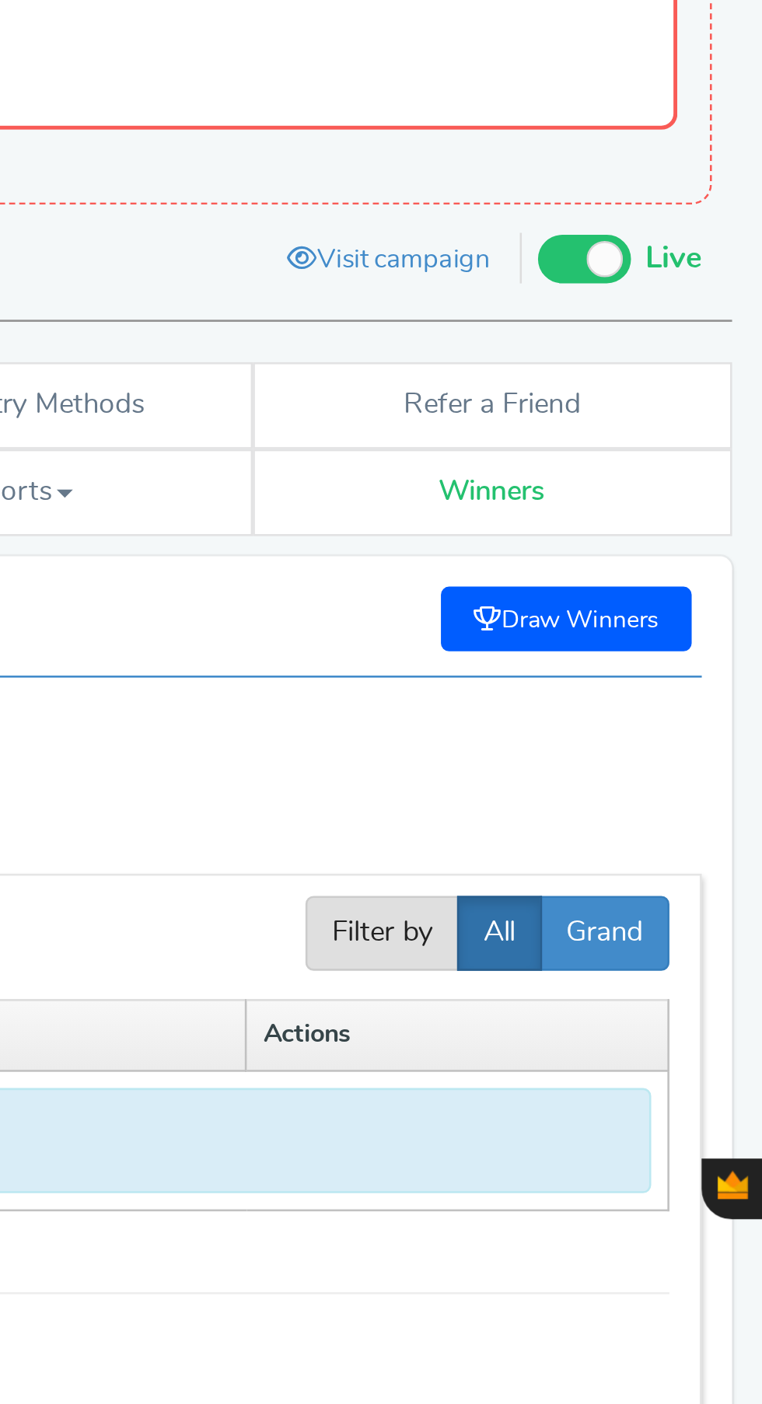
click at [700, 547] on div "Note: We do not contact winners. You will need to contact the winners" at bounding box center [380, 571] width 715 height 65
click at [704, 547] on div "Note: We do not contact winners. You will need to contact the winners" at bounding box center [380, 571] width 715 height 65
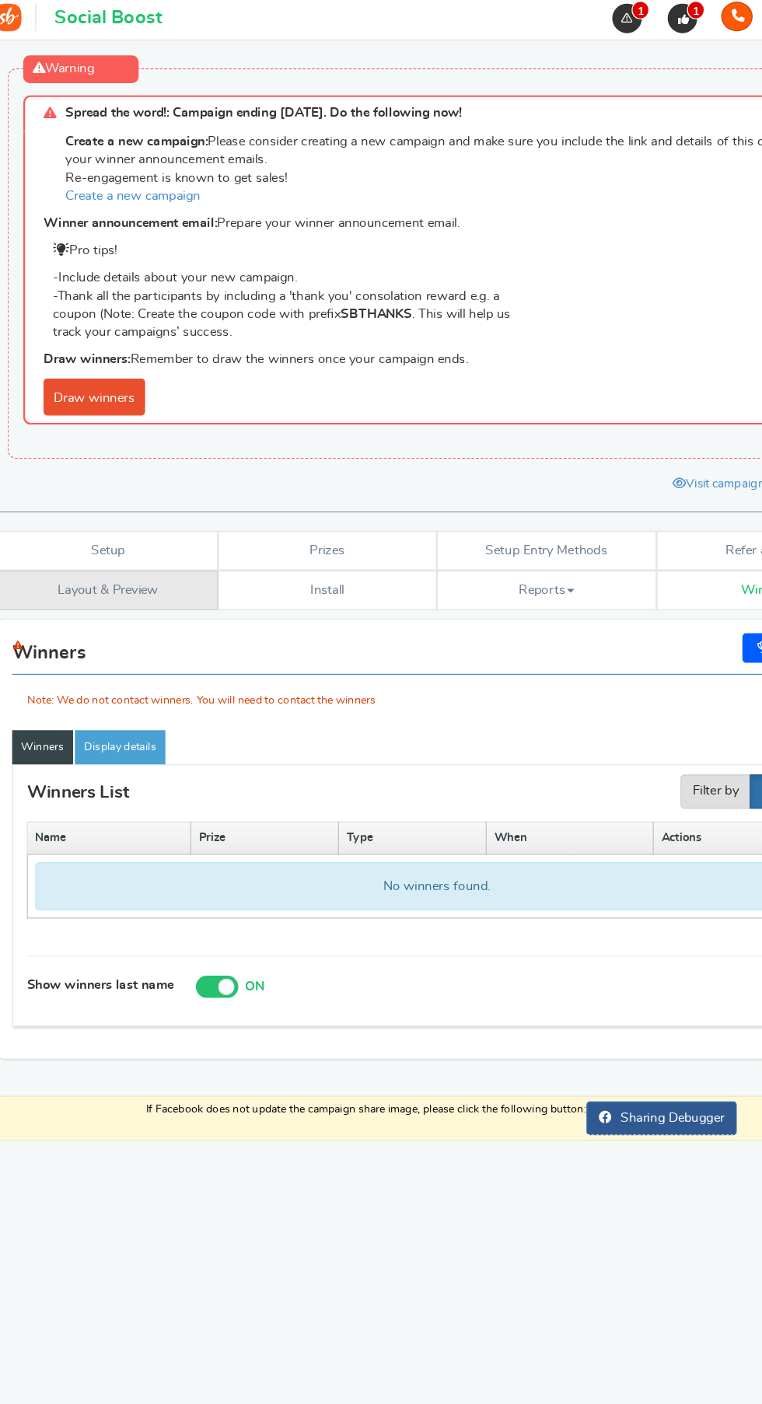
click at [110, 497] on link "Layout & Preview" at bounding box center [104, 501] width 185 height 33
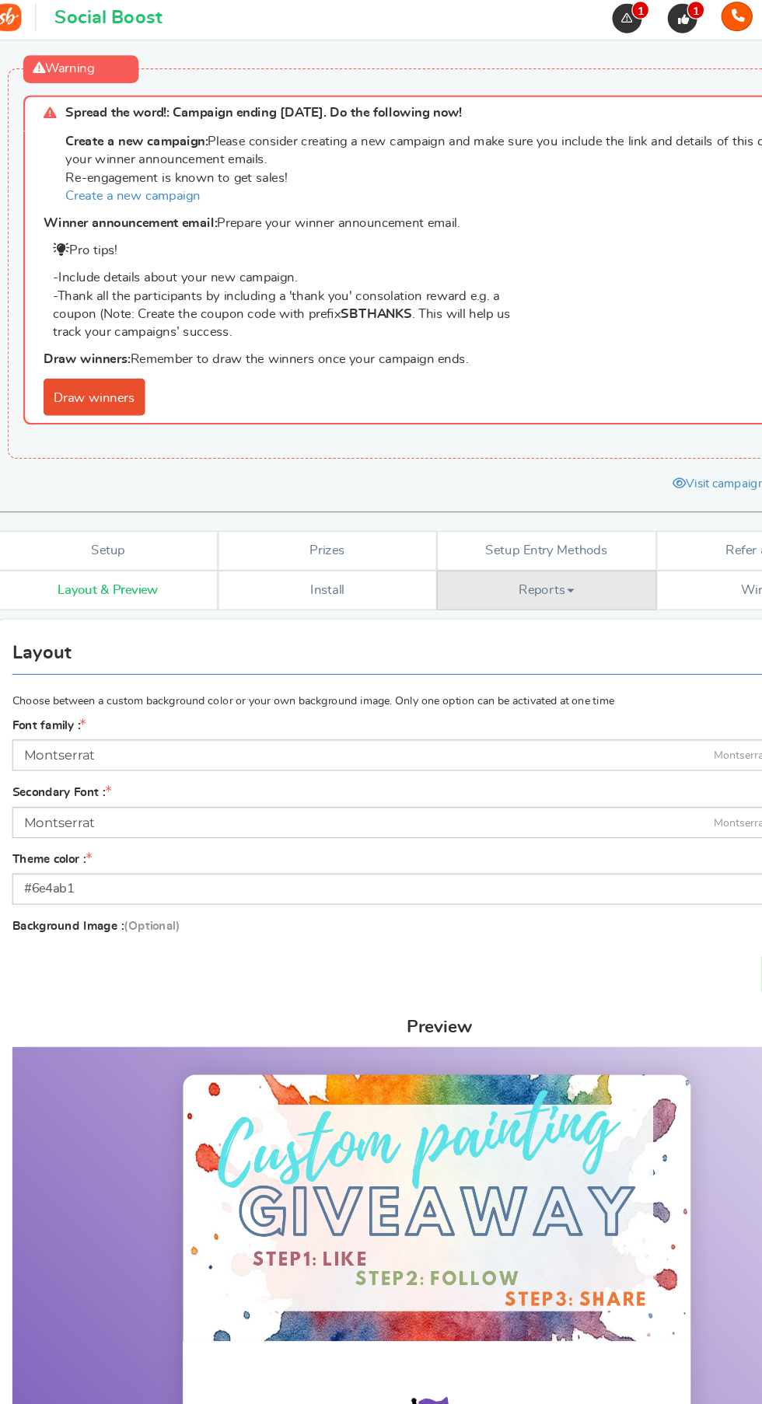
click at [445, 511] on link "Reports" at bounding box center [473, 501] width 185 height 33
click at [441, 598] on link "Referral Stats" at bounding box center [443, 602] width 124 height 23
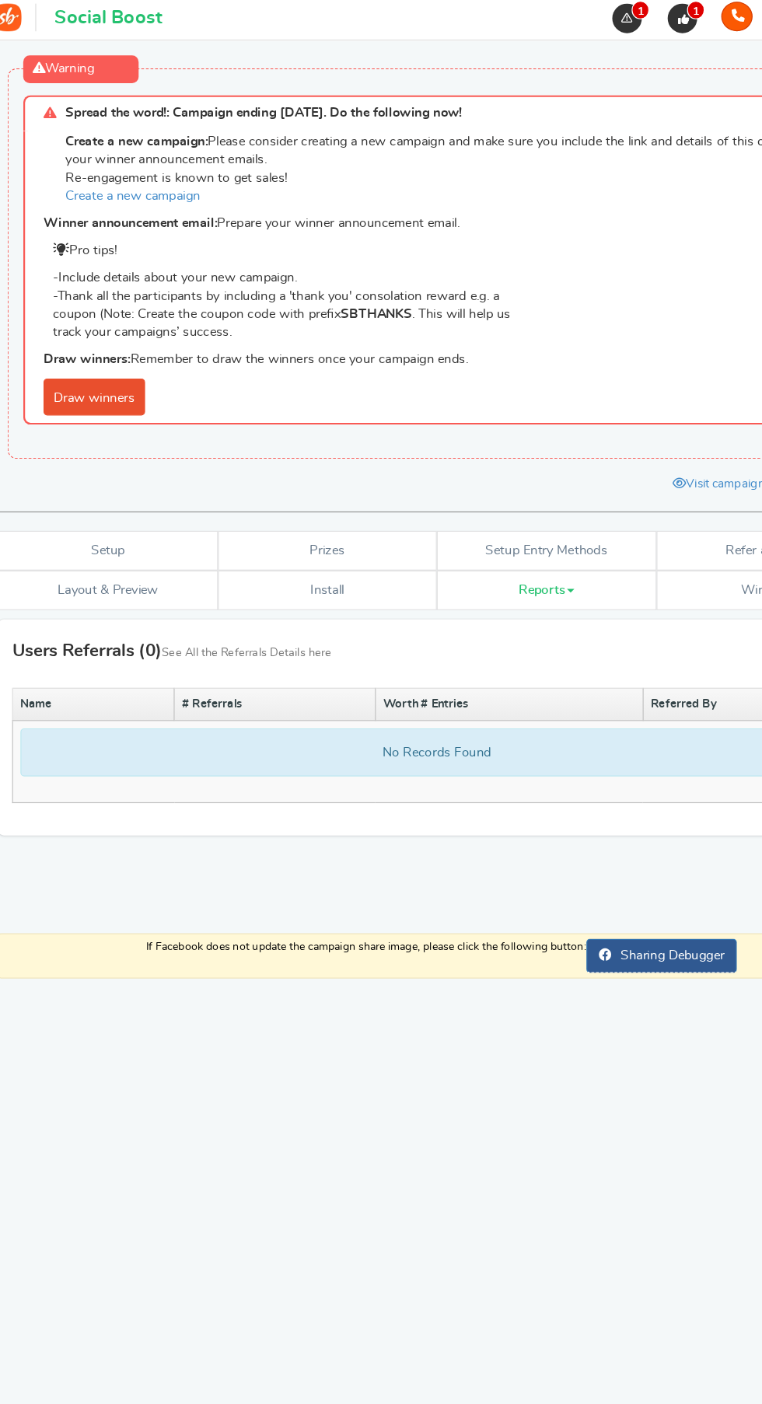
click at [507, 491] on link "Reports" at bounding box center [473, 501] width 185 height 33
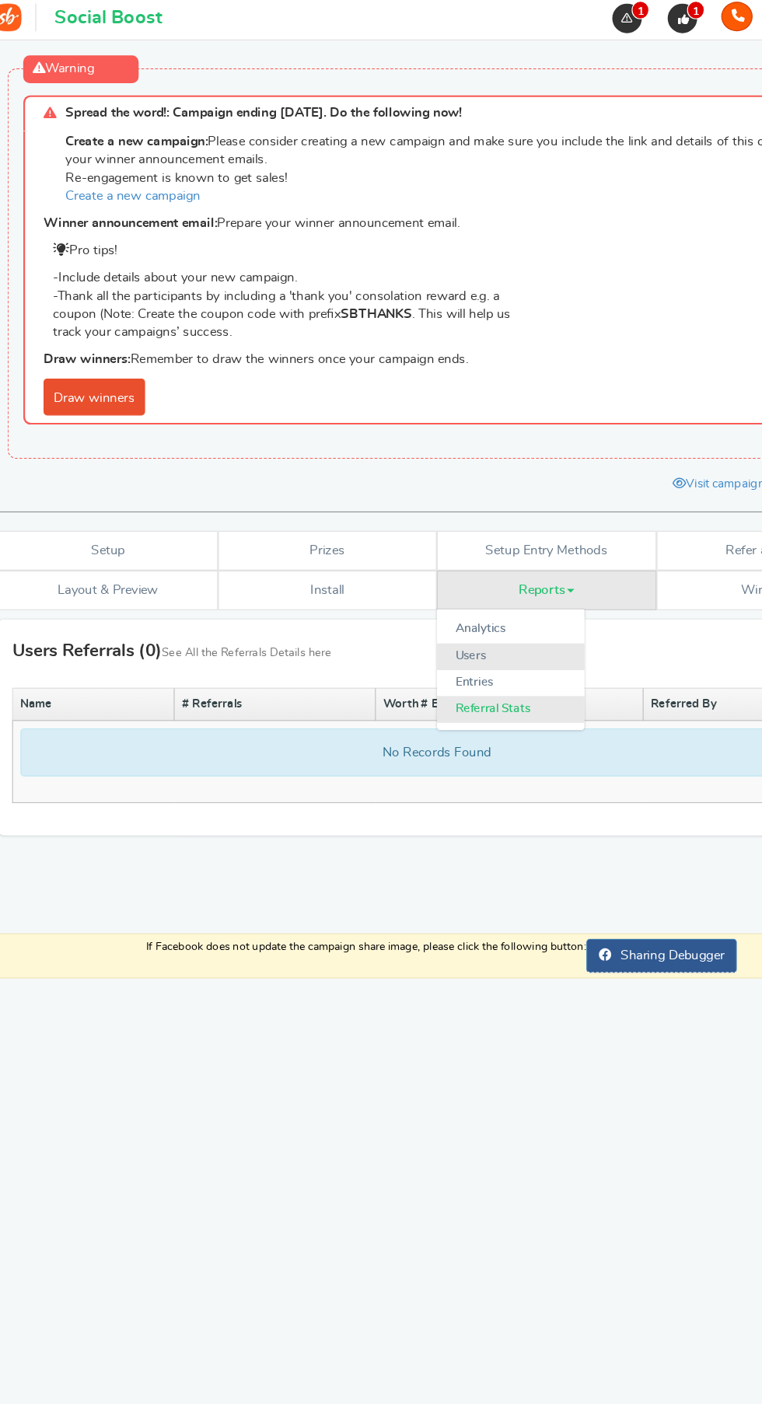
click at [428, 556] on link "Users" at bounding box center [443, 557] width 124 height 23
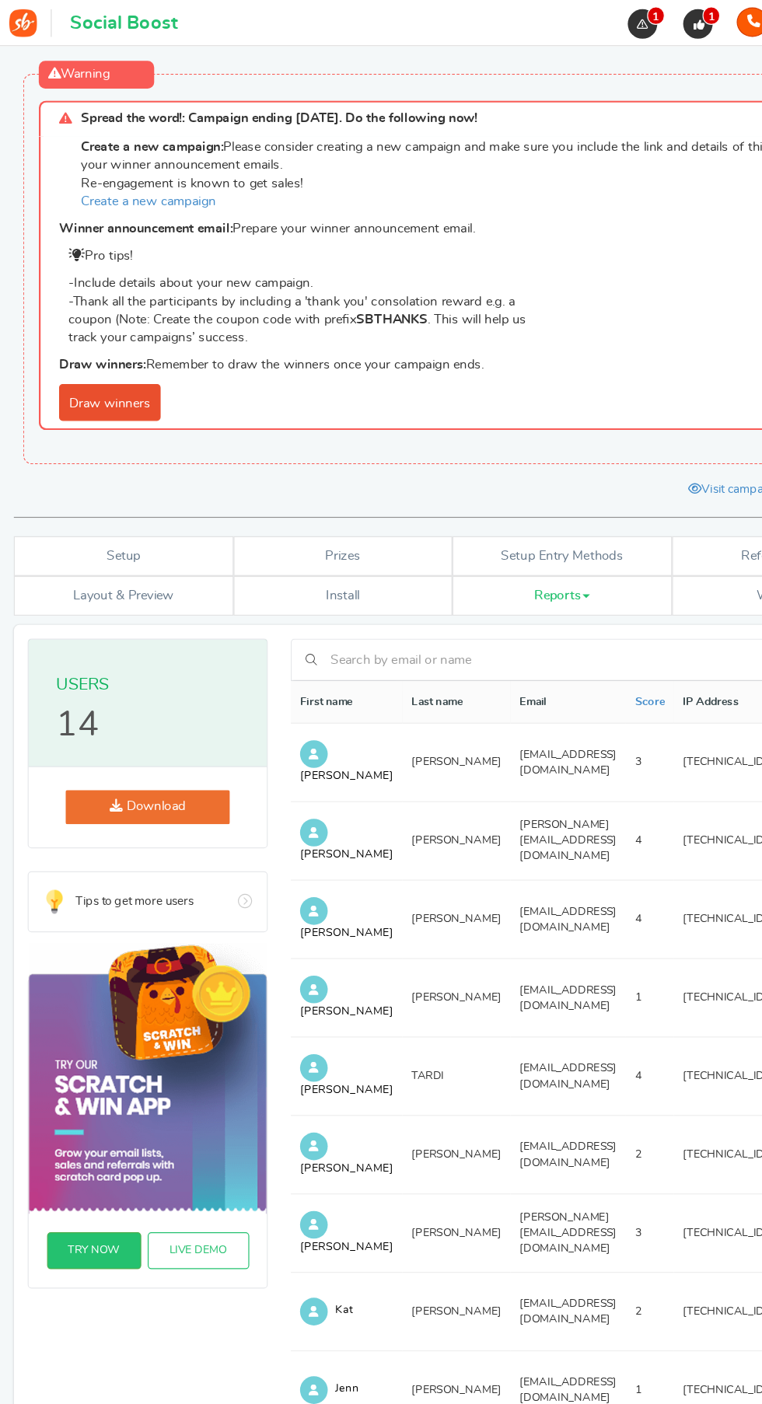
click at [84, 339] on link "Draw winners" at bounding box center [92, 338] width 85 height 31
click at [85, 339] on link "Draw winners" at bounding box center [92, 338] width 85 height 31
click at [93, 261] on p "-Include details about your new campaign. -Thank all the participants by includ…" at bounding box center [385, 262] width 670 height 61
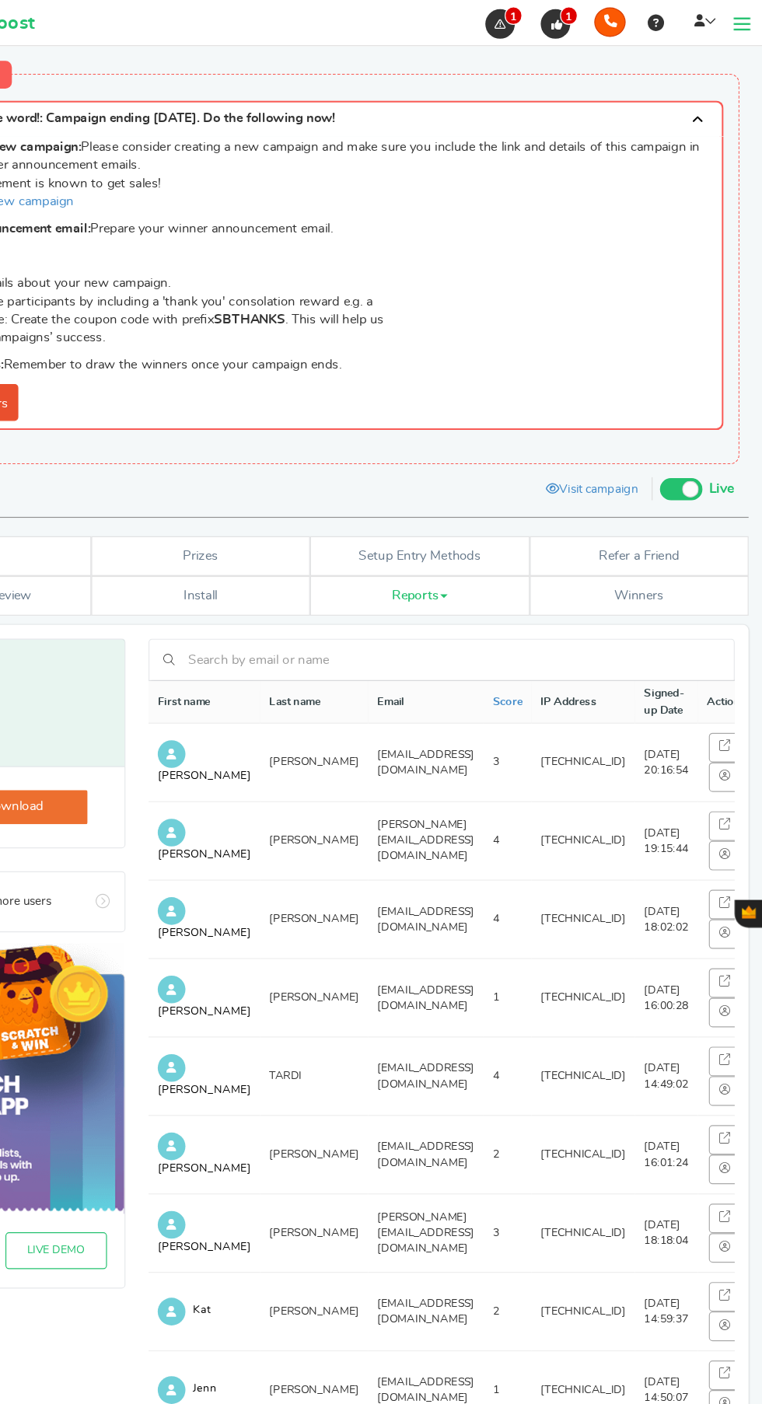
click at [748, 19] on span at bounding box center [745, 20] width 14 height 2
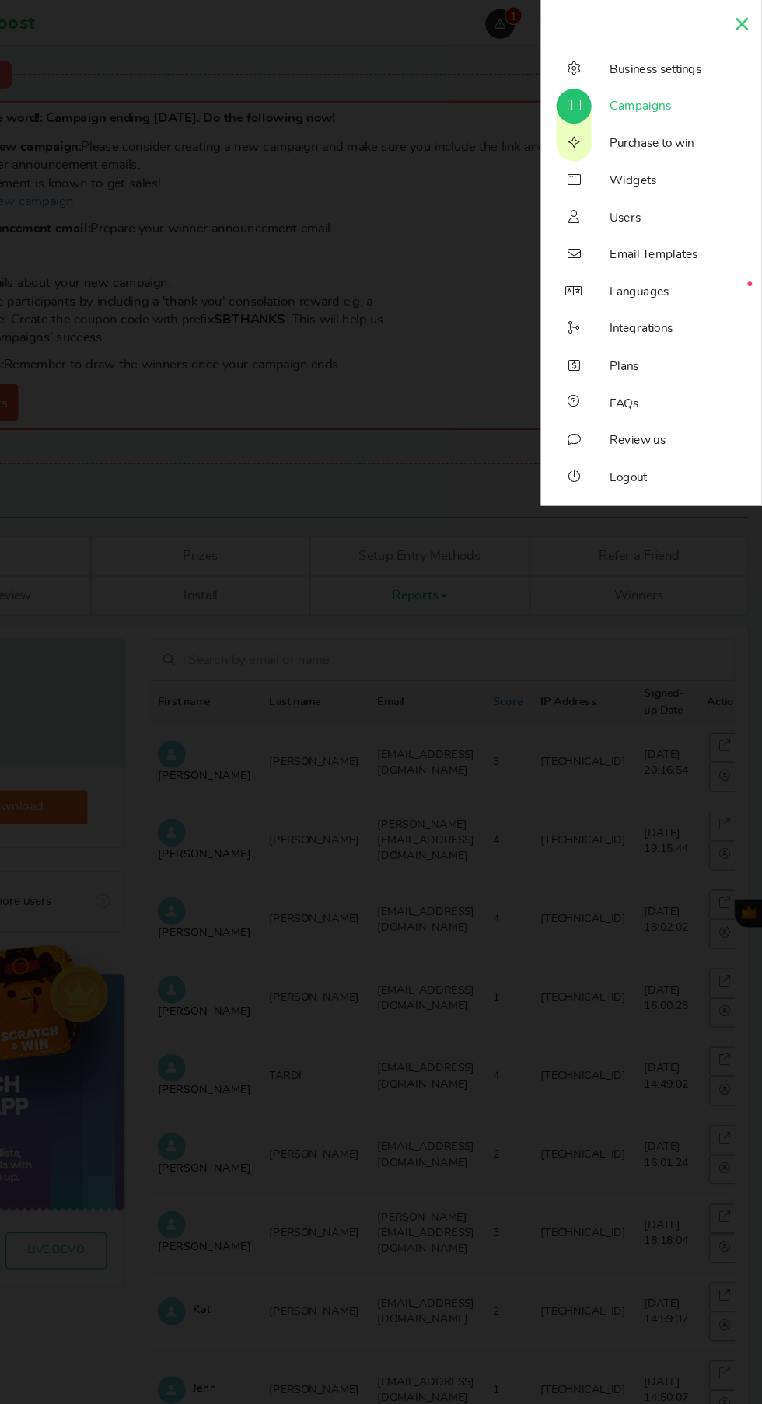
click at [668, 94] on span "Campaigns" at bounding box center [658, 90] width 51 height 14
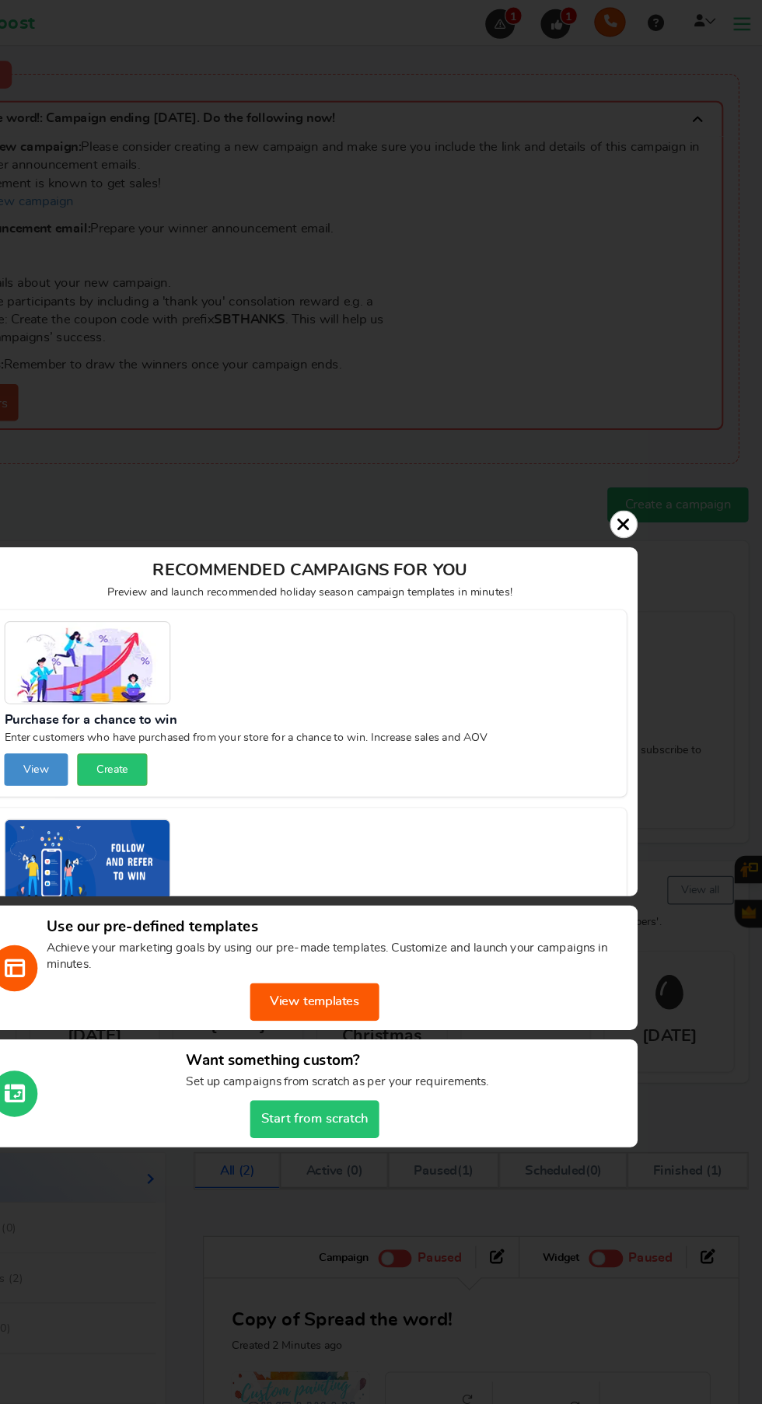
click at [642, 441] on icon at bounding box center [646, 442] width 12 height 16
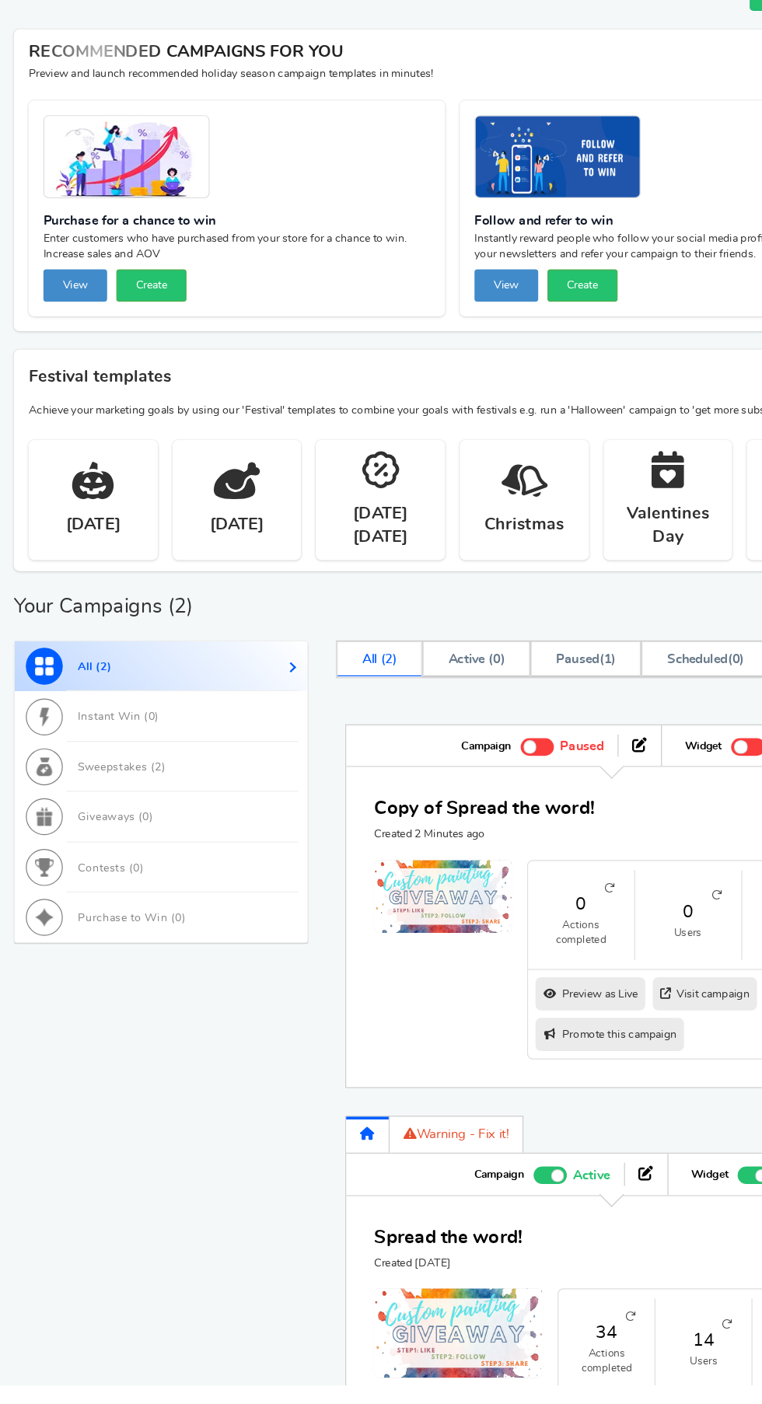
scroll to position [314, 0]
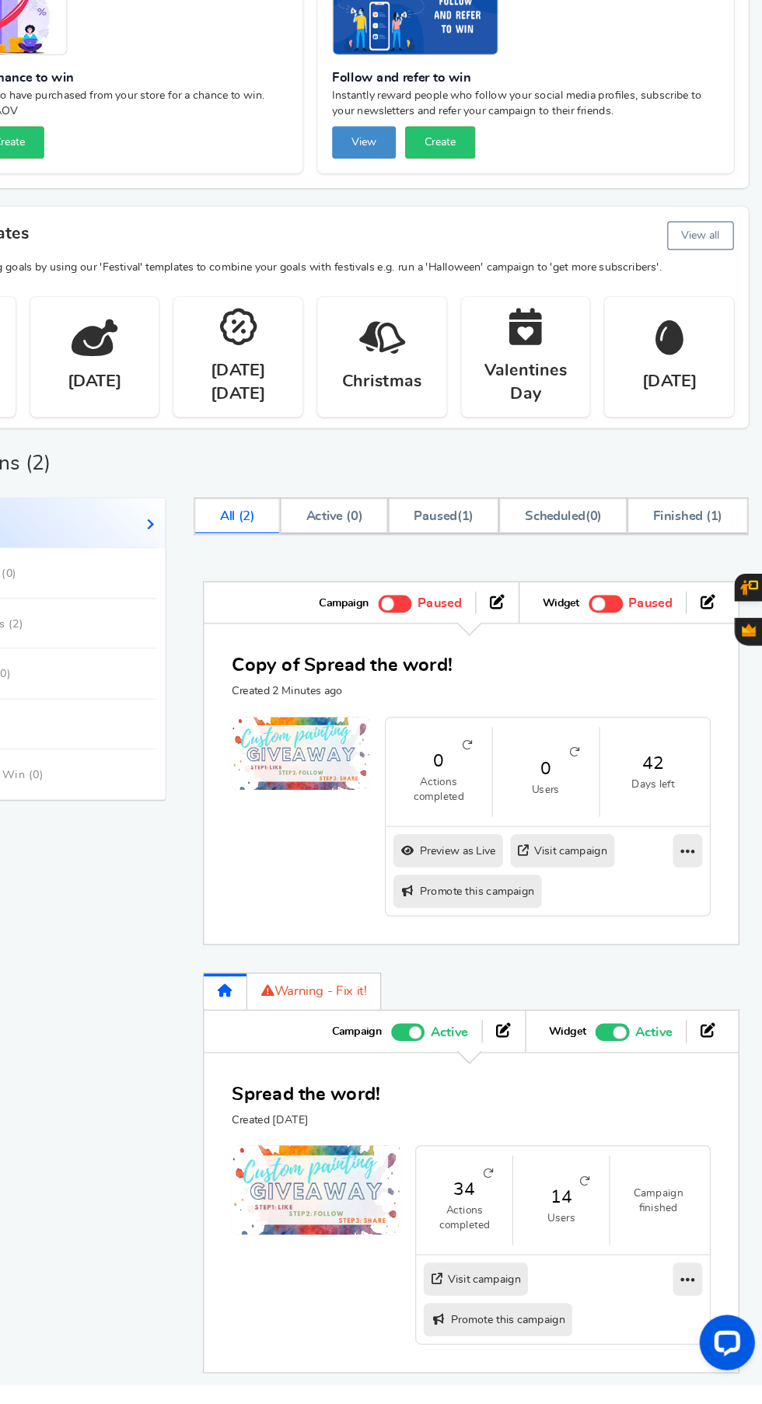
click at [391, 1067] on link "Warning - Fix it!" at bounding box center [384, 1072] width 113 height 32
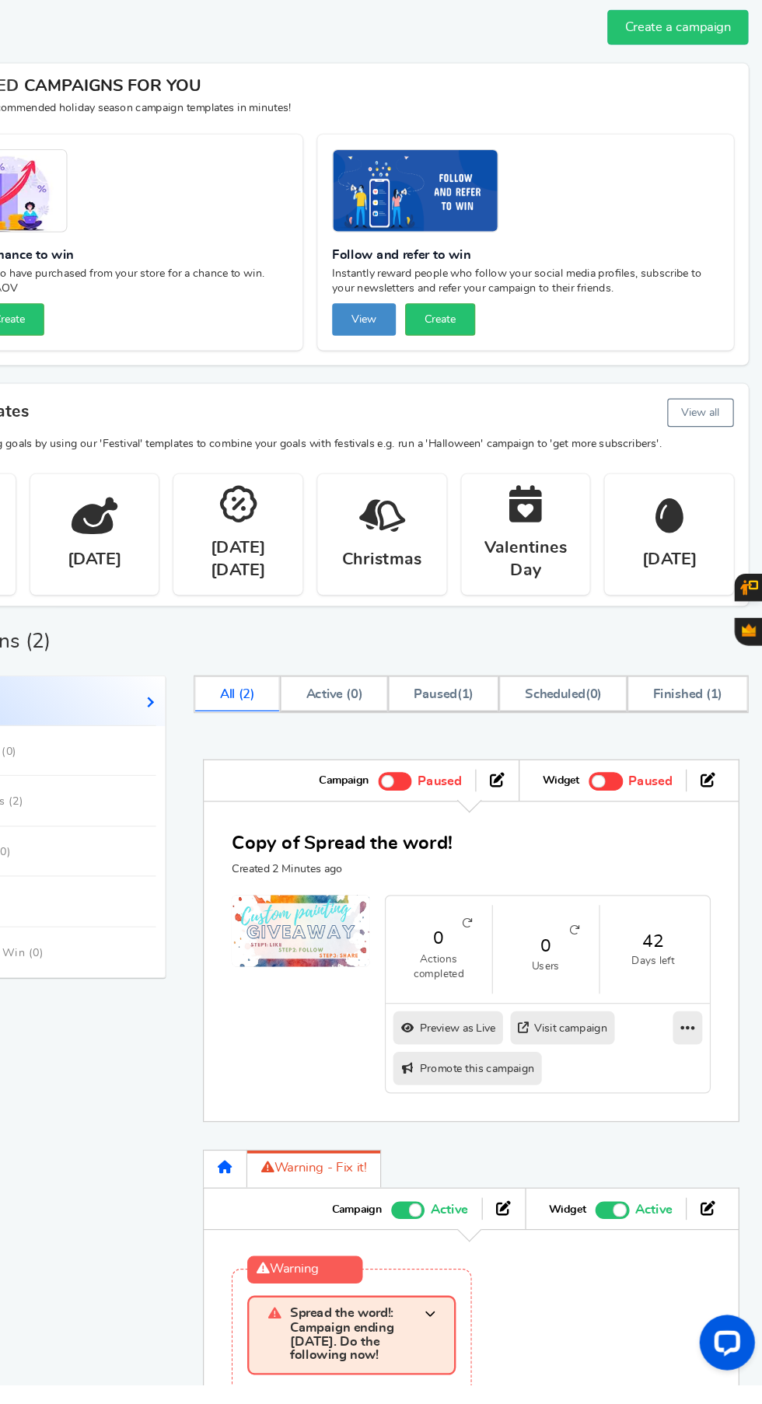
scroll to position [68, 0]
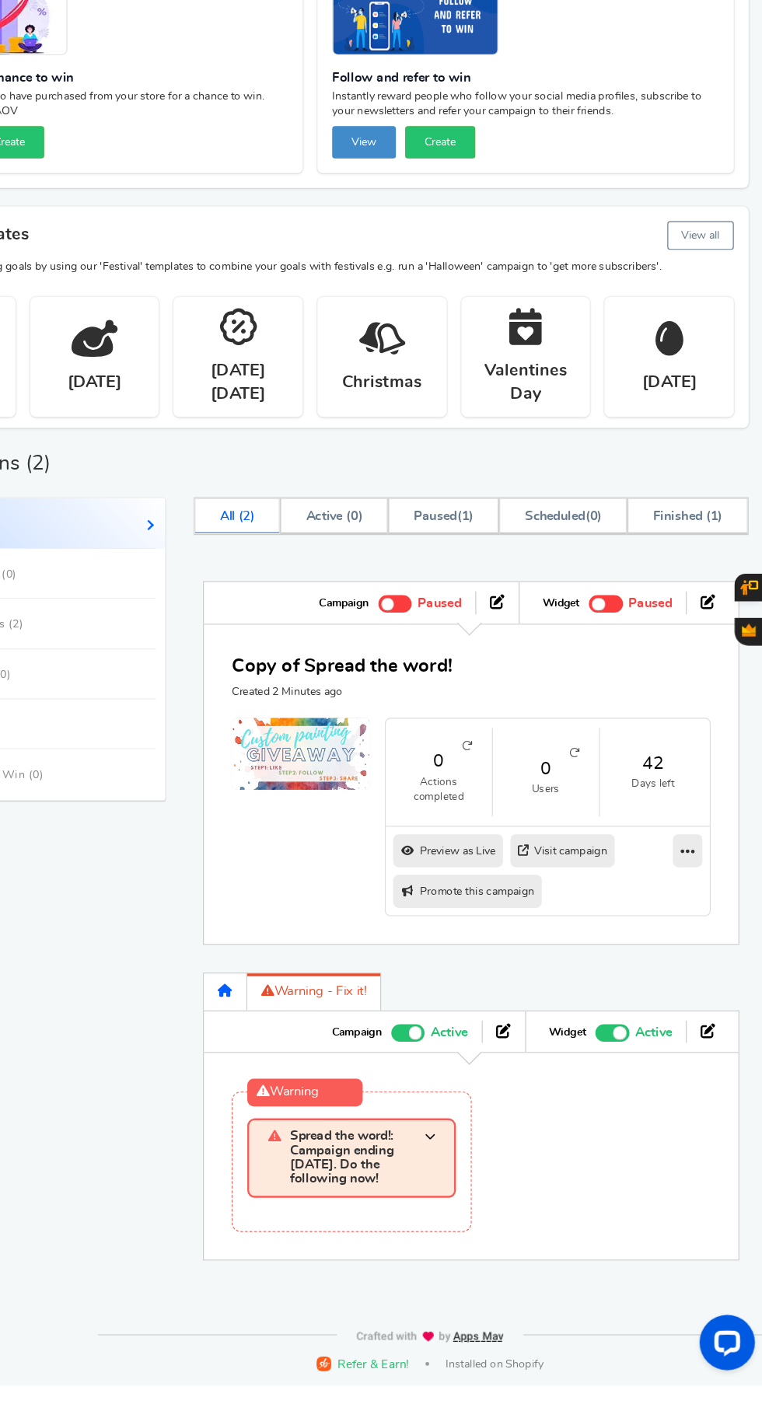
click at [481, 1205] on span at bounding box center [481, 1212] width 9 height 48
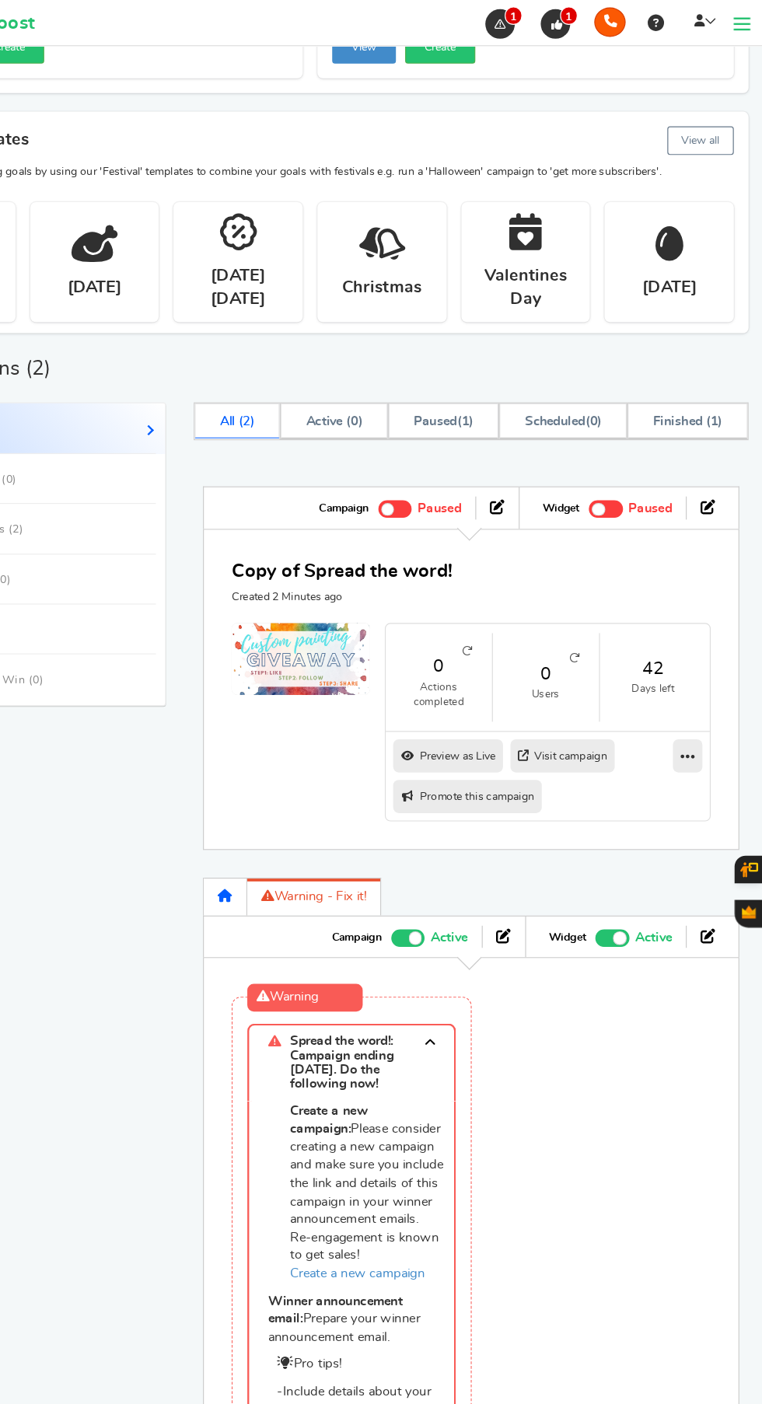
scroll to position [367, 0]
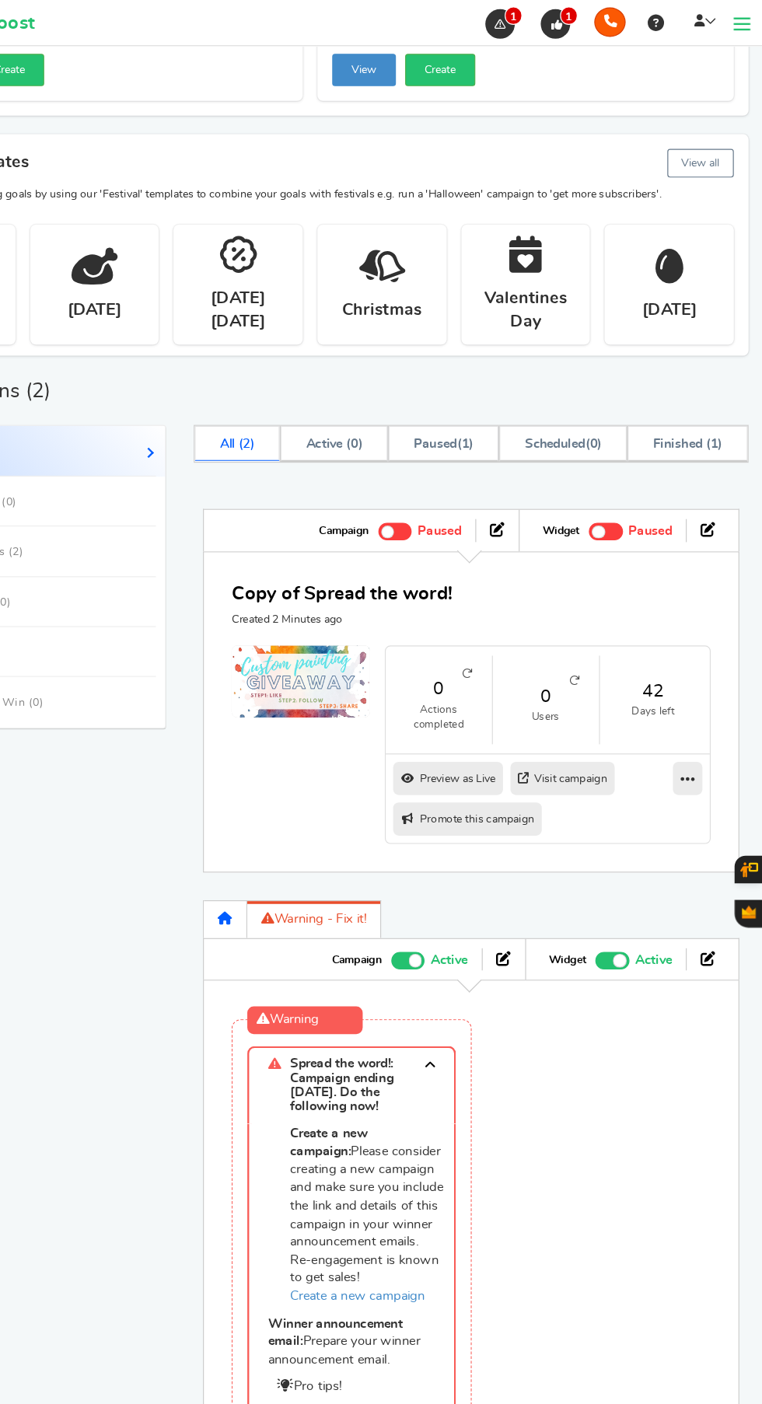
click at [455, 448] on span at bounding box center [452, 447] width 29 height 15
click at [438, 448] on input "Active Paused" at bounding box center [438, 445] width 0 height 10
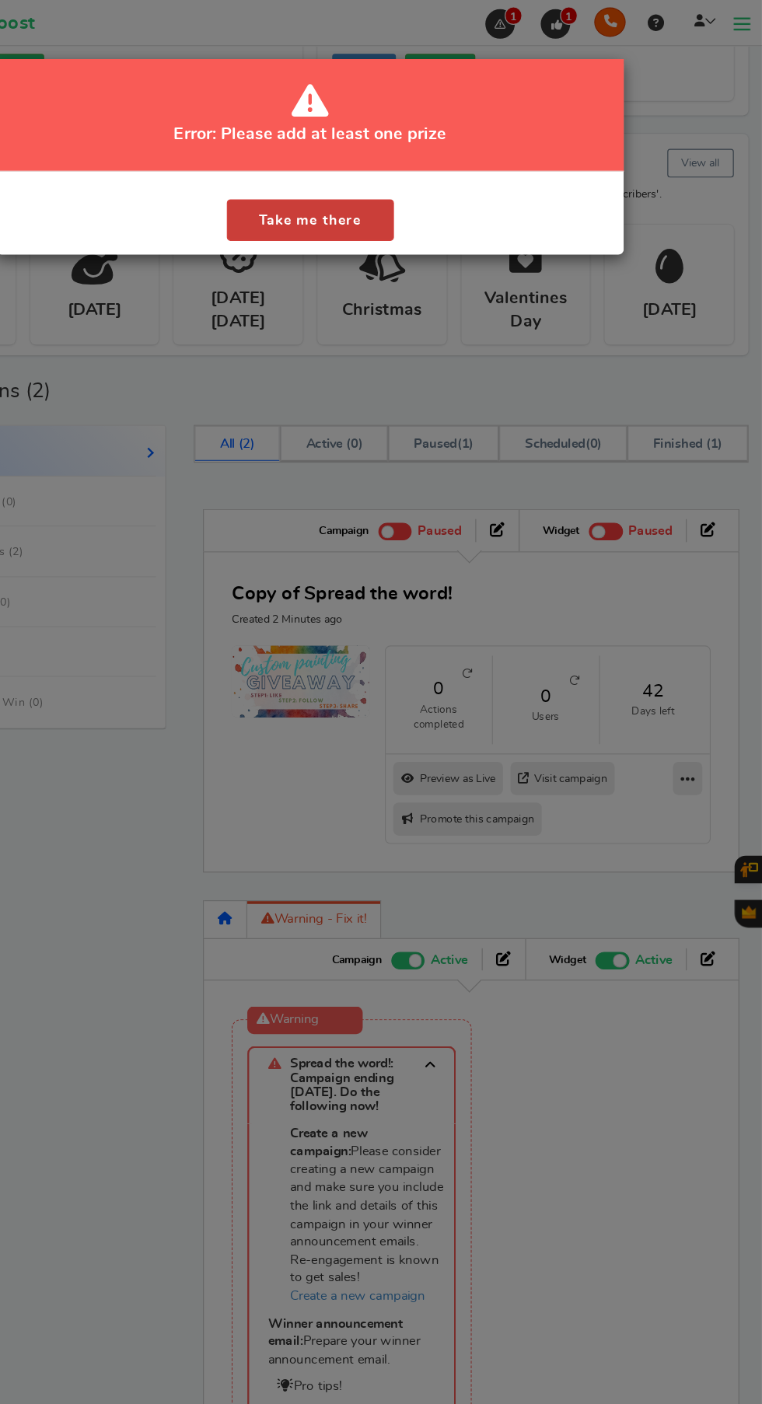
click at [368, 183] on button "Take me there" at bounding box center [381, 185] width 141 height 35
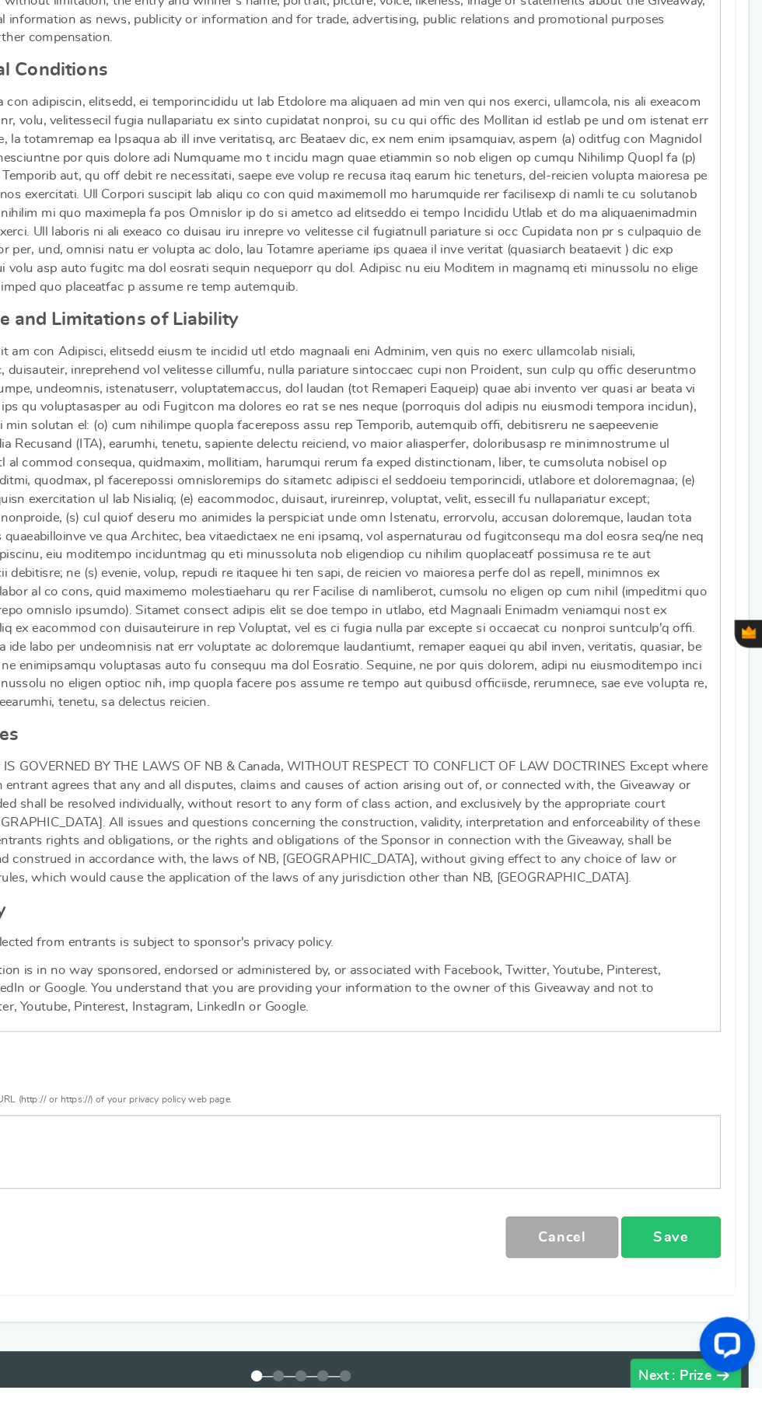
scroll to position [1878, 0]
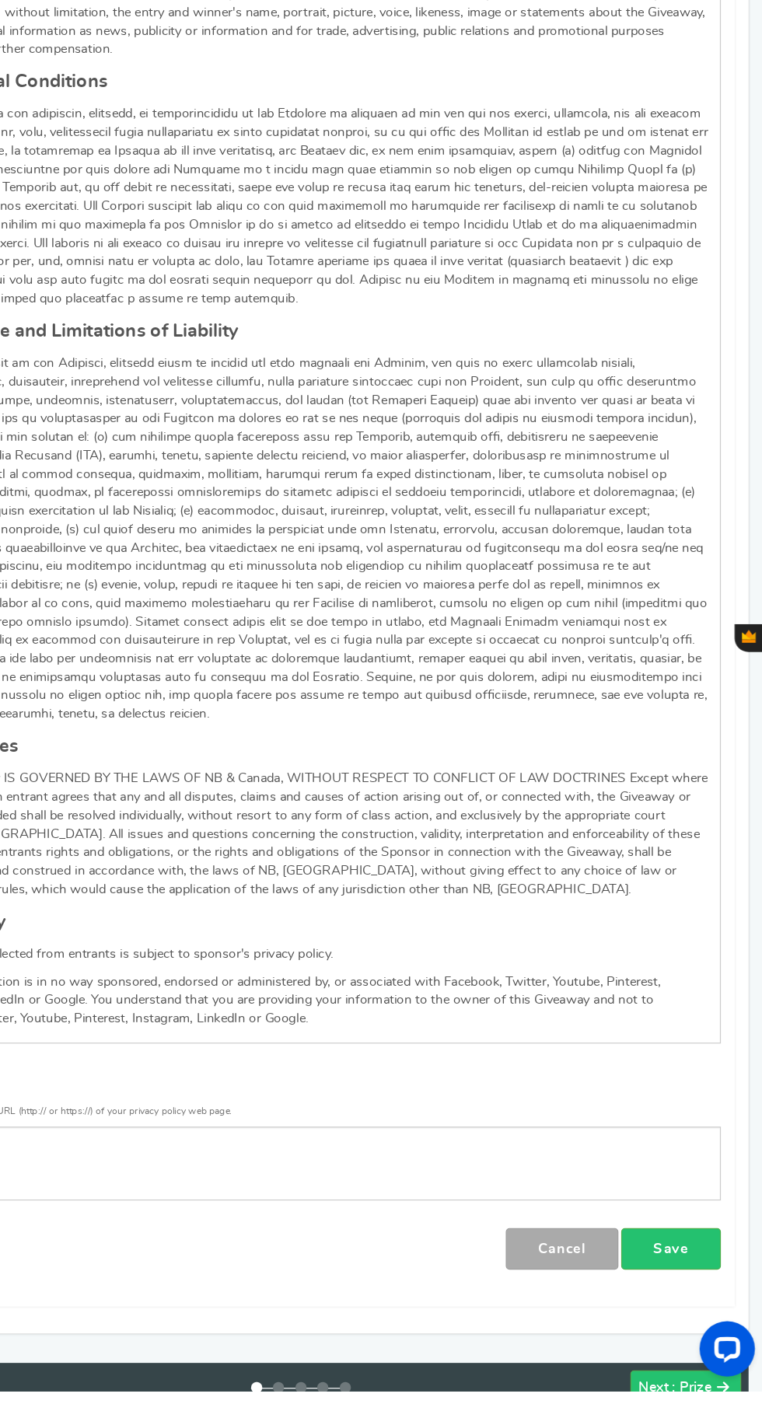
click at [696, 1266] on link "Save" at bounding box center [685, 1283] width 84 height 35
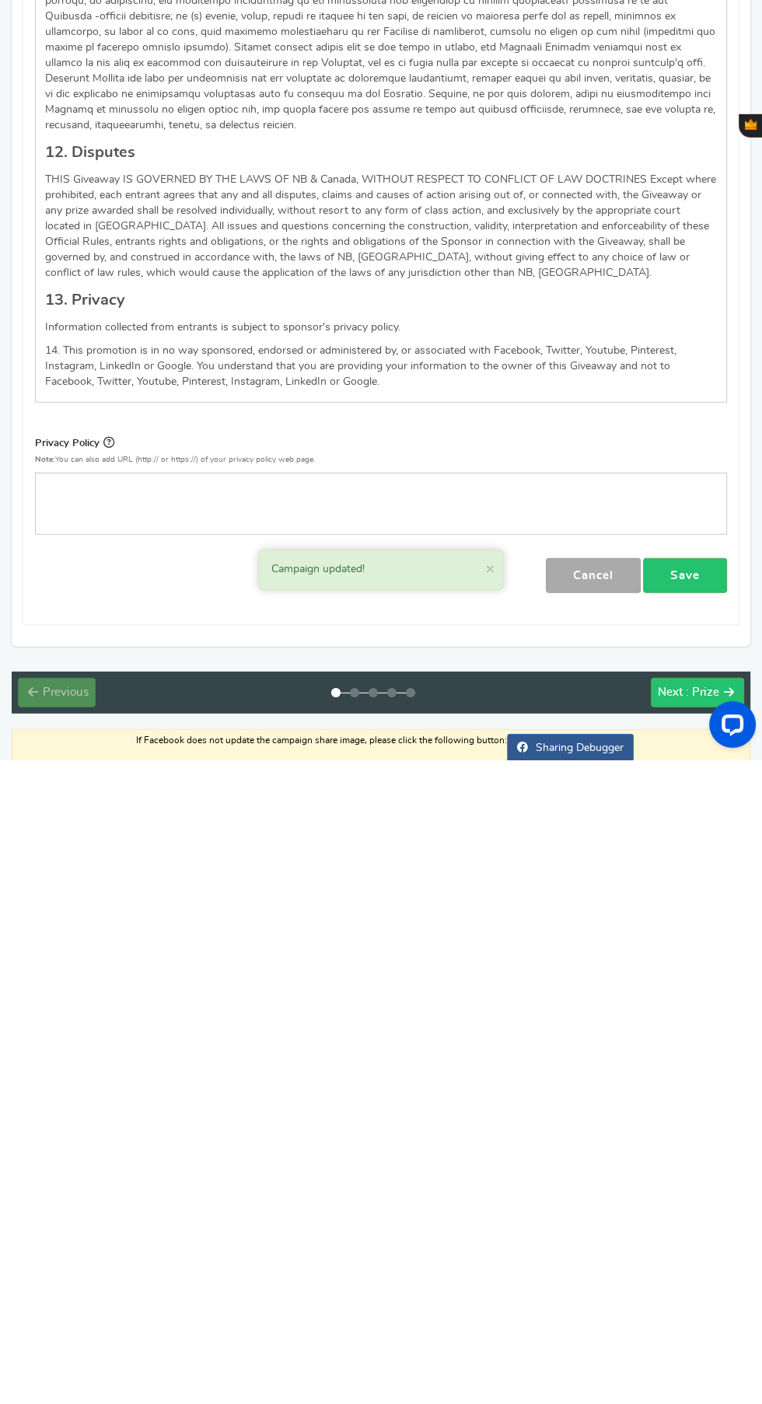
scroll to position [1943, 0]
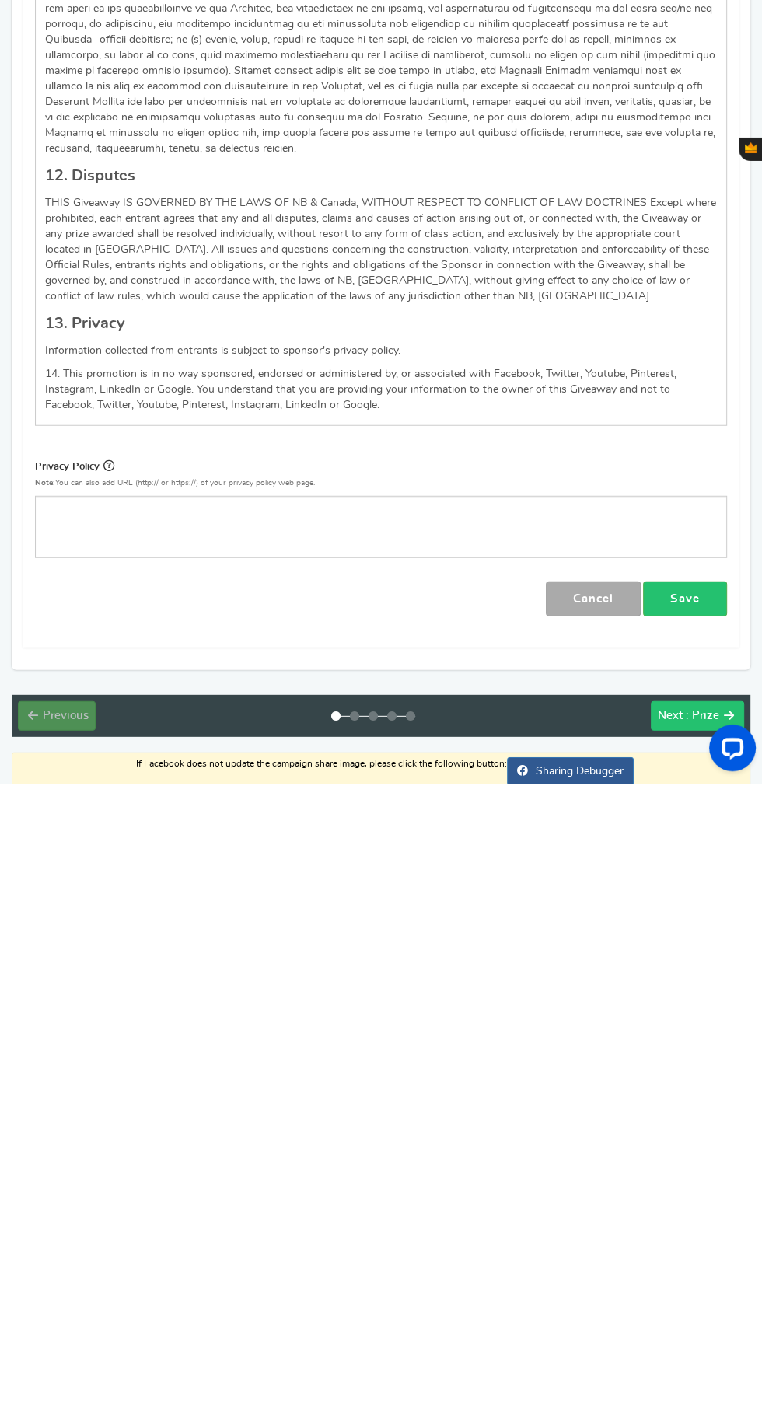
click at [728, 1330] on icon at bounding box center [729, 1336] width 10 height 12
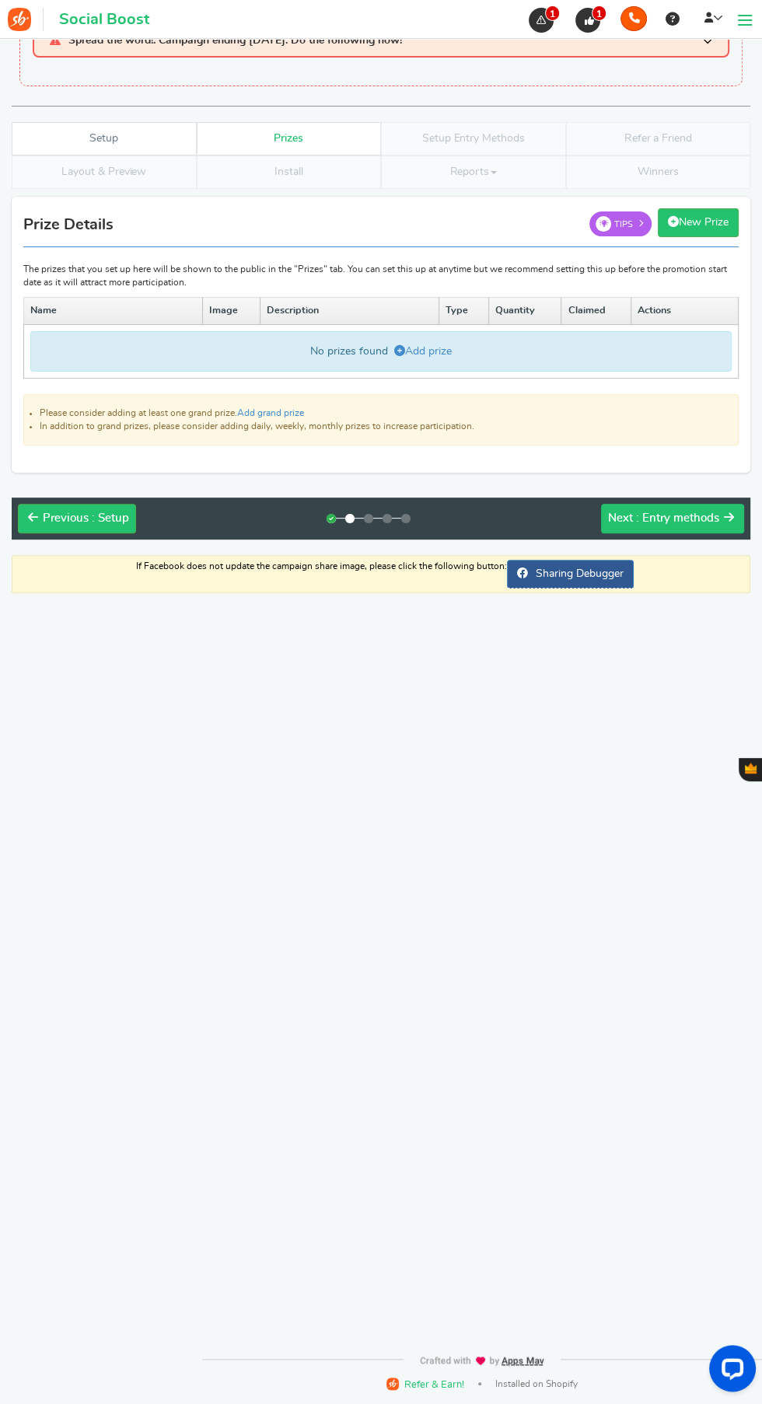
scroll to position [161, 0]
click at [288, 408] on link "Add grand prize" at bounding box center [270, 412] width 67 height 9
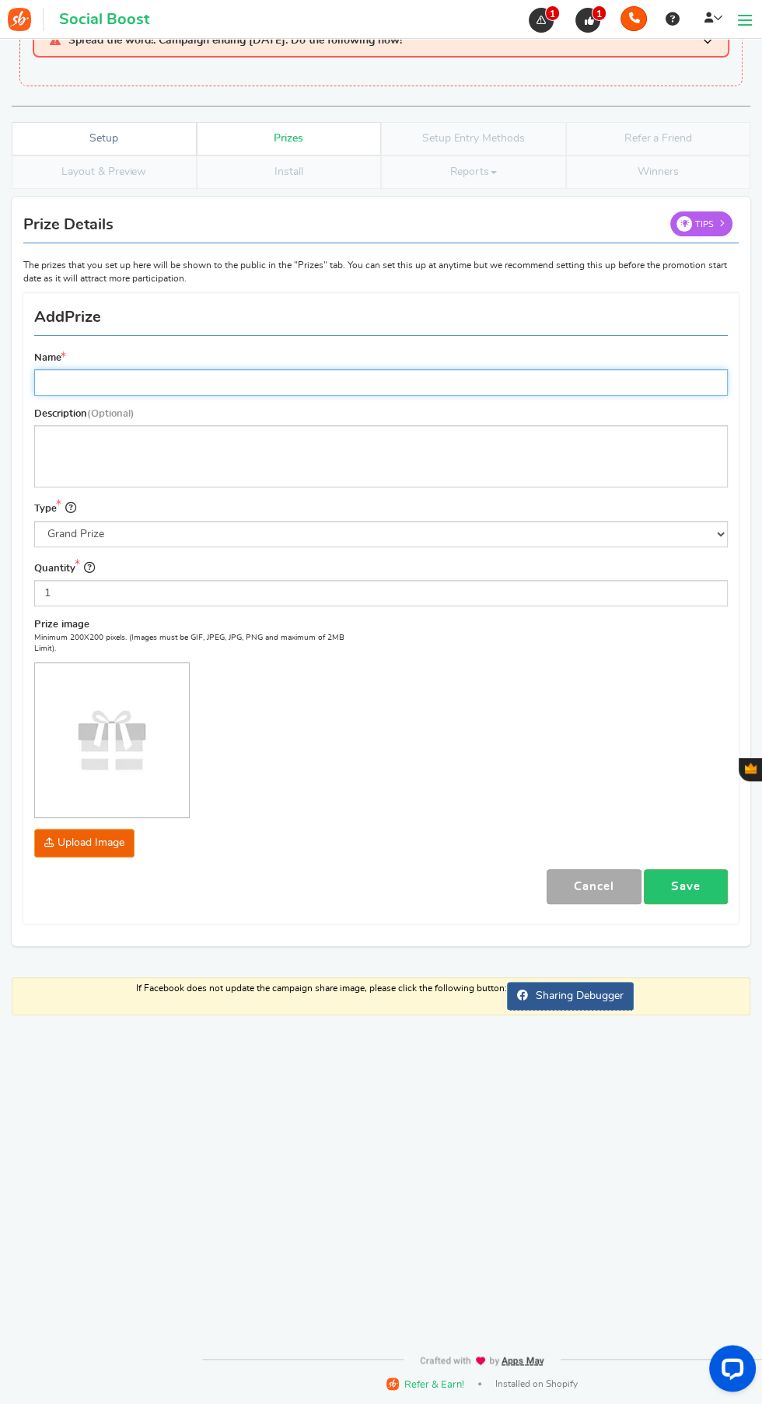
click at [119, 369] on input "Name" at bounding box center [380, 382] width 693 height 26
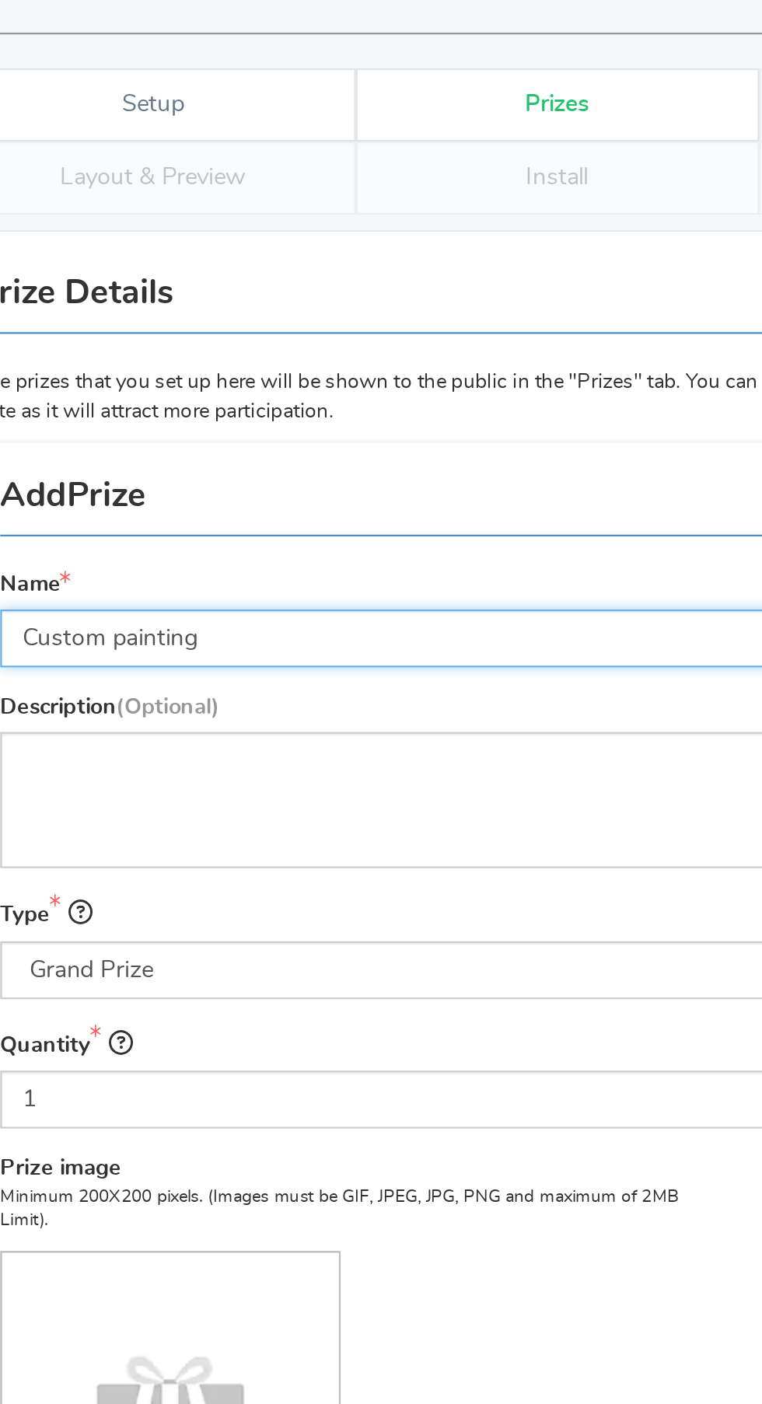
type input "Custom painting"
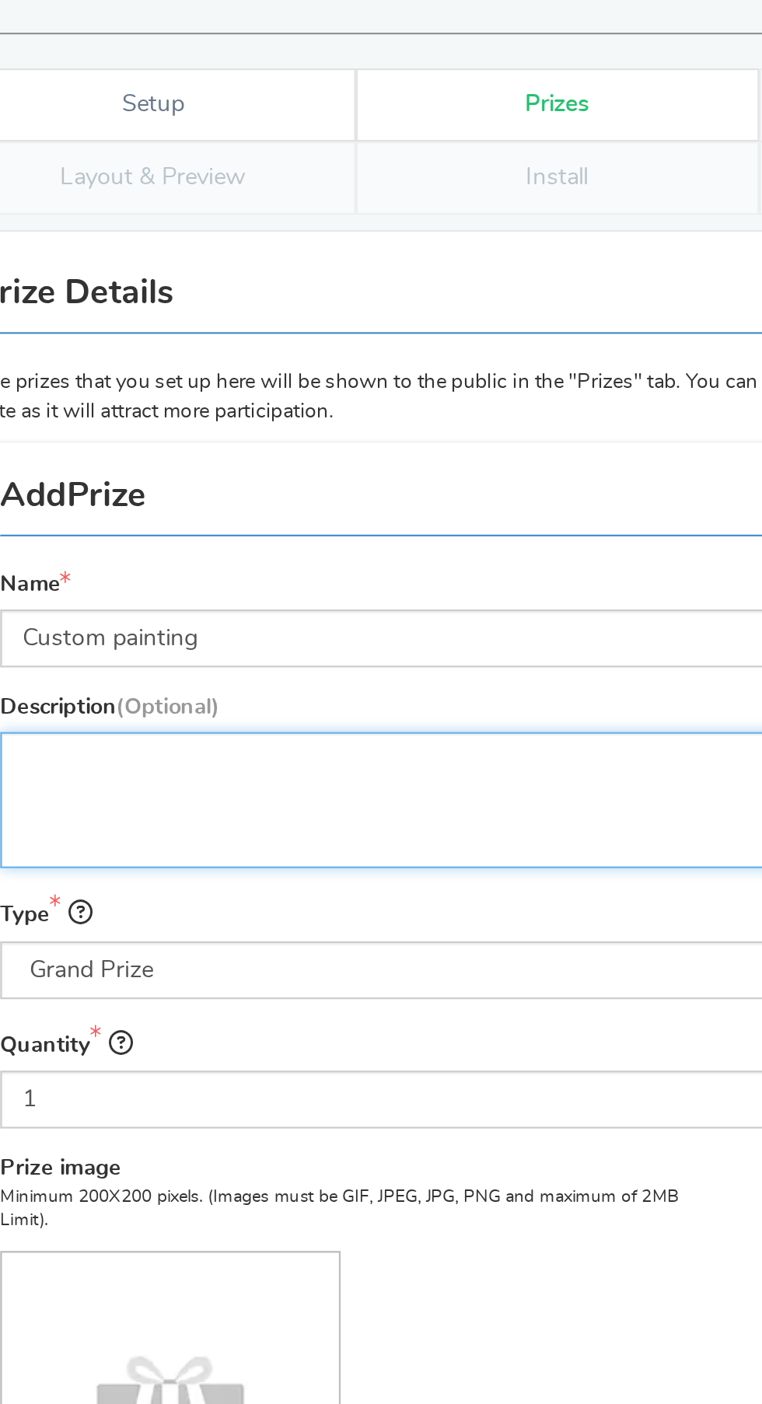
click at [122, 425] on div "Editor, prize_description" at bounding box center [380, 456] width 693 height 62
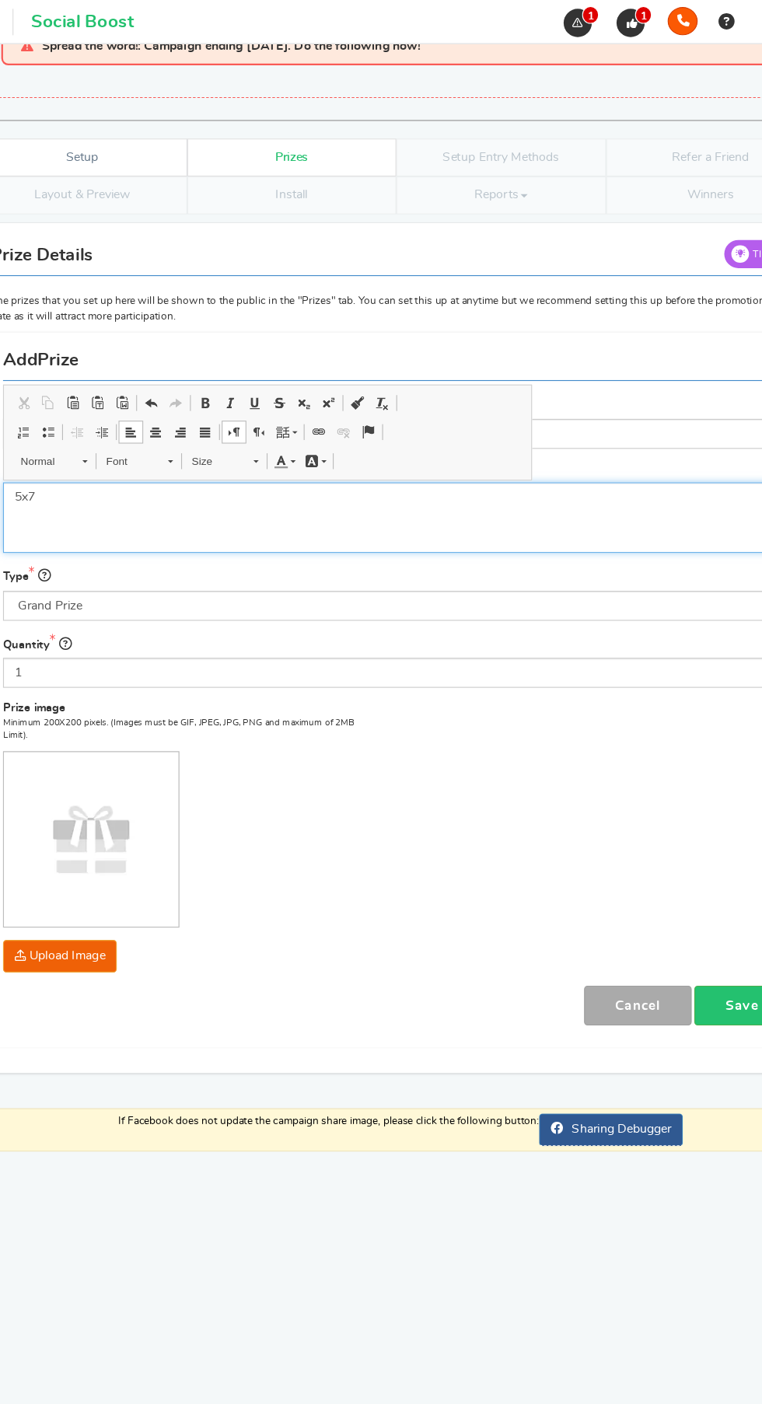
scroll to position [118, 0]
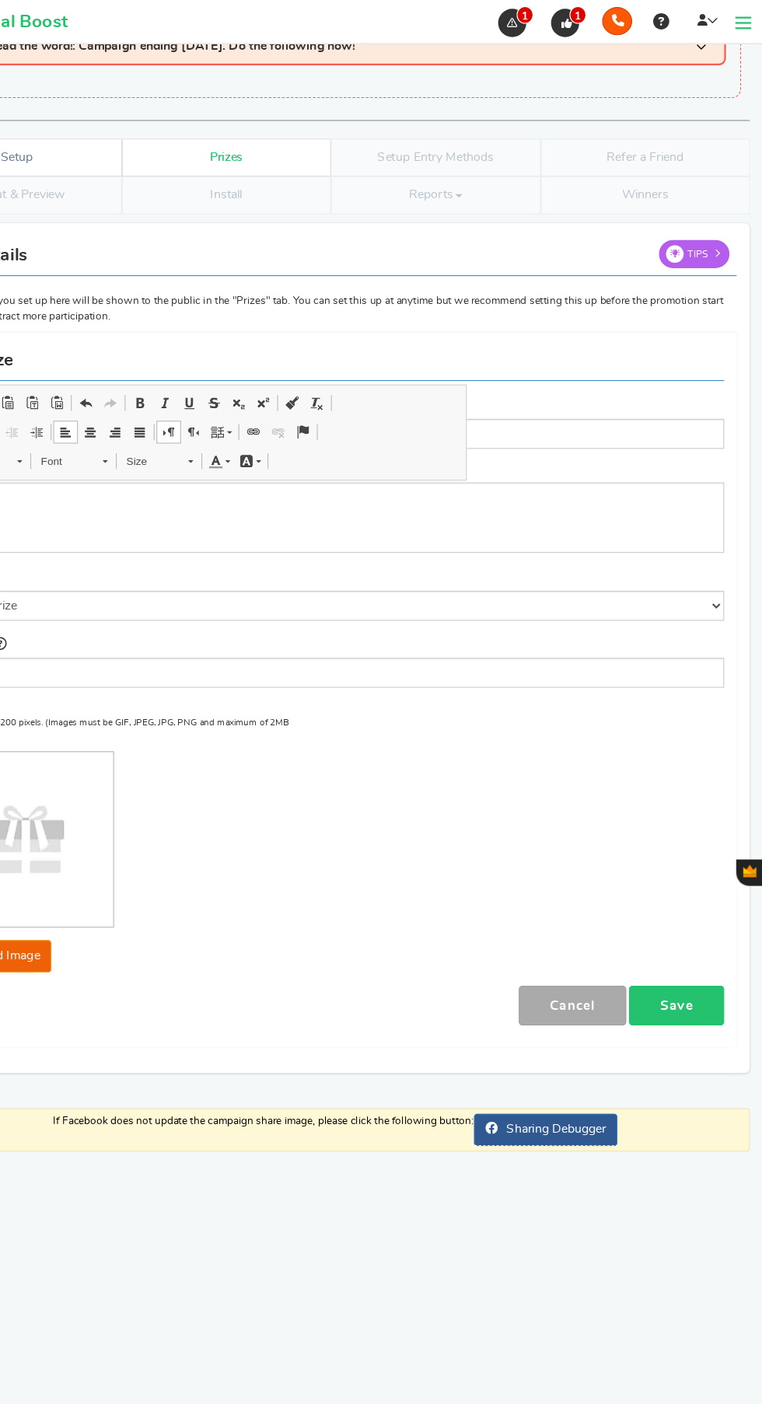
click at [684, 869] on link "Save" at bounding box center [685, 886] width 84 height 35
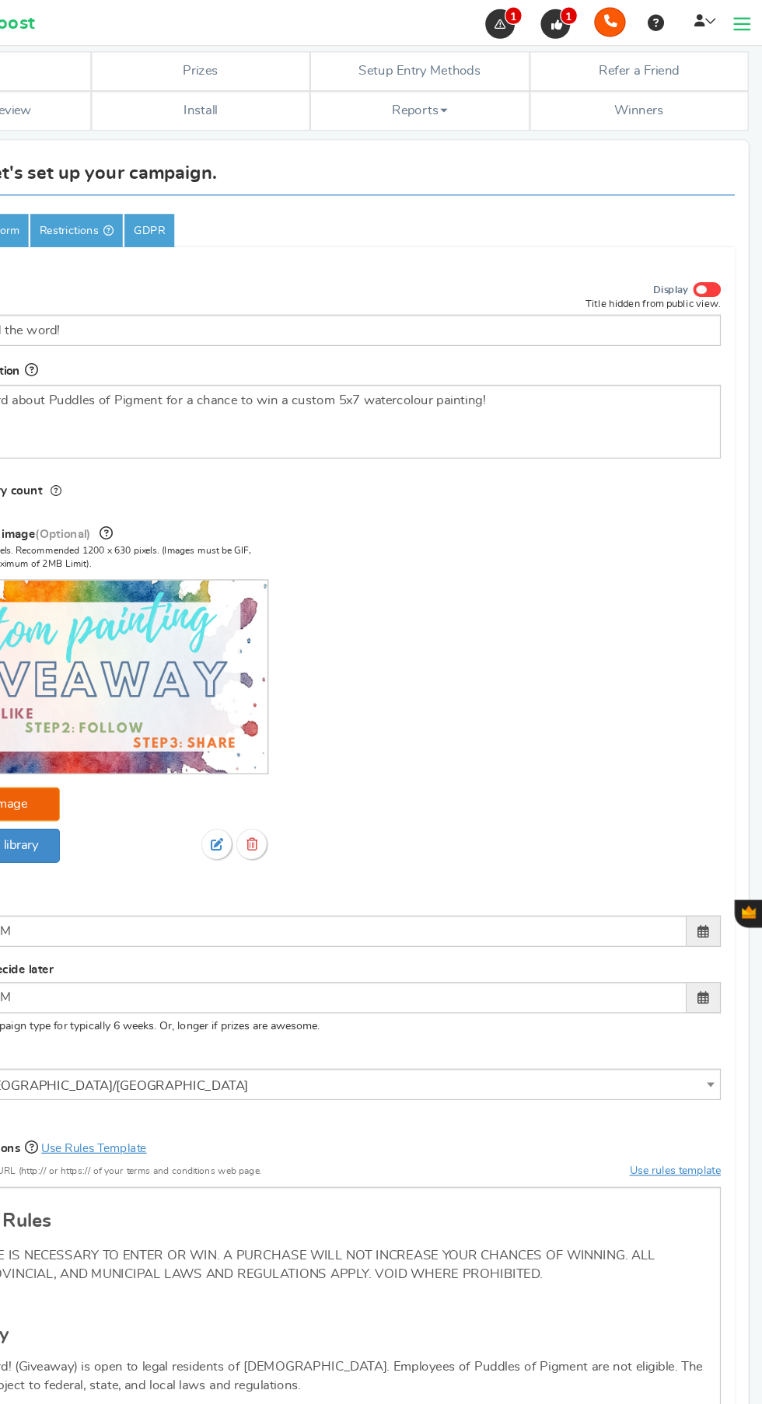
scroll to position [0, 0]
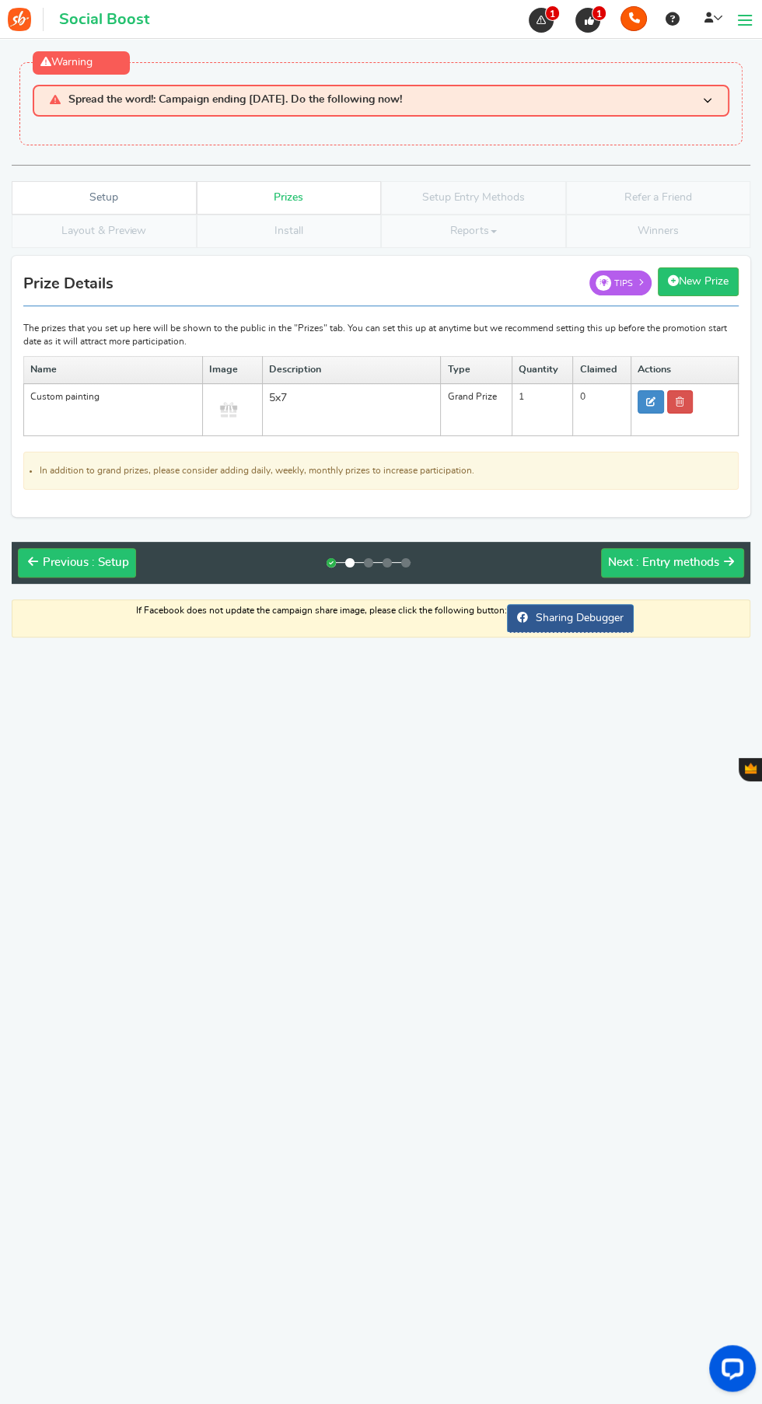
click at [540, 19] on icon at bounding box center [540, 20] width 9 height 9
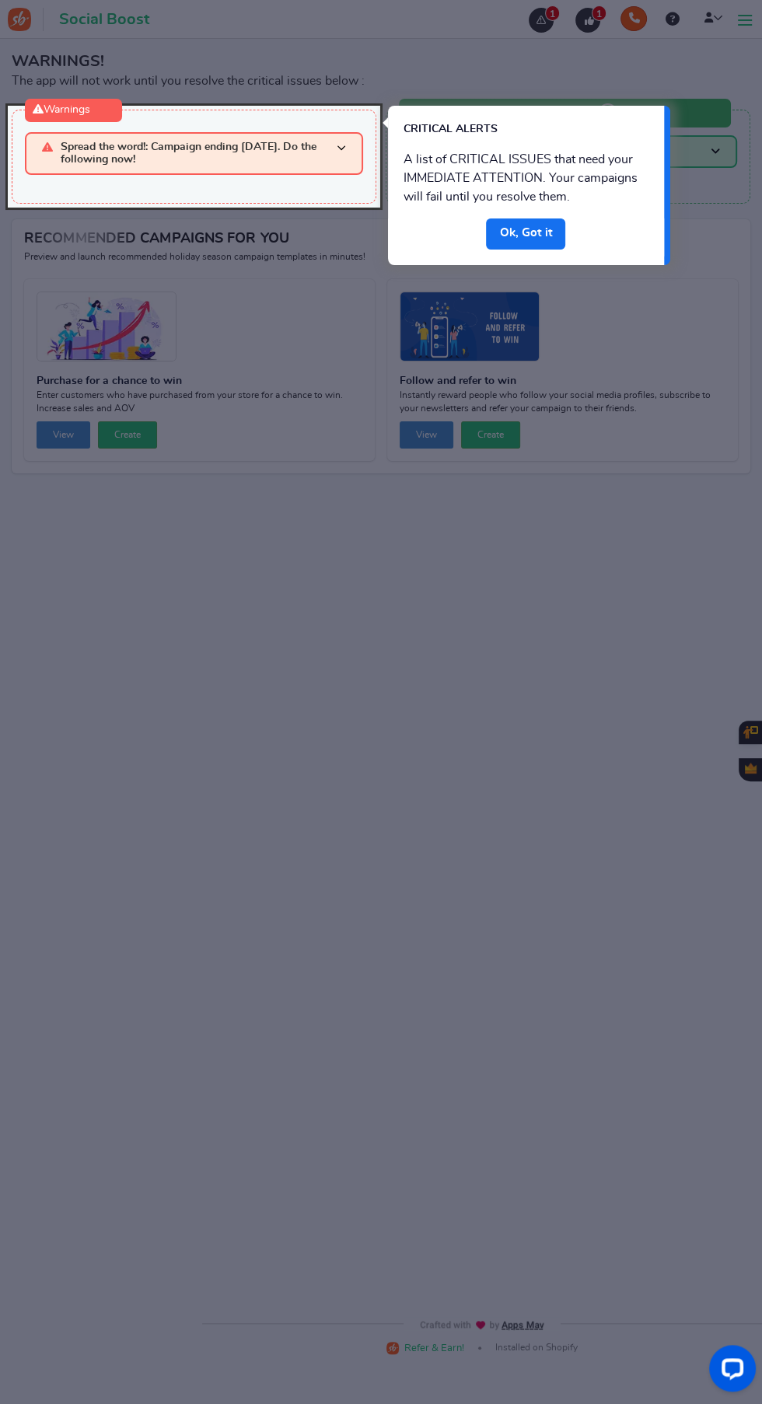
click at [101, 146] on div at bounding box center [194, 156] width 372 height 101
click at [507, 228] on link "Done" at bounding box center [525, 233] width 79 height 31
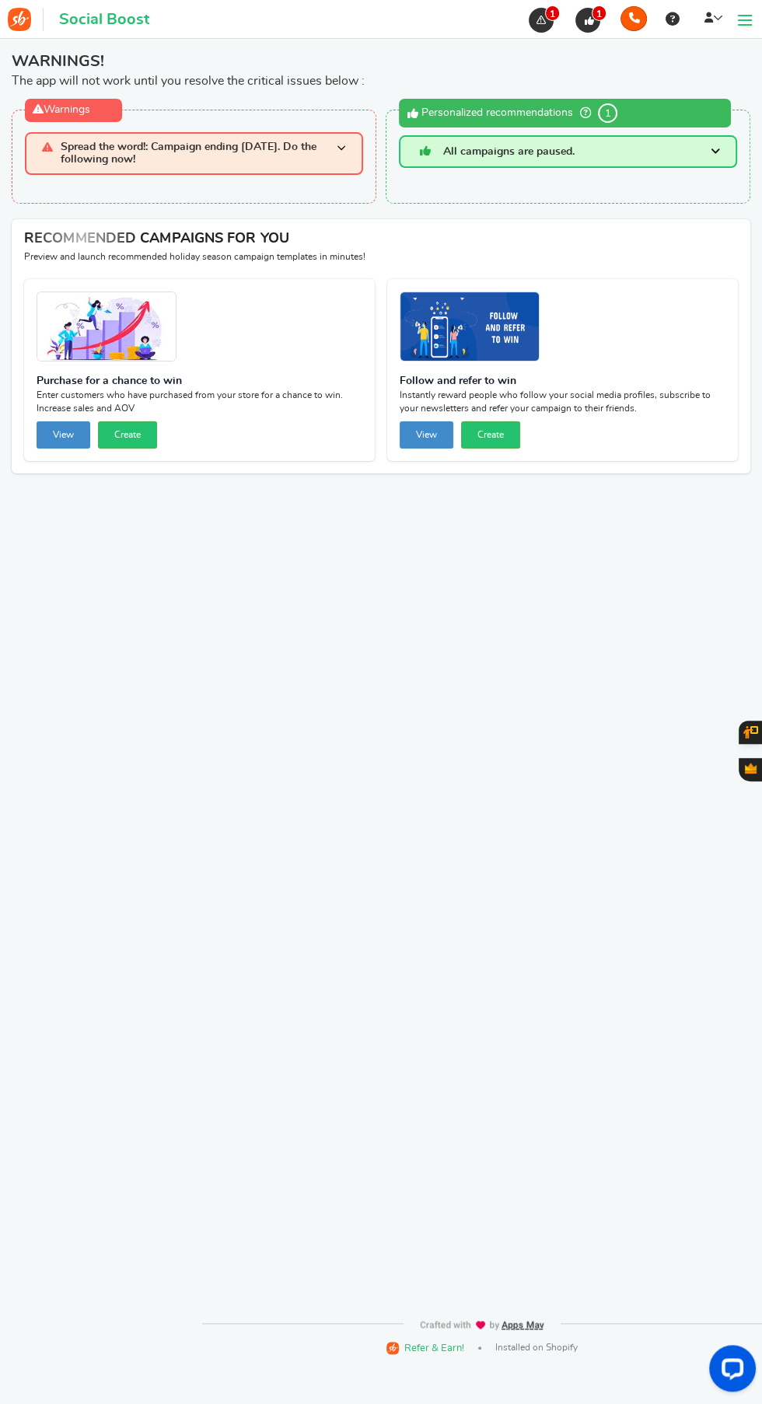
click at [254, 152] on span "Spread the word!: Campaign ending [DATE]. Do the following now!" at bounding box center [199, 153] width 276 height 24
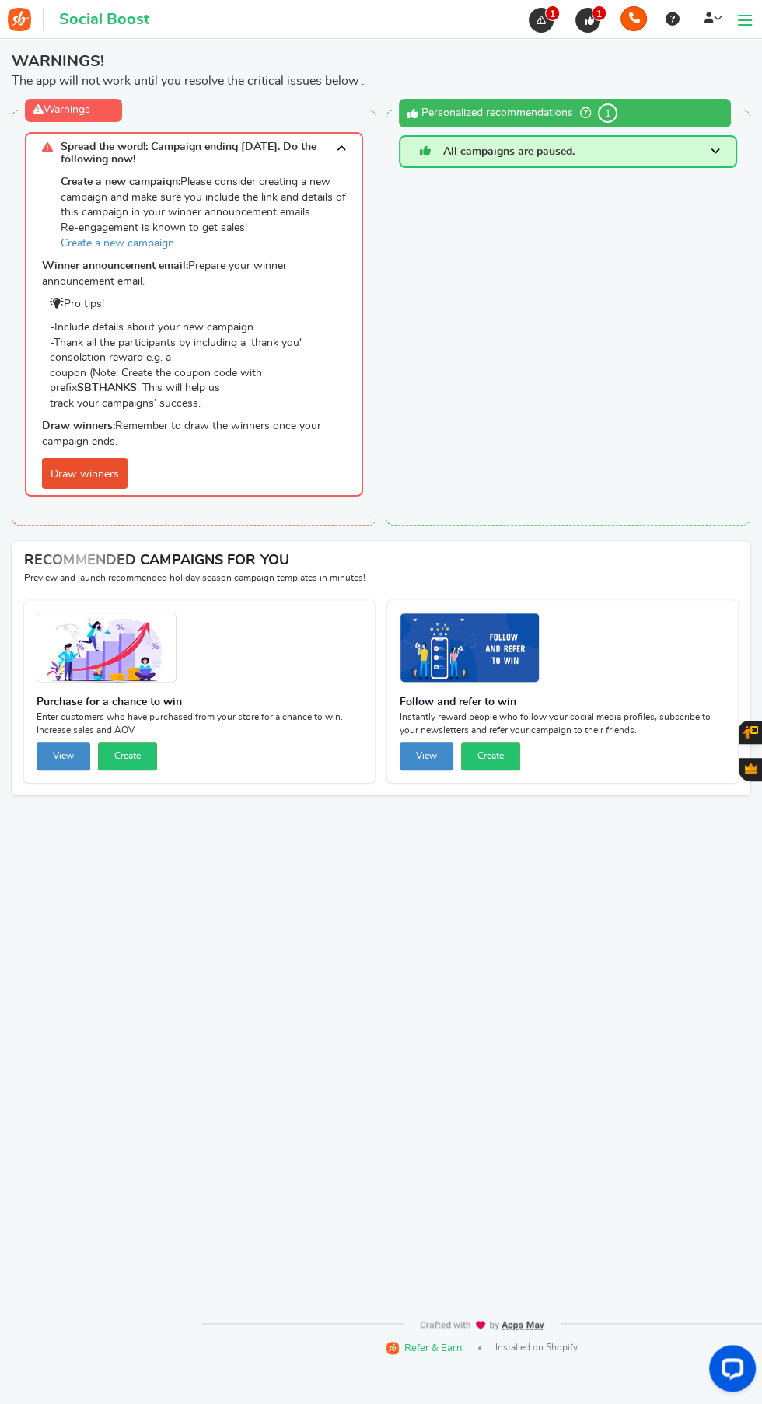
click at [75, 469] on link "Draw winners" at bounding box center [84, 473] width 85 height 31
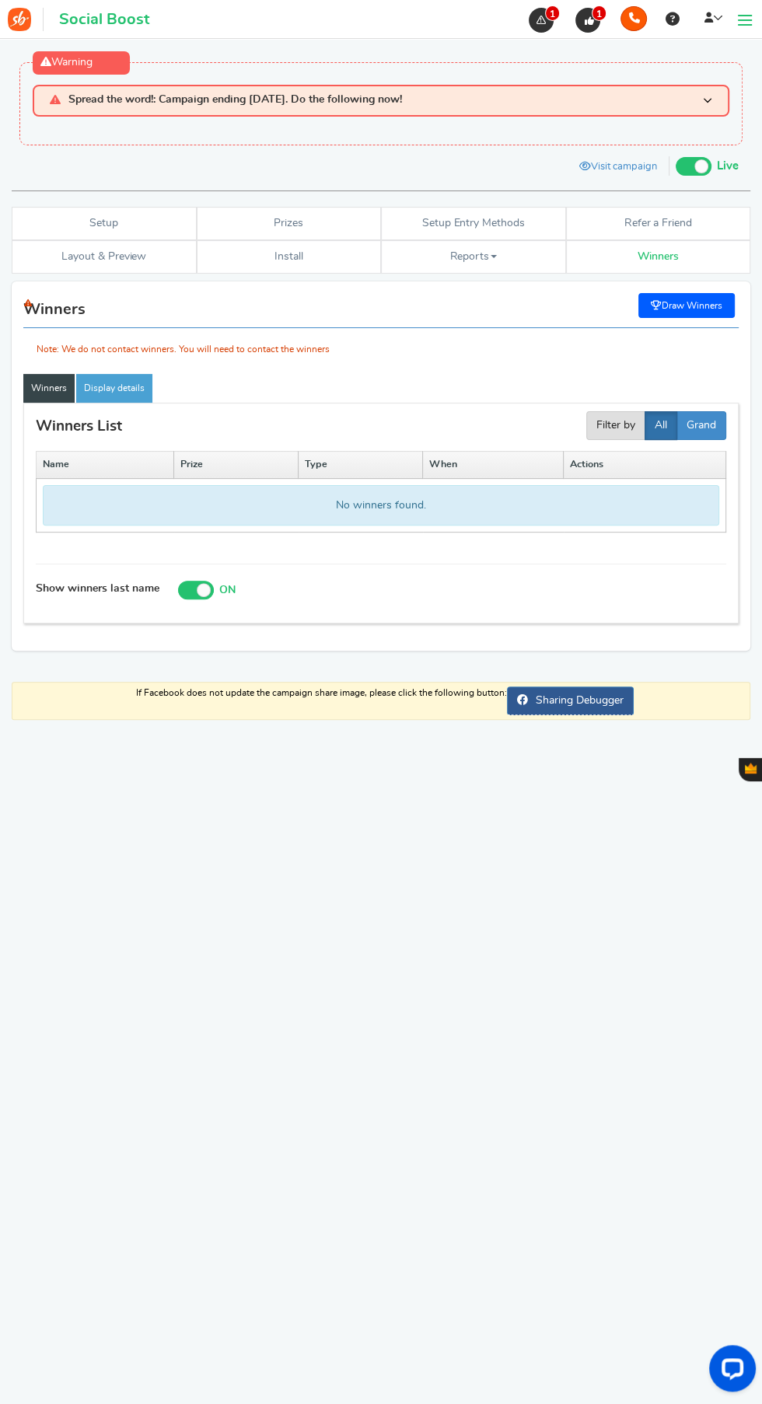
click at [692, 305] on div "Note: We do not contact winners. You will need to contact the winners" at bounding box center [380, 326] width 715 height 65
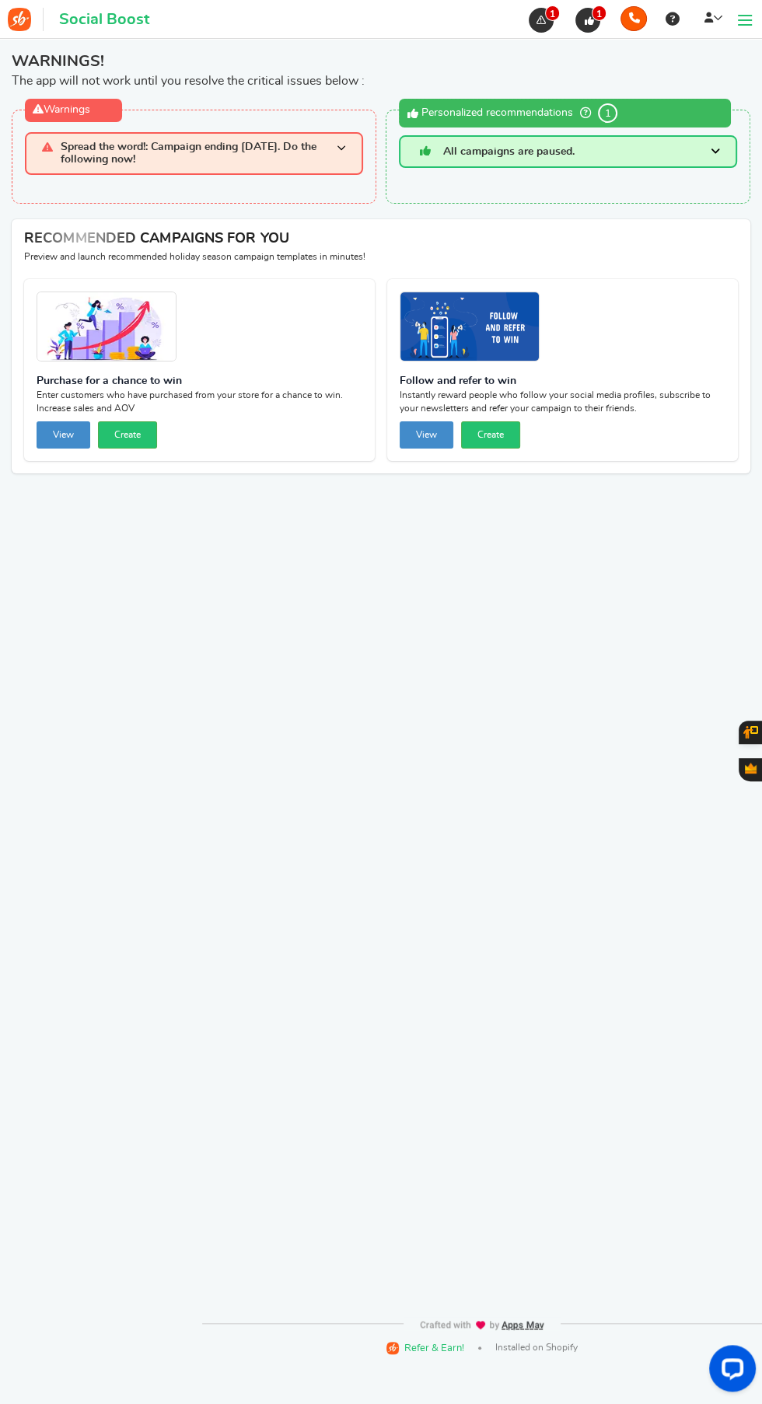
click at [200, 155] on span "Spread the word!: Campaign ending [DATE]. Do the following now!" at bounding box center [199, 153] width 276 height 24
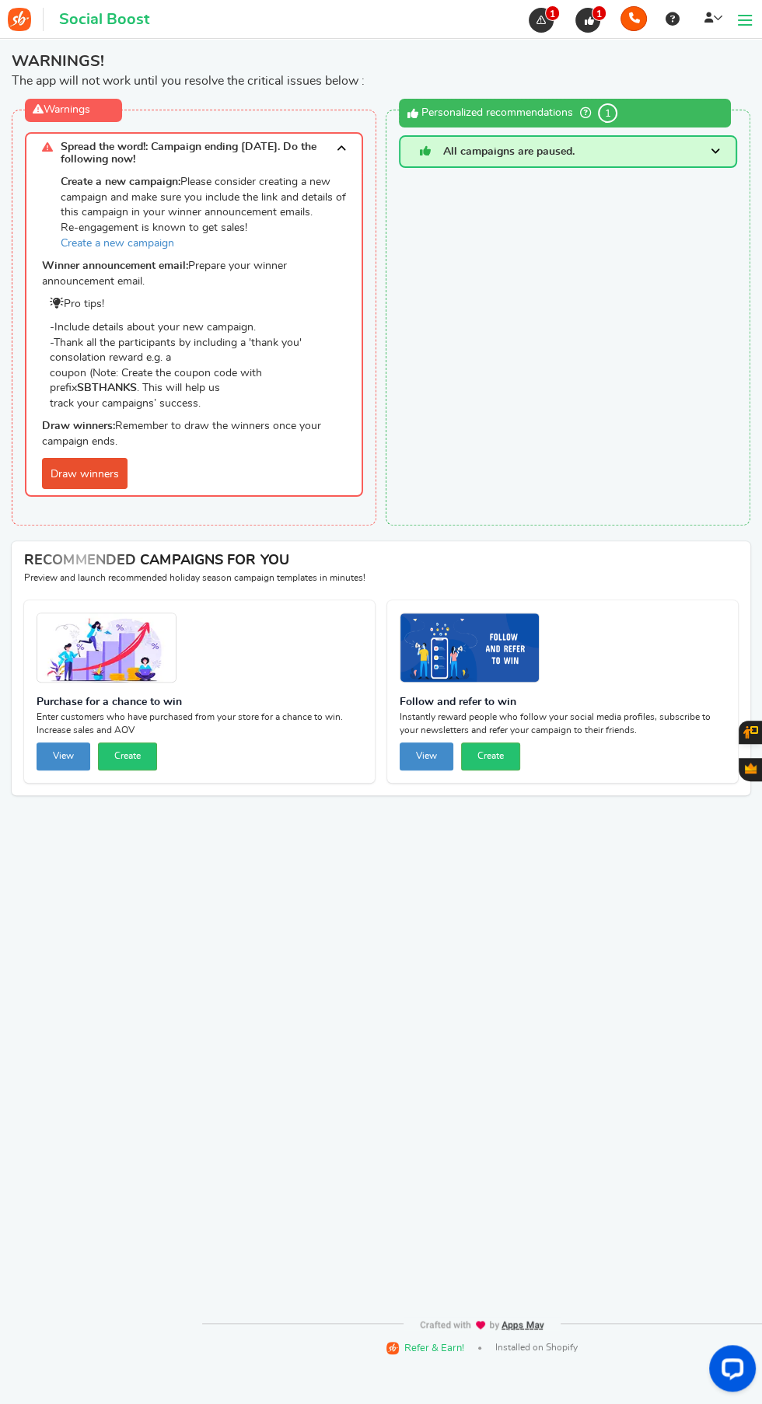
click at [73, 466] on link "Draw winners" at bounding box center [84, 473] width 85 height 31
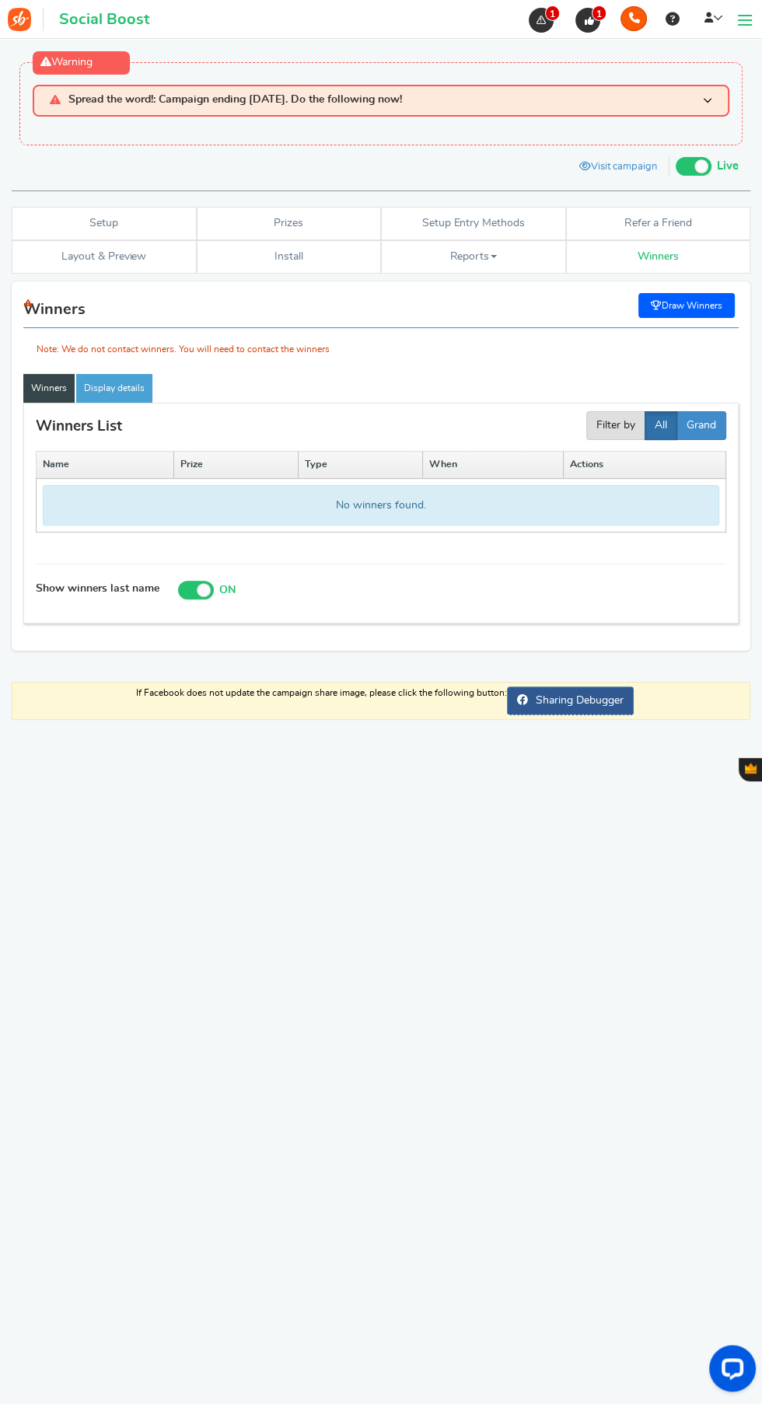
click at [689, 307] on div "Note: We do not contact winners. You will need to contact the winners" at bounding box center [380, 326] width 715 height 65
click at [696, 301] on div "Note: We do not contact winners. You will need to contact the winners" at bounding box center [380, 326] width 715 height 65
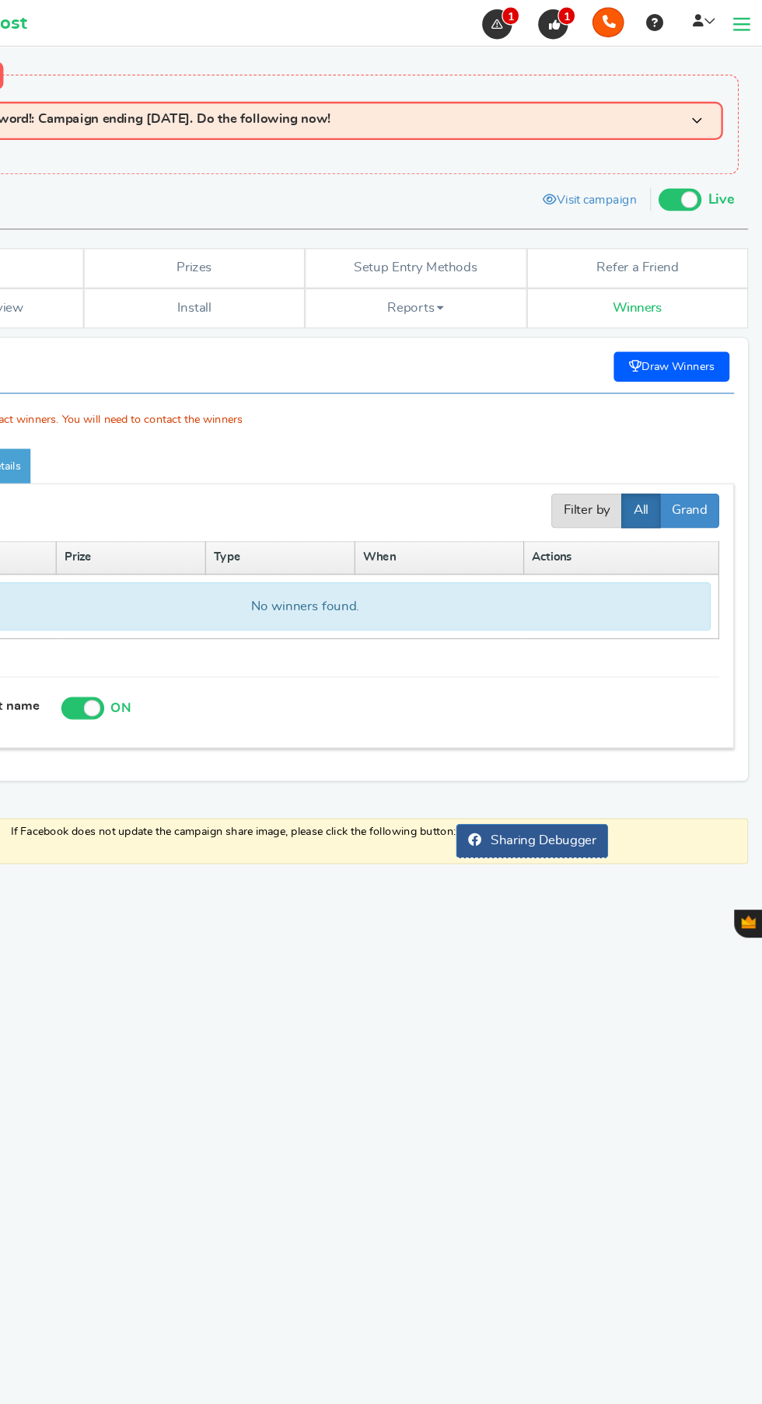
click at [697, 303] on div "Note: We do not contact winners. You will need to contact the winners" at bounding box center [380, 326] width 715 height 65
click at [676, 98] on h3 "Spread the word!: Campaign ending [DATE]. Do the following now!" at bounding box center [381, 101] width 696 height 32
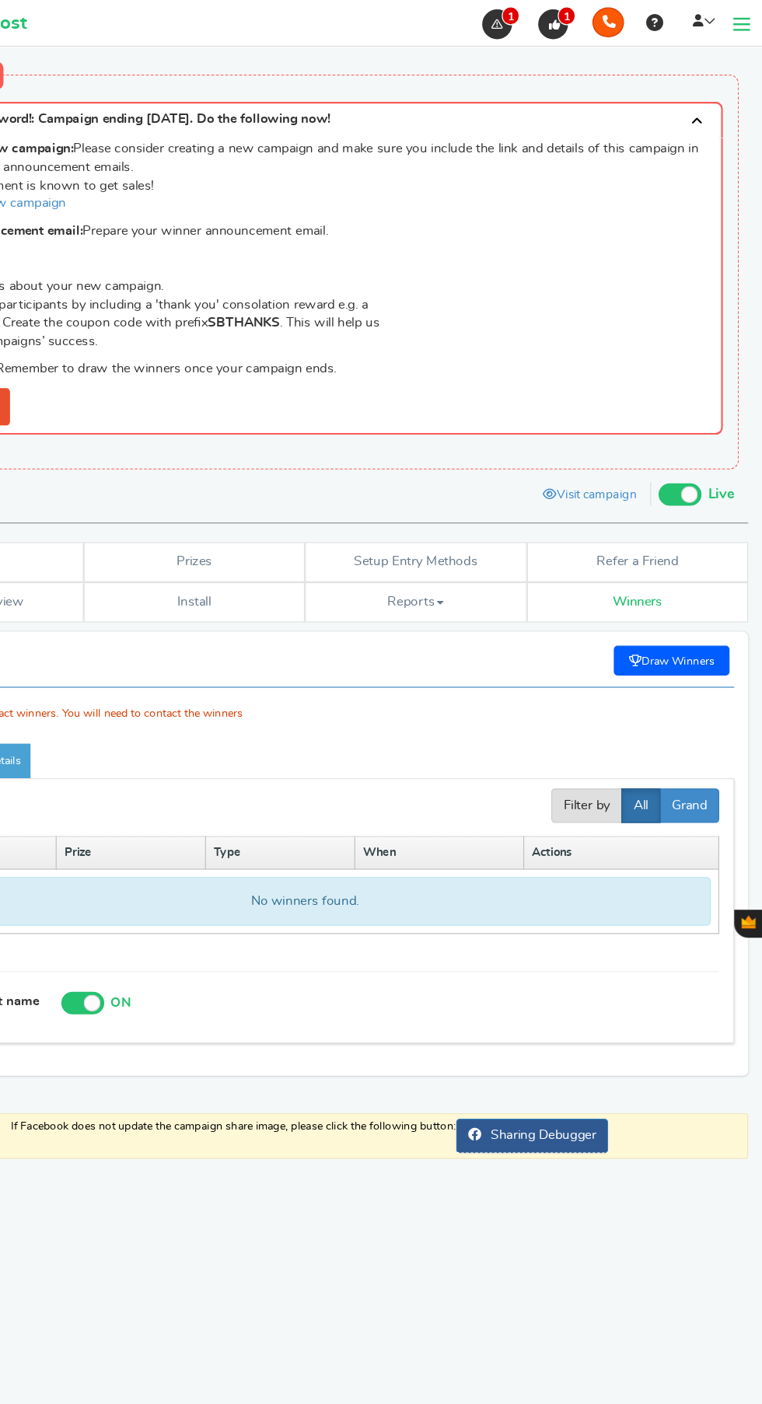
click at [695, 549] on div "Note: We do not contact winners. You will need to contact the winners" at bounding box center [380, 571] width 715 height 65
click at [696, 547] on div "Note: We do not contact winners. You will need to contact the winners" at bounding box center [380, 571] width 715 height 65
